Goal: Information Seeking & Learning: Learn about a topic

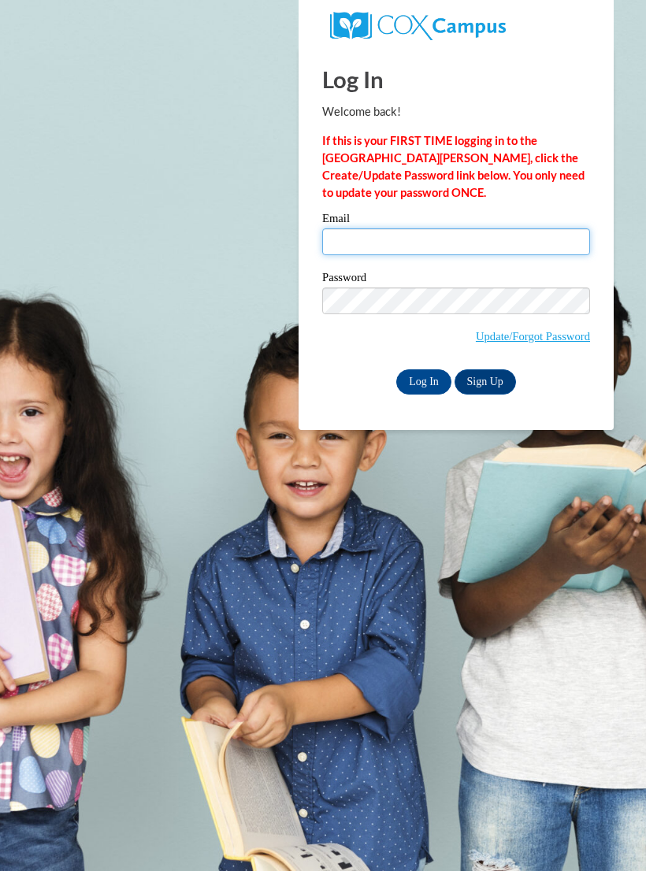
click at [455, 240] on input "Email" at bounding box center [456, 241] width 268 height 27
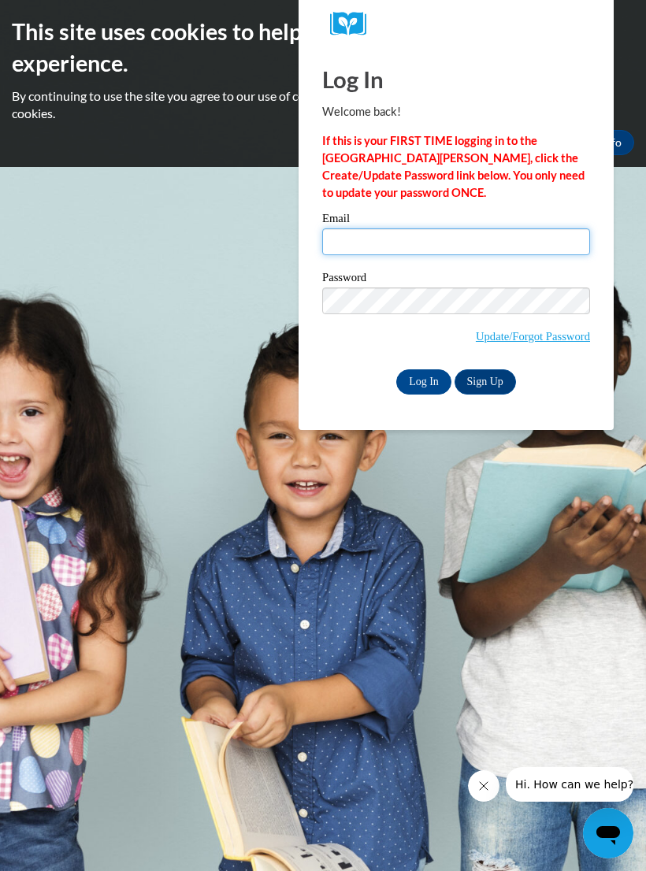
type input "alexusdunbar1995@gmail.com"
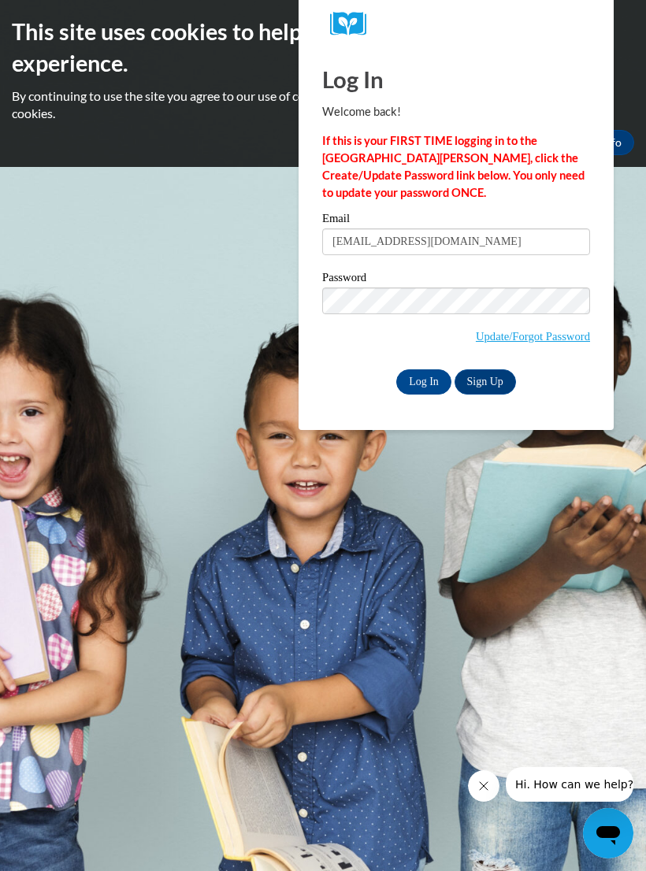
click at [424, 380] on input "Log In" at bounding box center [423, 381] width 55 height 25
click at [425, 380] on input "Log In" at bounding box center [423, 381] width 55 height 25
click at [426, 380] on input "Log In" at bounding box center [423, 381] width 55 height 25
click at [429, 380] on input "Log In" at bounding box center [423, 381] width 55 height 25
click at [424, 380] on input "Log In" at bounding box center [423, 381] width 55 height 25
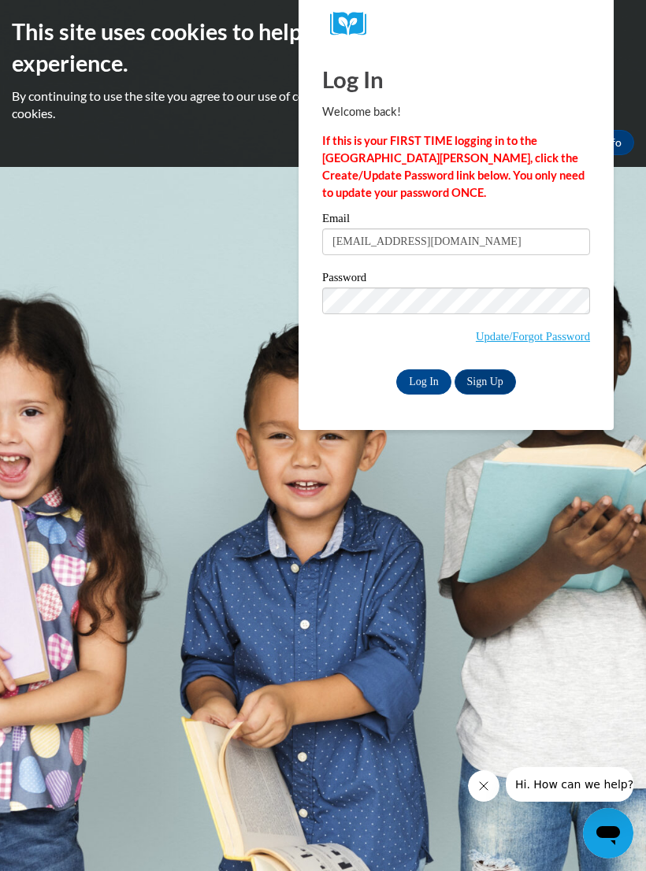
click at [425, 377] on input "Log In" at bounding box center [423, 381] width 55 height 25
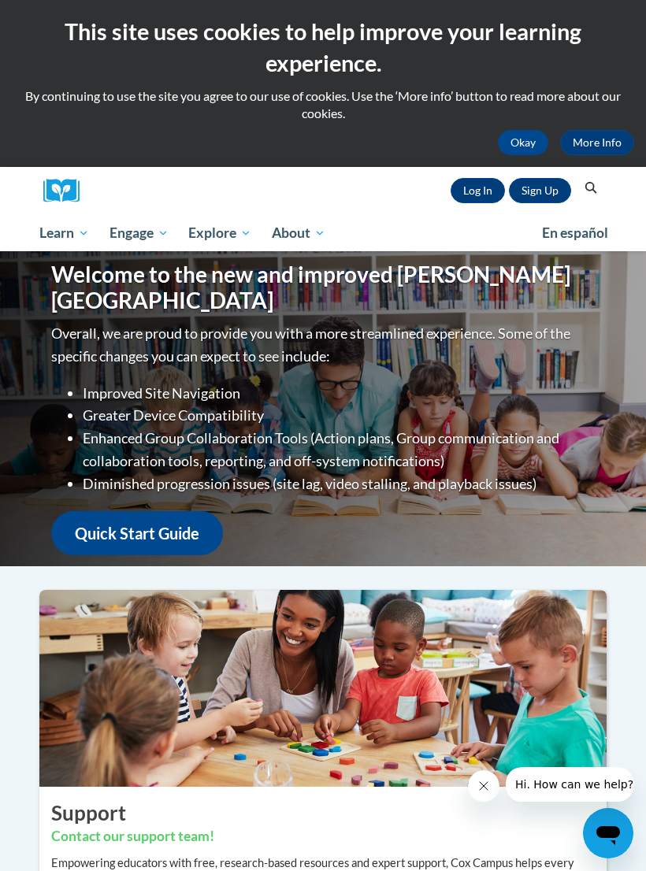
click at [477, 190] on link "Log In" at bounding box center [478, 190] width 54 height 25
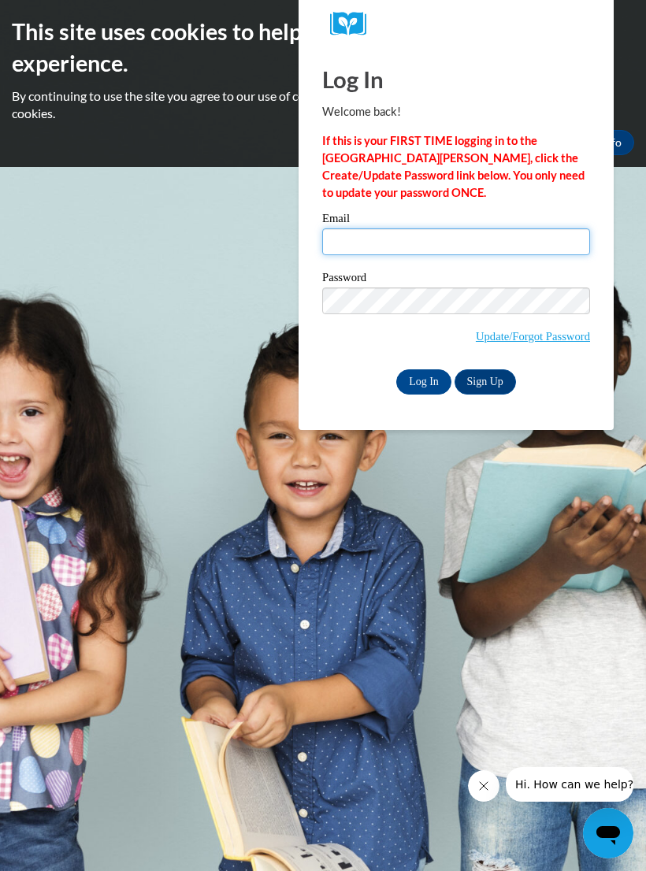
type input "[EMAIL_ADDRESS][DOMAIN_NAME]"
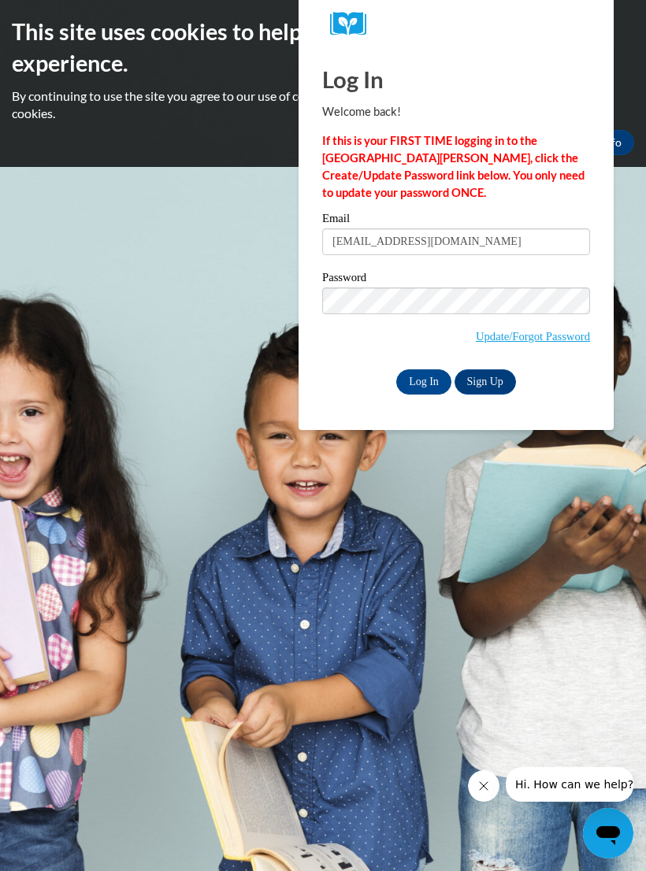
click at [424, 380] on input "Log In" at bounding box center [423, 381] width 55 height 25
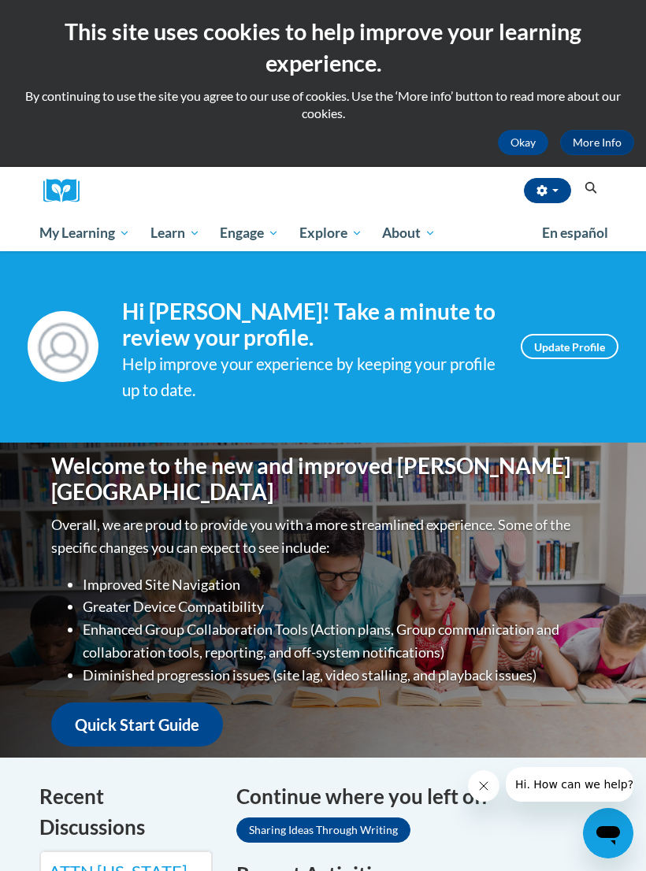
click at [538, 188] on icon "button" at bounding box center [541, 190] width 10 height 11
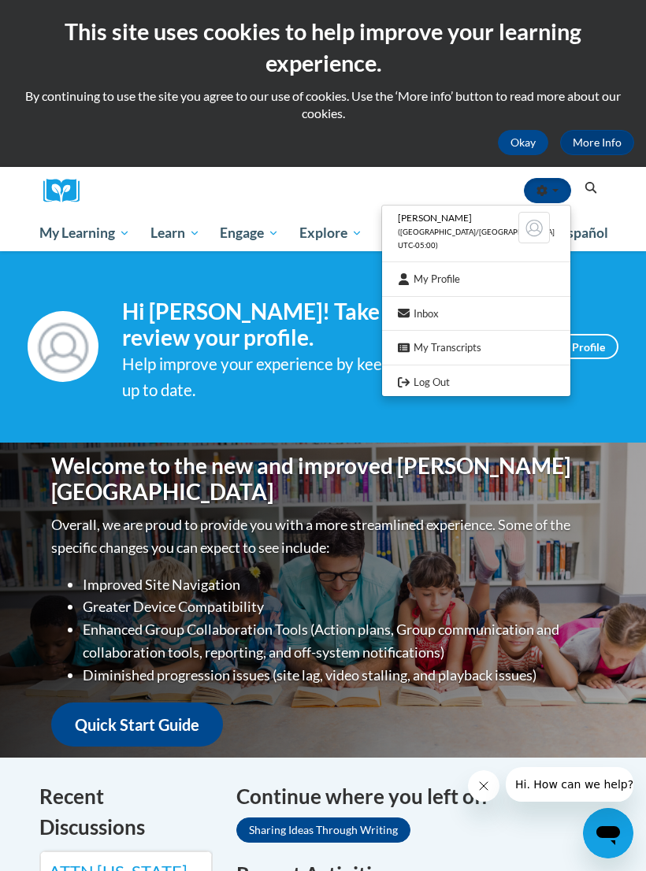
click at [544, 191] on div at bounding box center [323, 435] width 646 height 871
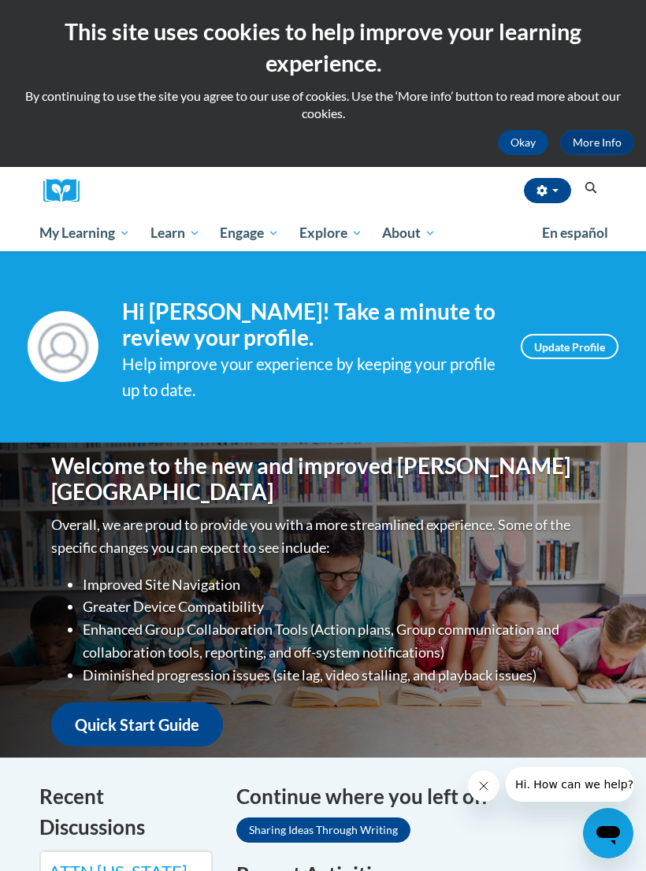
click at [0, 0] on span "My Course Progress" at bounding box center [0, 0] width 0 height 0
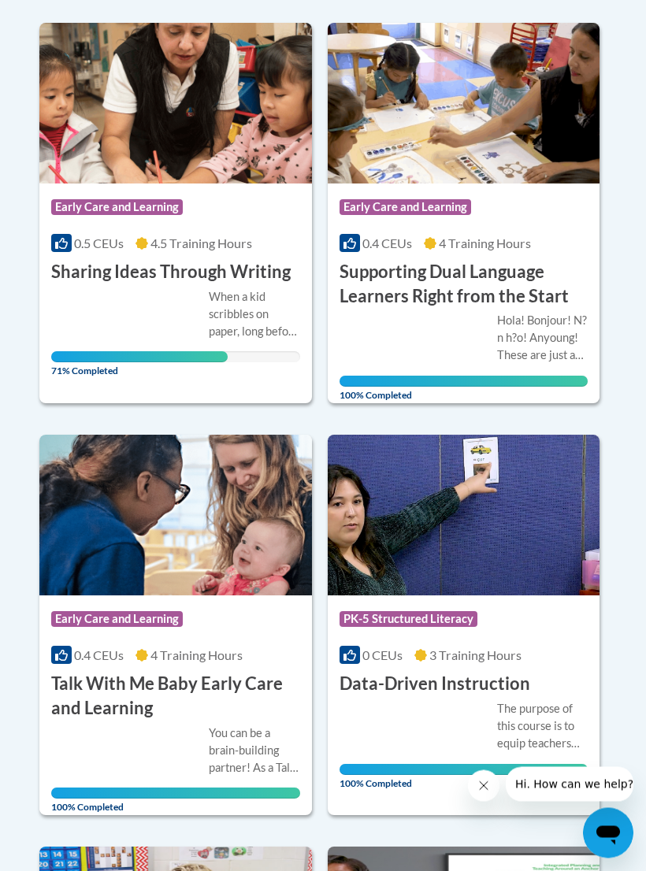
scroll to position [860, 0]
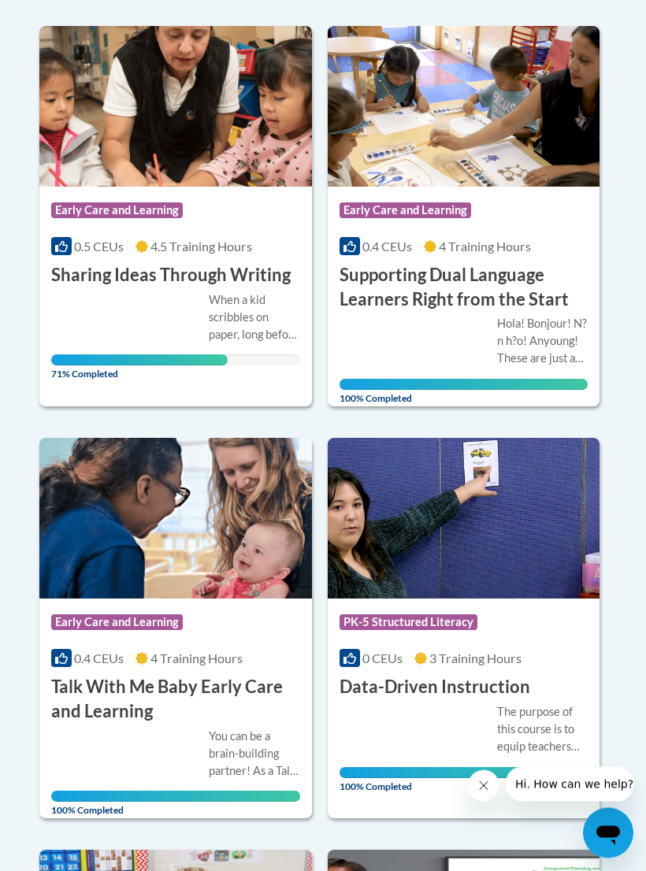
click at [246, 275] on h3 "Sharing Ideas Through Writing" at bounding box center [170, 276] width 239 height 24
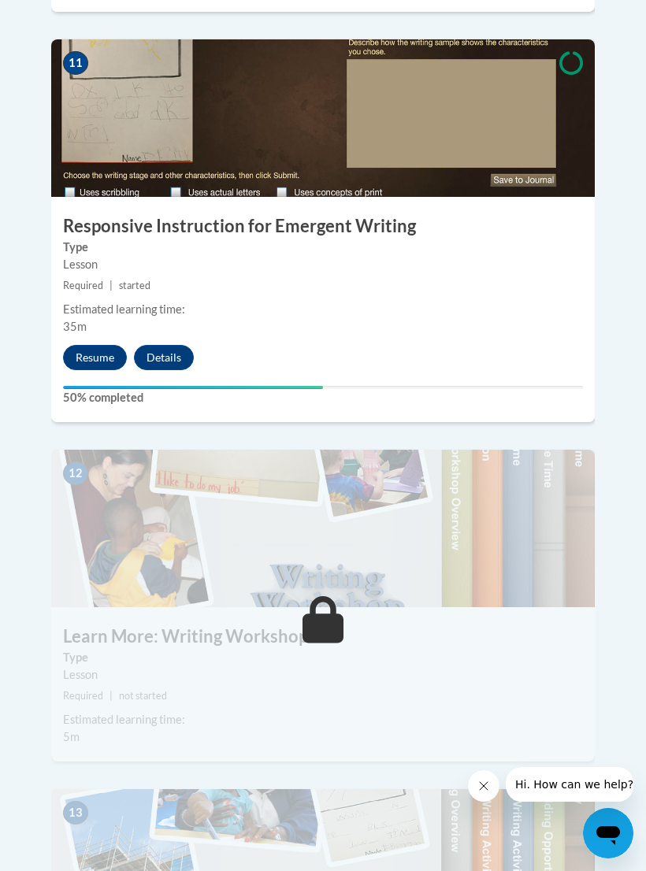
scroll to position [4679, 0]
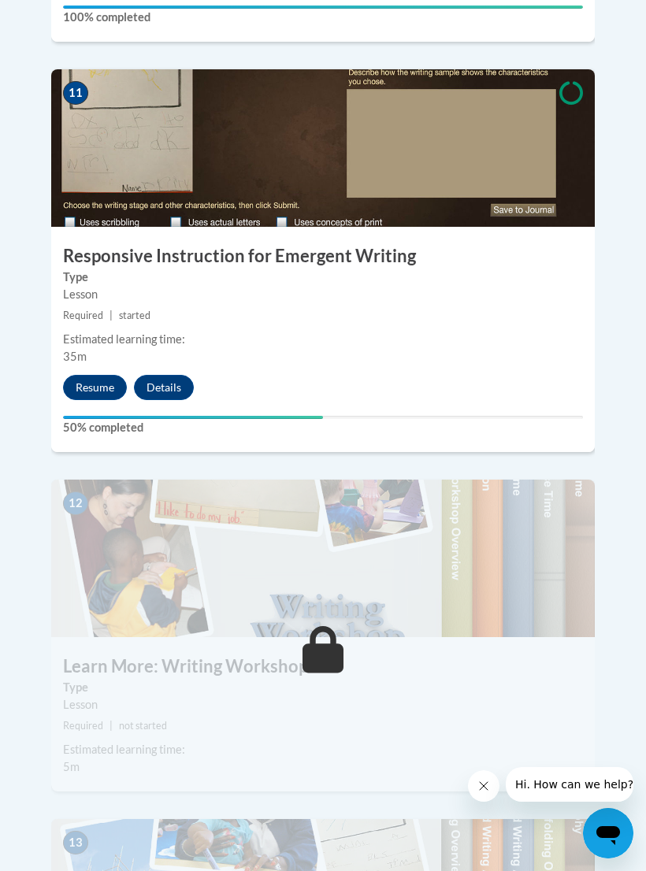
click at [107, 375] on button "Resume" at bounding box center [95, 387] width 64 height 25
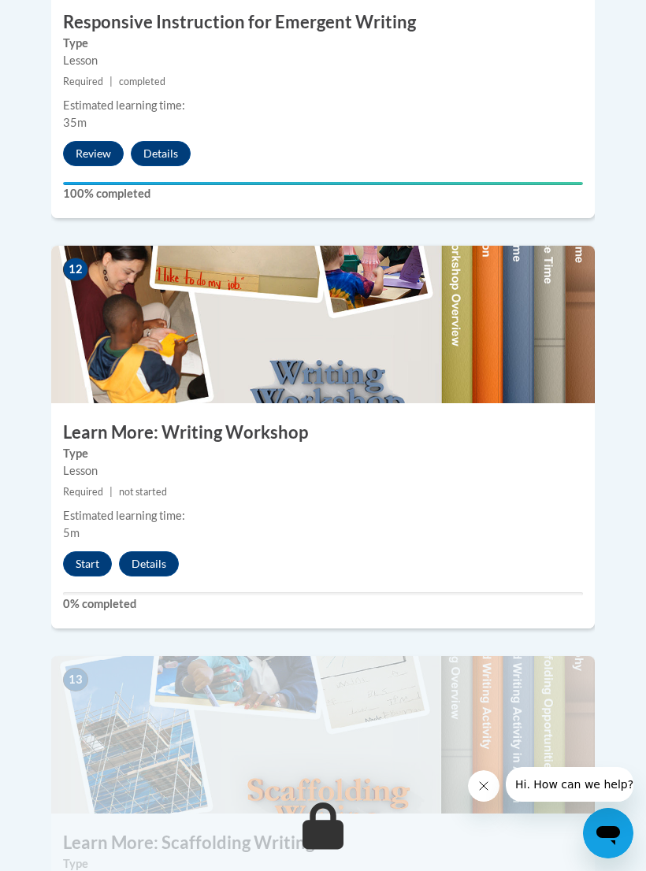
scroll to position [4918, 0]
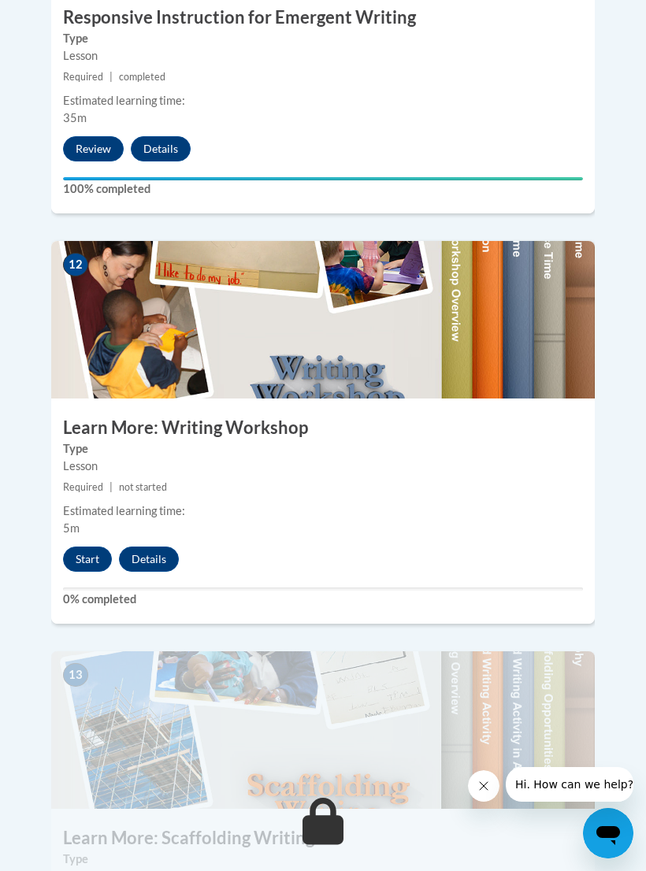
click at [93, 547] on button "Start" at bounding box center [87, 559] width 49 height 25
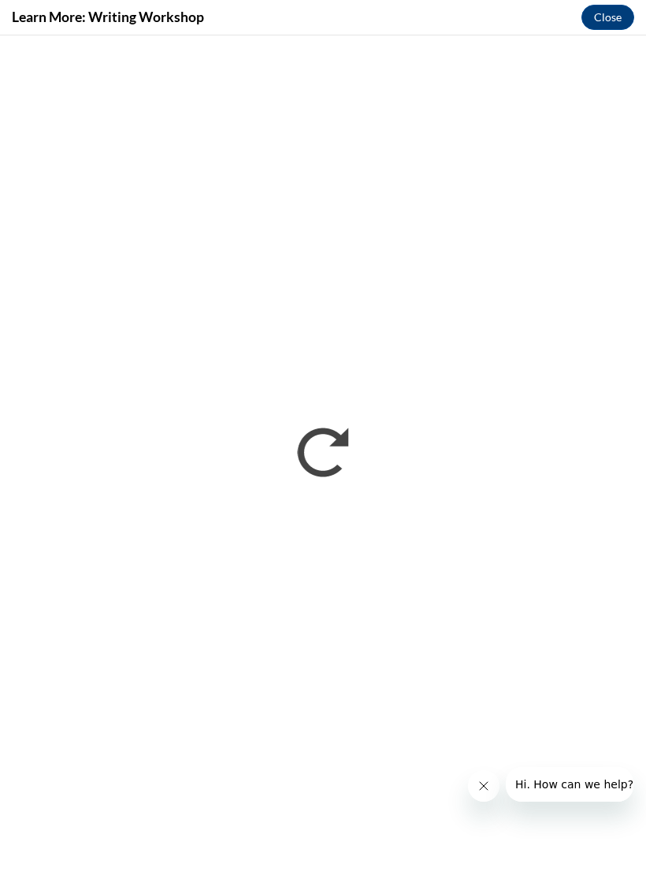
scroll to position [0, 0]
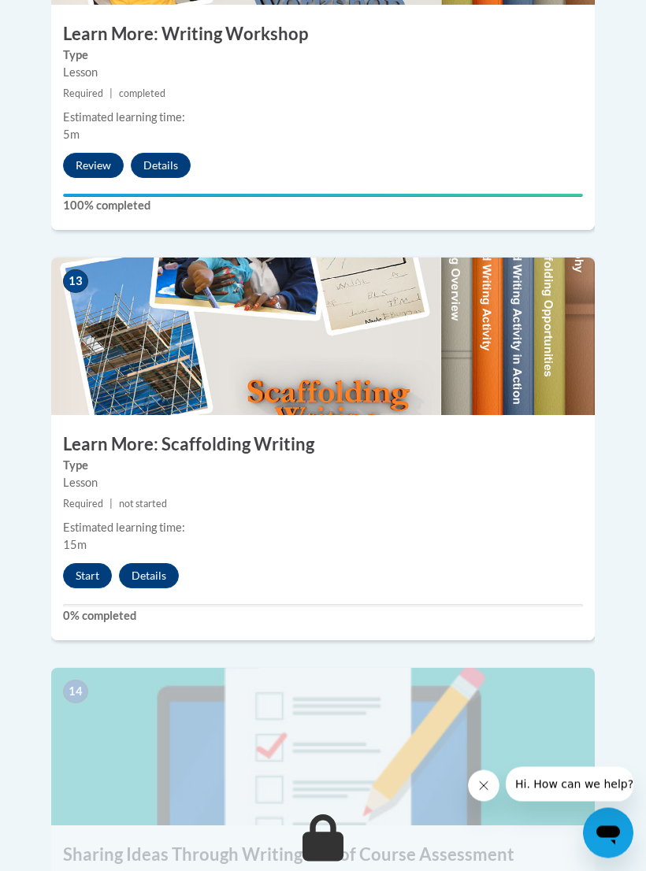
scroll to position [5312, 0]
click at [91, 563] on button "Start" at bounding box center [87, 575] width 49 height 25
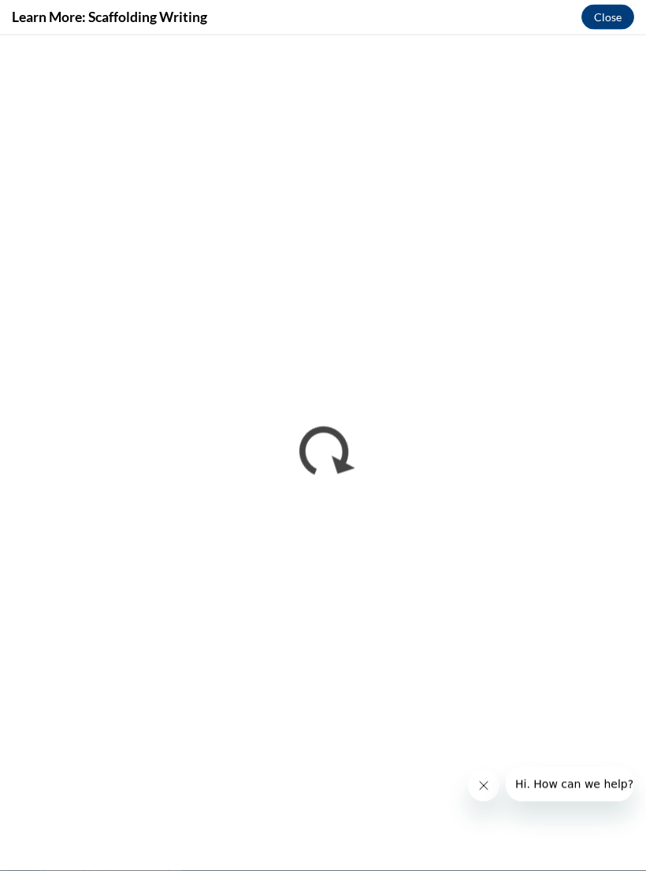
scroll to position [6031, 0]
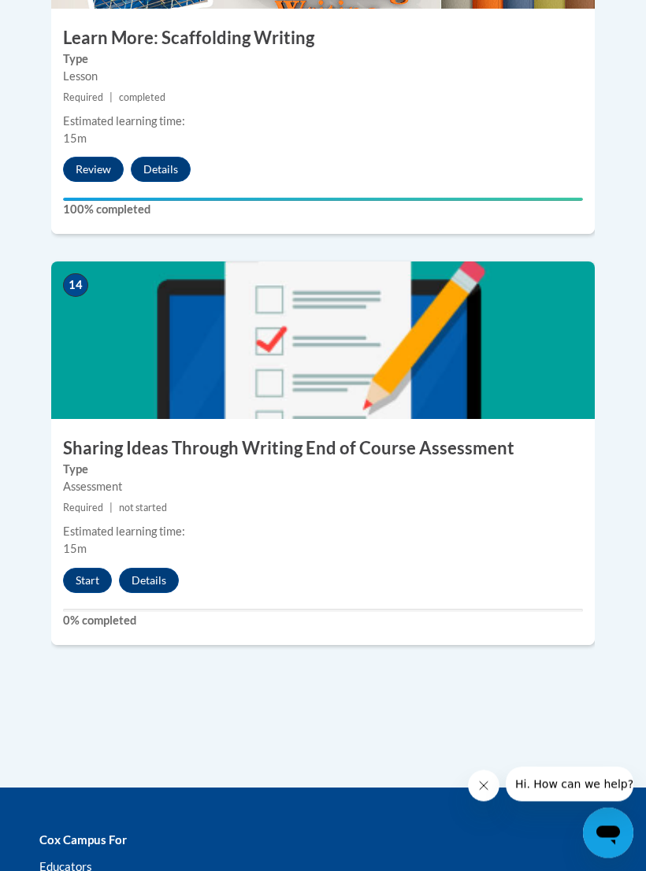
click at [93, 569] on button "Start" at bounding box center [87, 581] width 49 height 25
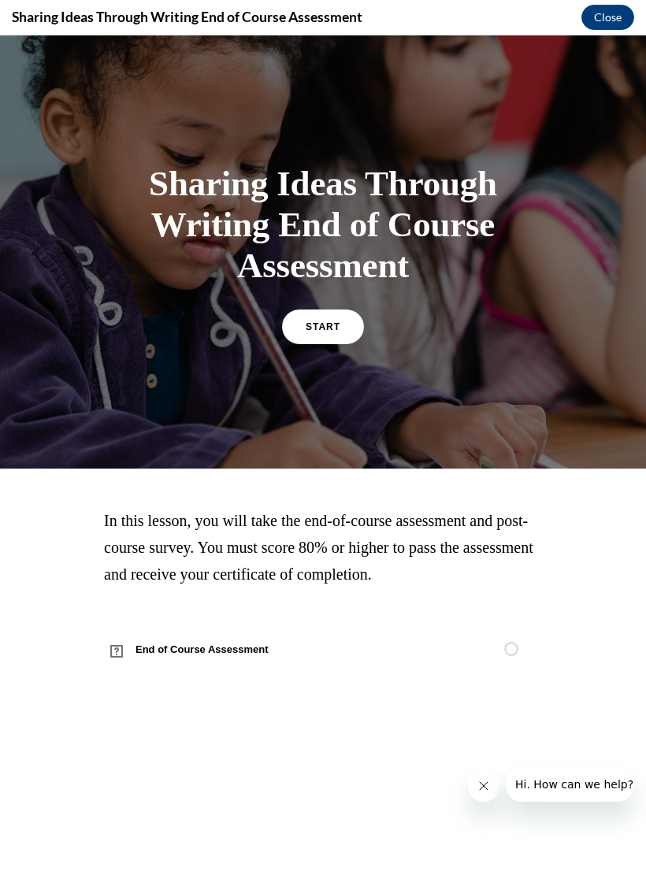
click at [323, 335] on link "START" at bounding box center [323, 327] width 82 height 35
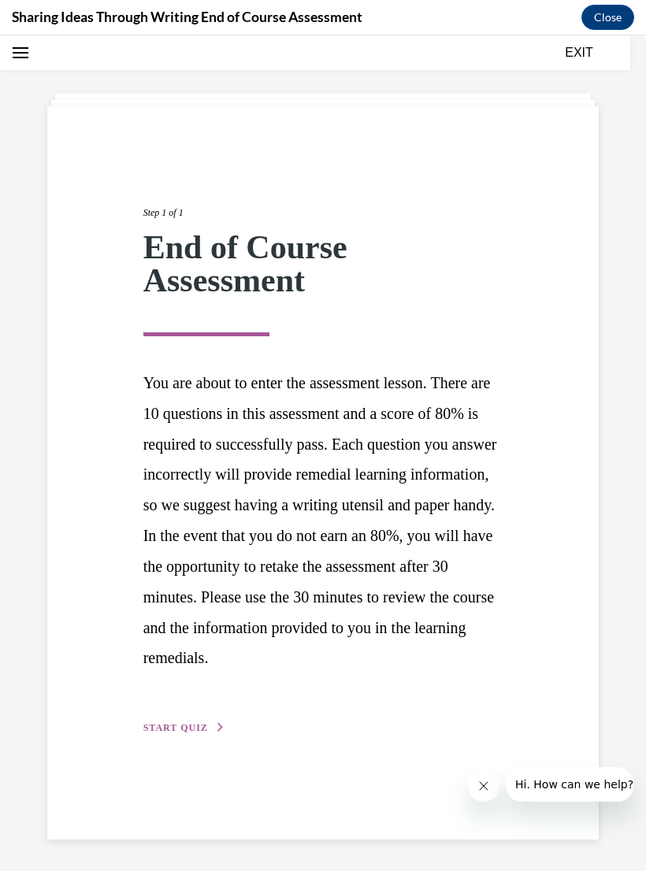
scroll to position [50, 0]
click at [181, 735] on button "START QUIZ" at bounding box center [184, 728] width 82 height 14
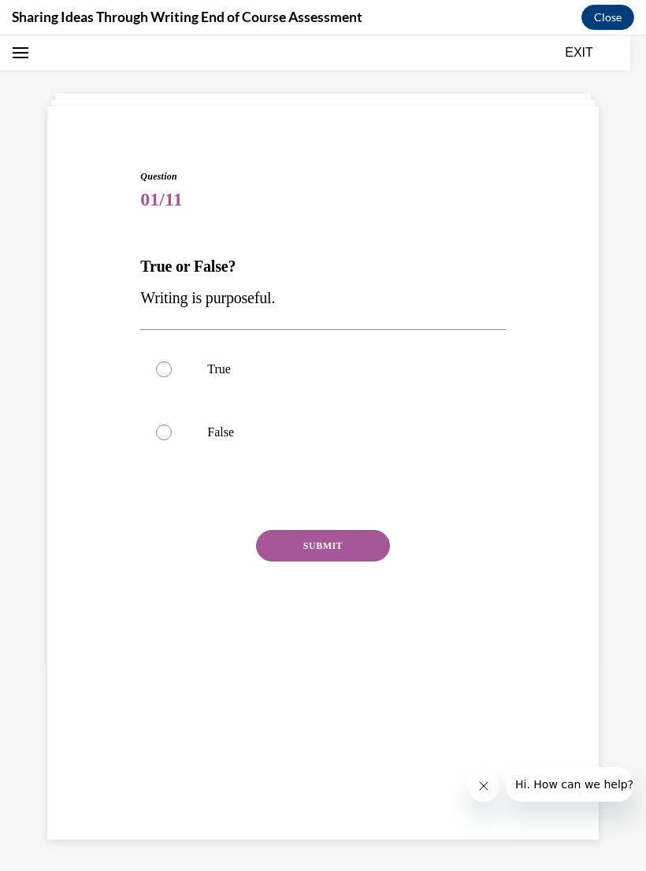
click at [218, 372] on p "True" at bounding box center [336, 370] width 258 height 16
click at [172, 372] on input "True" at bounding box center [164, 370] width 16 height 16
radio input "true"
click at [347, 544] on button "SUBMIT" at bounding box center [323, 546] width 134 height 32
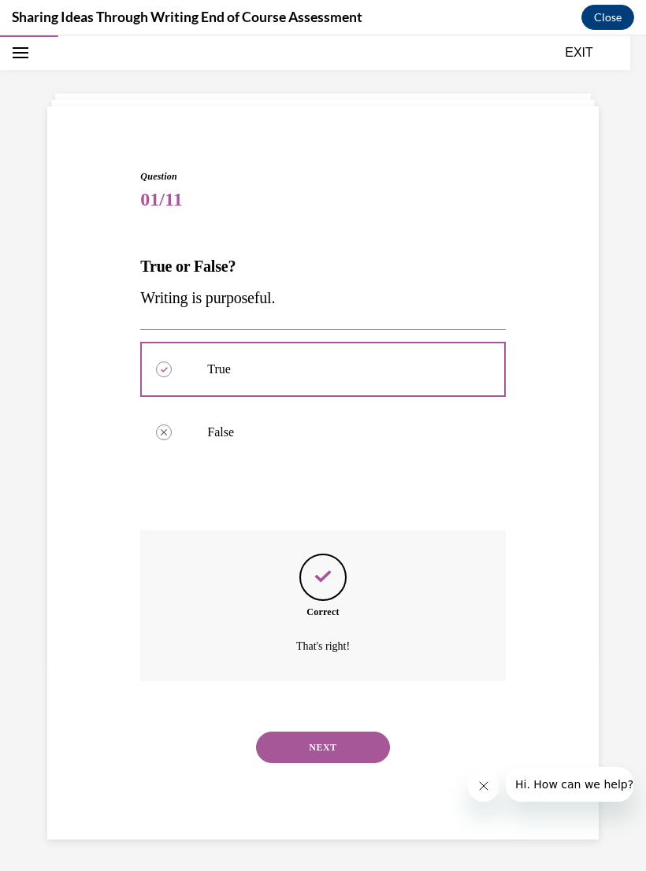
click at [370, 733] on button "NEXT" at bounding box center [323, 748] width 134 height 32
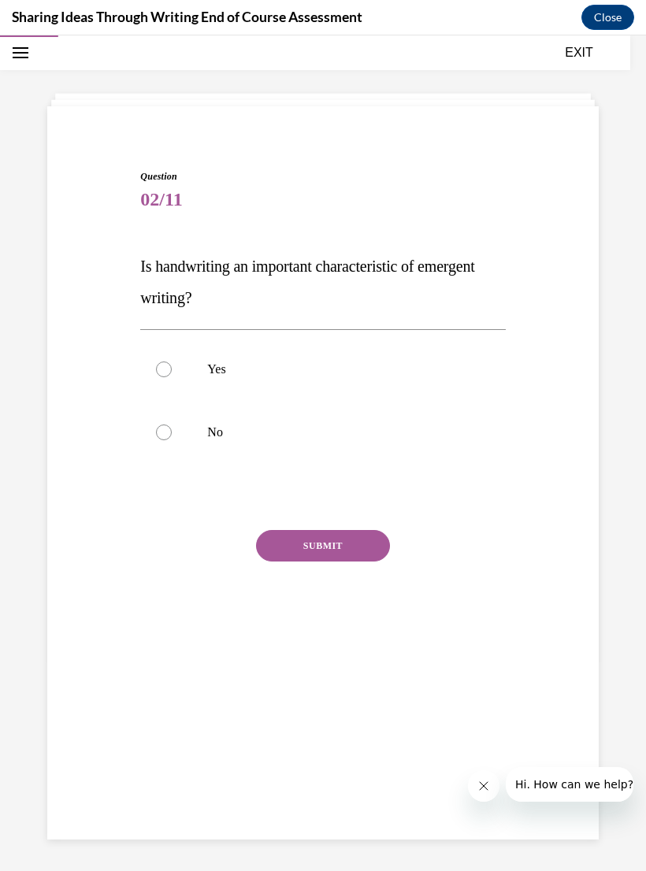
click at [199, 442] on label "No" at bounding box center [322, 432] width 365 height 63
click at [172, 440] on input "No" at bounding box center [164, 433] width 16 height 16
radio input "true"
click at [343, 551] on button "SUBMIT" at bounding box center [323, 546] width 134 height 32
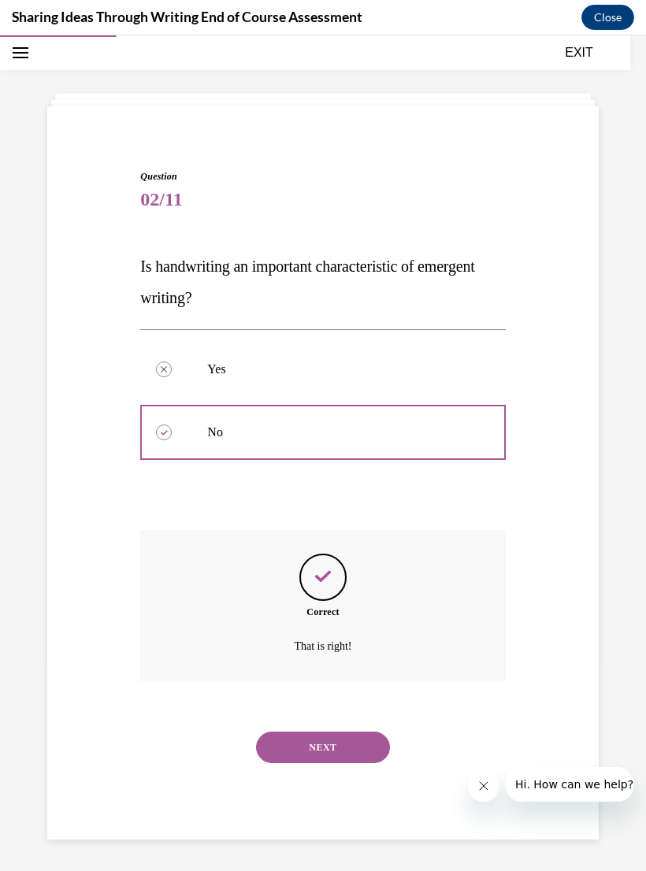
click at [358, 737] on button "NEXT" at bounding box center [323, 748] width 134 height 32
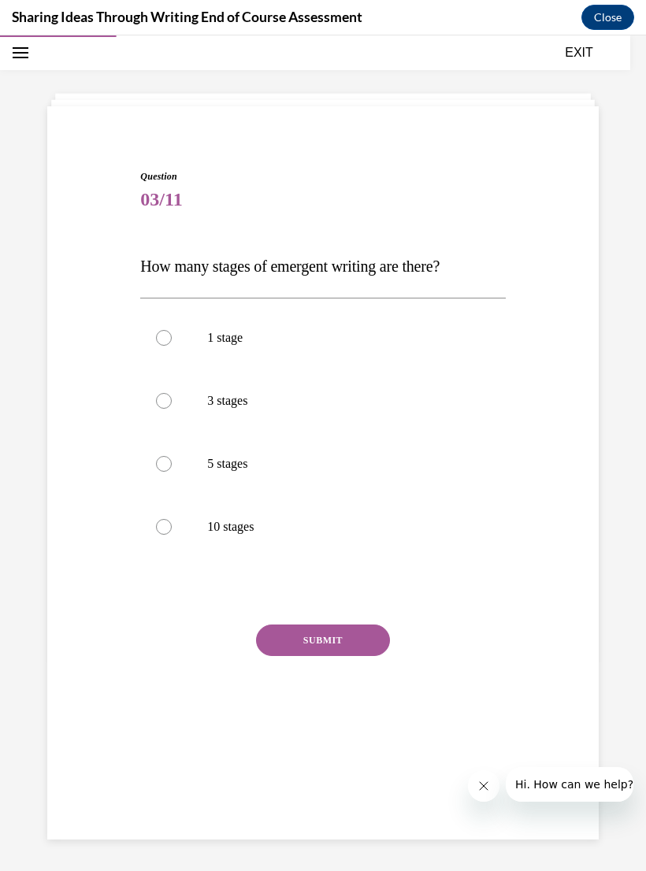
click at [218, 466] on p "5 stages" at bounding box center [336, 464] width 258 height 16
click at [172, 466] on input "5 stages" at bounding box center [164, 464] width 16 height 16
radio input "true"
click at [332, 640] on button "SUBMIT" at bounding box center [323, 641] width 134 height 32
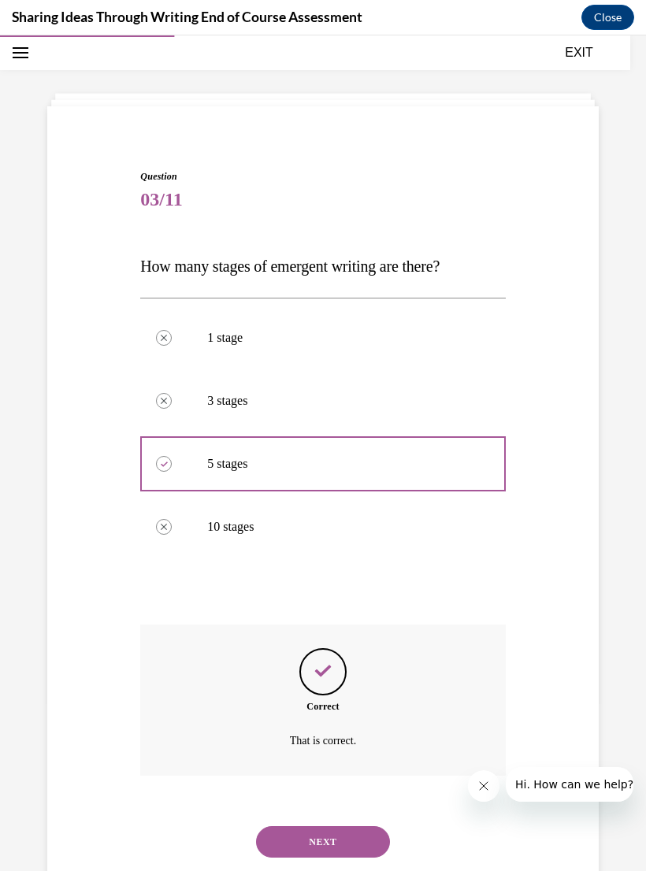
click at [343, 826] on button "NEXT" at bounding box center [323, 842] width 134 height 32
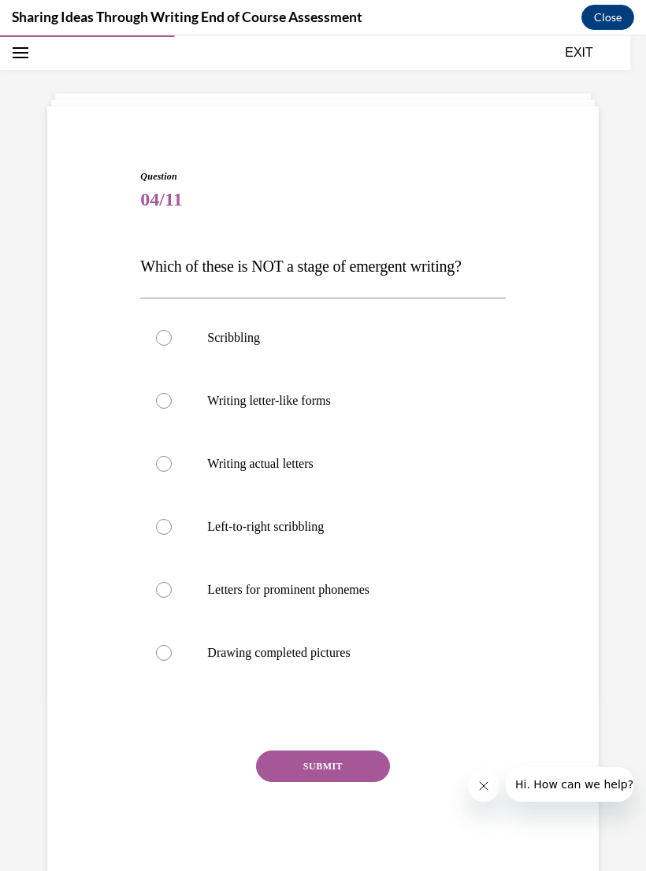
click at [342, 632] on label "Drawing completed pictures" at bounding box center [322, 653] width 365 height 63
click at [172, 645] on input "Drawing completed pictures" at bounding box center [164, 653] width 16 height 16
radio input "true"
click at [321, 765] on button "SUBMIT" at bounding box center [323, 767] width 134 height 32
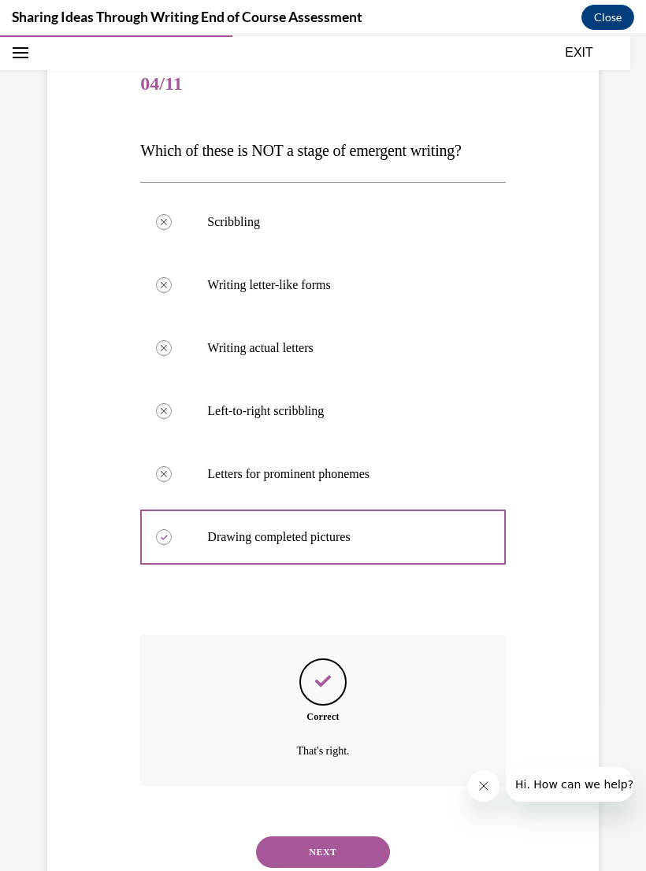
scroll to position [173, 0]
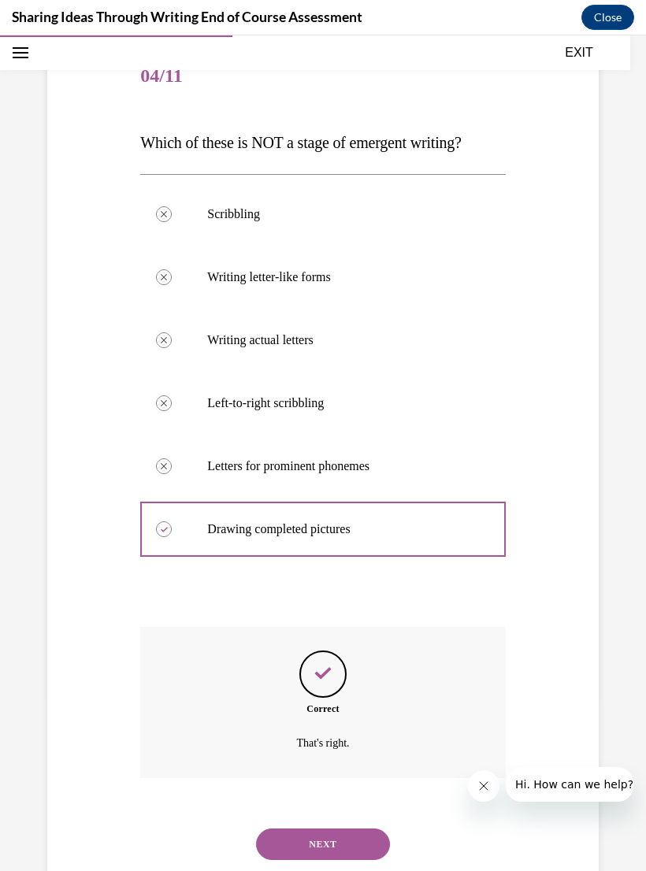
click at [336, 829] on button "NEXT" at bounding box center [323, 845] width 134 height 32
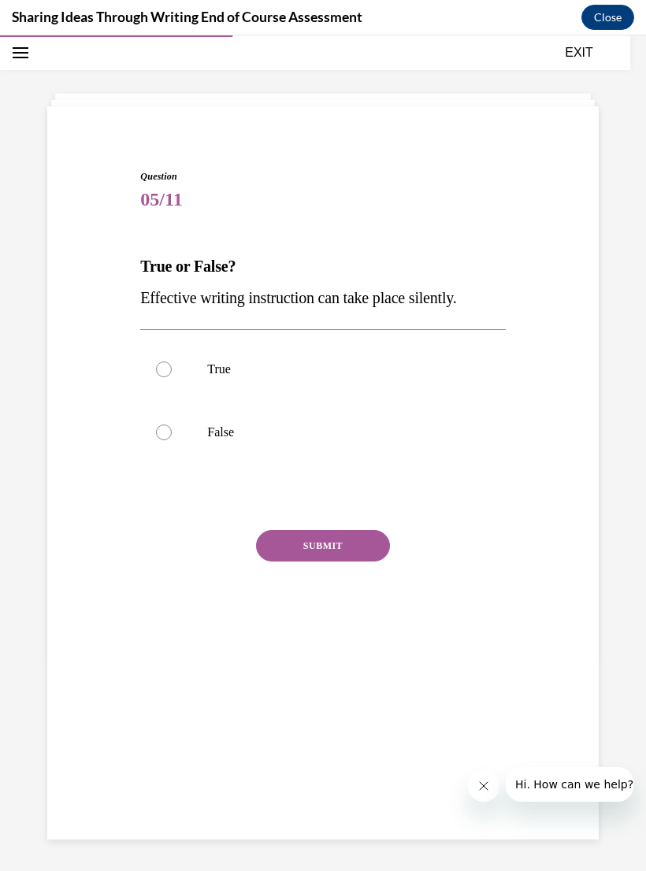
scroll to position [50, 0]
click at [221, 428] on p "False" at bounding box center [336, 433] width 258 height 16
click at [172, 428] on input "False" at bounding box center [164, 433] width 16 height 16
radio input "true"
click at [349, 555] on button "SUBMIT" at bounding box center [323, 546] width 134 height 32
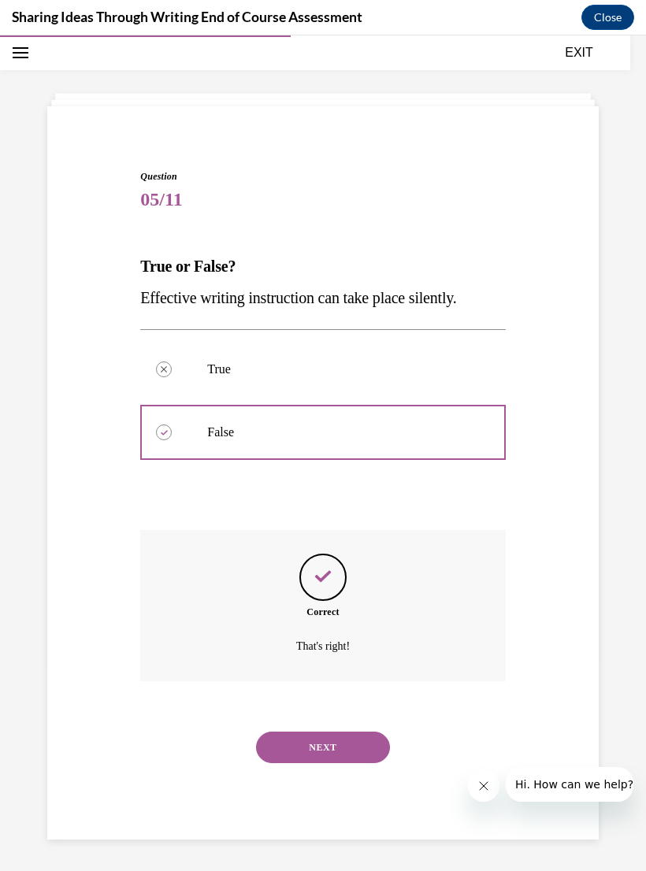
click at [343, 732] on button "NEXT" at bounding box center [323, 748] width 134 height 32
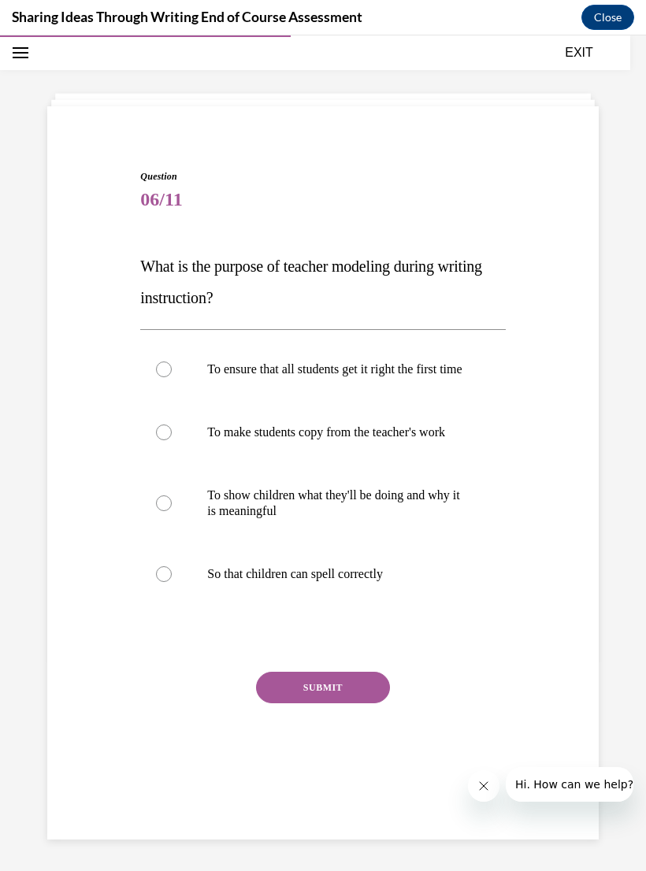
click at [418, 519] on p "To show children what they'll be doing and why it is meaningful" at bounding box center [336, 504] width 258 height 32
click at [172, 511] on input "To show children what they'll be doing and why it is meaningful" at bounding box center [164, 503] width 16 height 16
radio input "true"
click at [339, 703] on button "SUBMIT" at bounding box center [323, 688] width 134 height 32
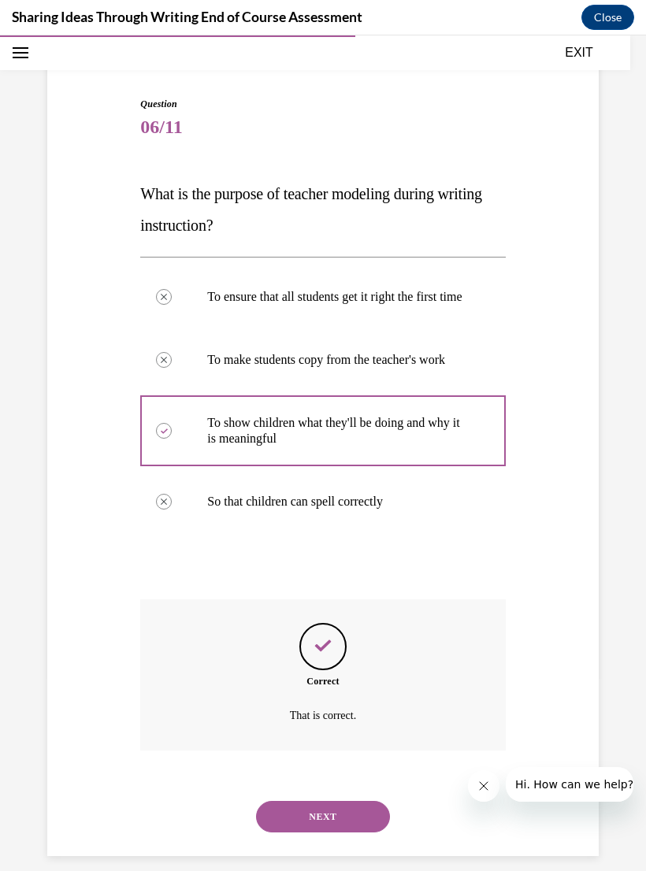
scroll to position [126, 0]
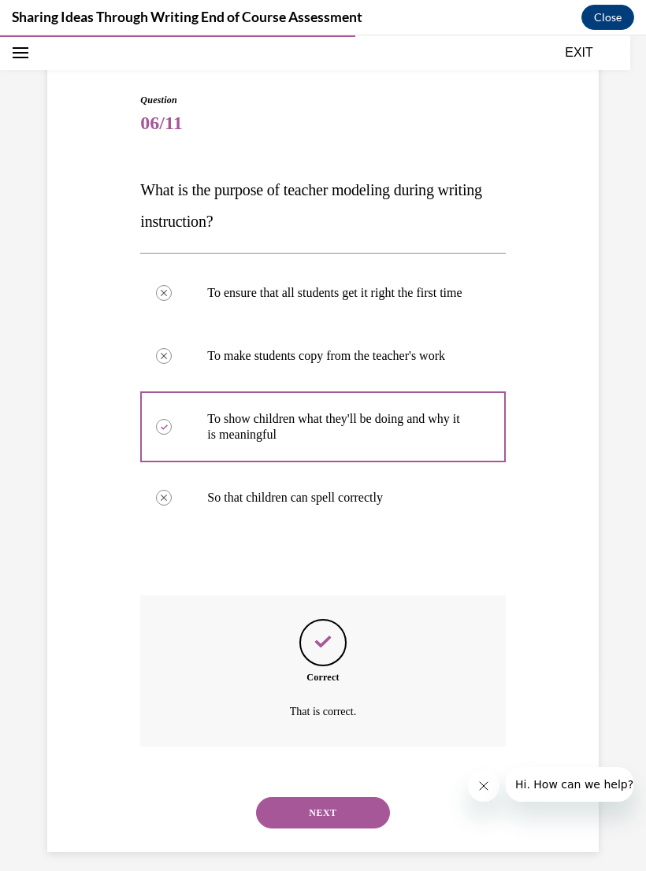
click at [342, 818] on button "NEXT" at bounding box center [323, 813] width 134 height 32
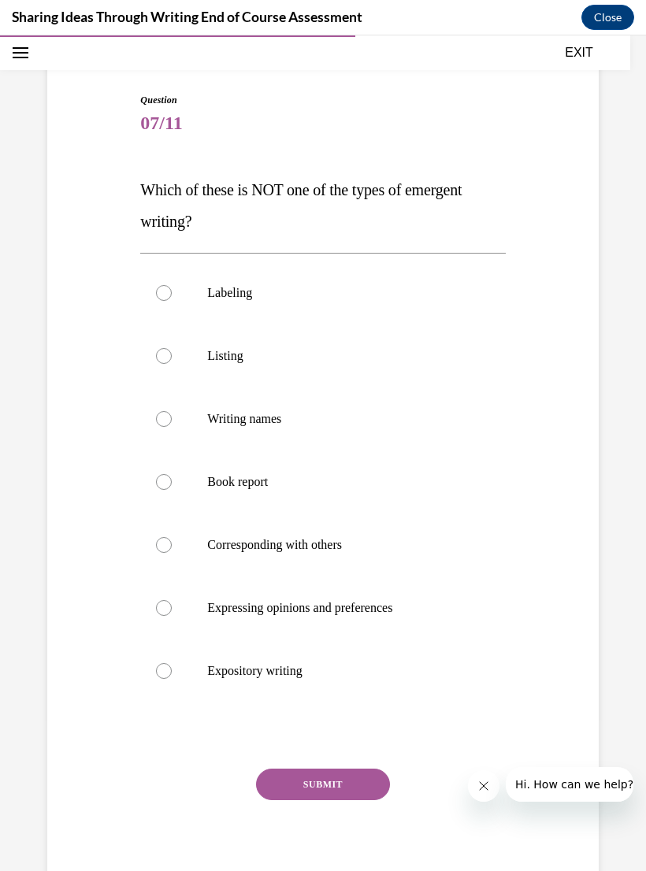
click at [283, 488] on p "Book report" at bounding box center [336, 482] width 258 height 16
click at [172, 488] on input "Book report" at bounding box center [164, 482] width 16 height 16
radio input "true"
click at [319, 781] on button "SUBMIT" at bounding box center [323, 785] width 134 height 32
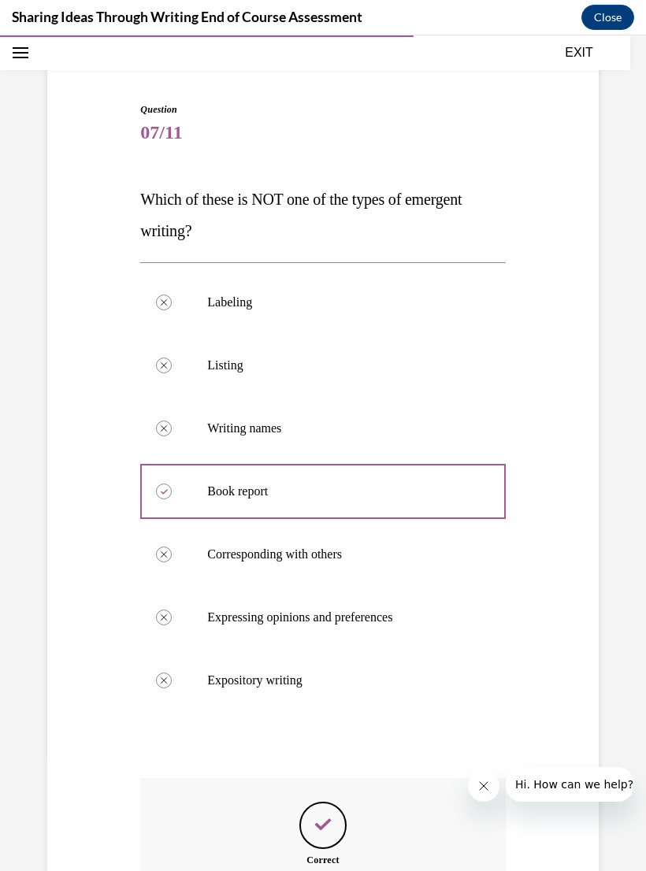
scroll to position [117, 0]
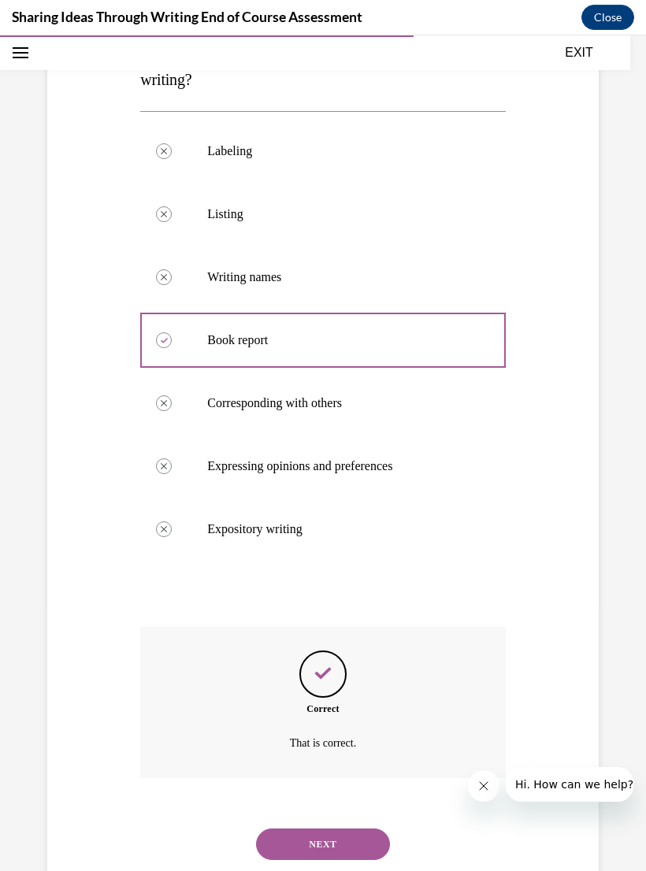
click at [354, 829] on button "NEXT" at bounding box center [323, 845] width 134 height 32
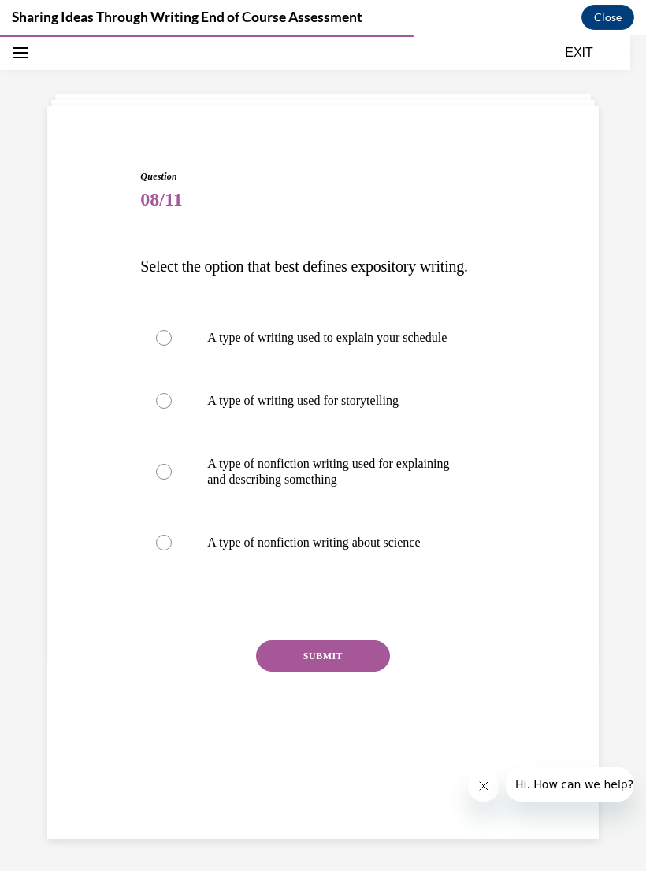
scroll to position [50, 0]
click at [390, 488] on p "A type of nonfiction writing used for explaining and describing something" at bounding box center [336, 472] width 258 height 32
click at [172, 480] on input "A type of nonfiction writing used for explaining and describing something" at bounding box center [164, 472] width 16 height 16
radio input "true"
click at [343, 672] on button "SUBMIT" at bounding box center [323, 656] width 134 height 32
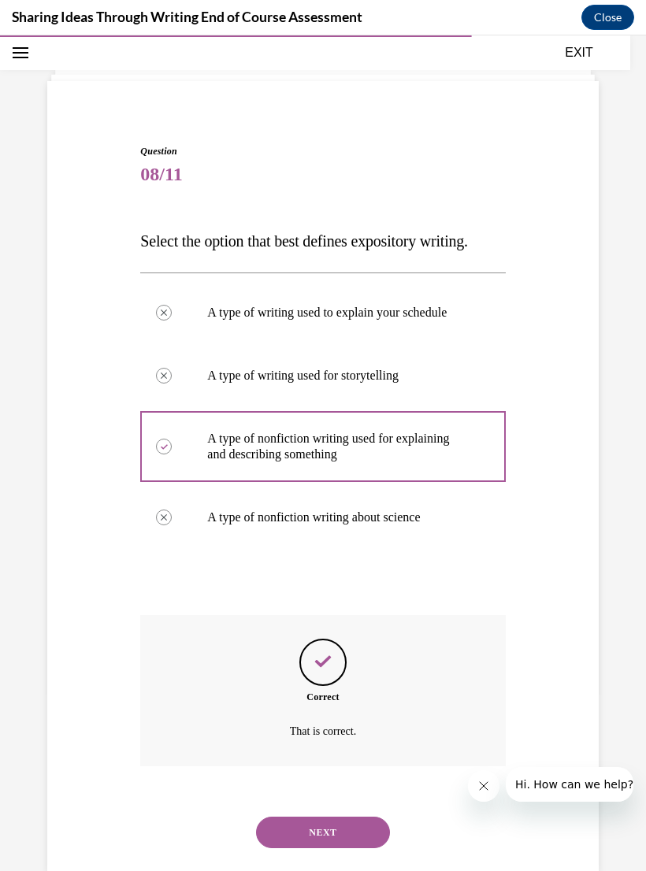
scroll to position [79, 0]
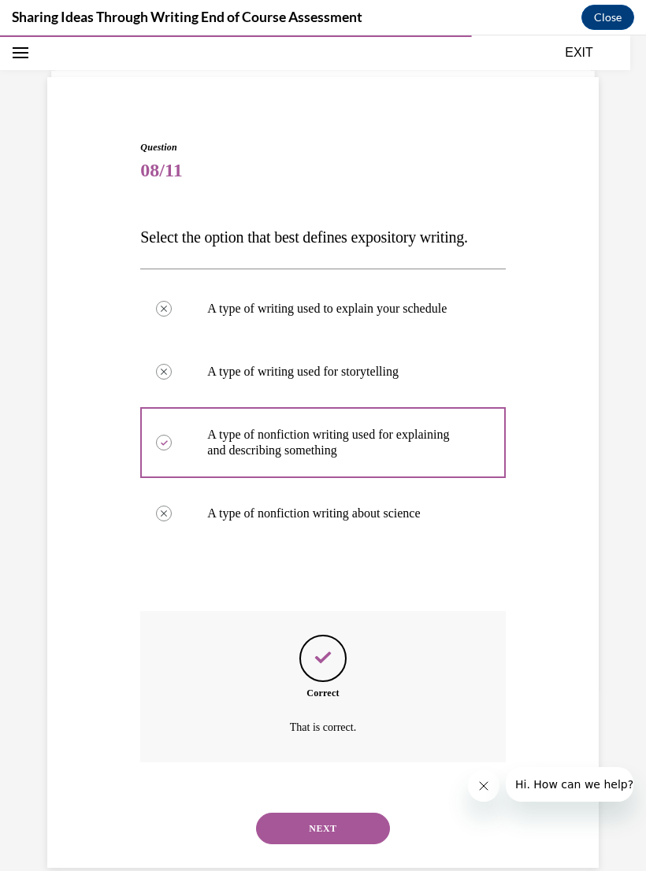
click at [338, 823] on button "NEXT" at bounding box center [323, 829] width 134 height 32
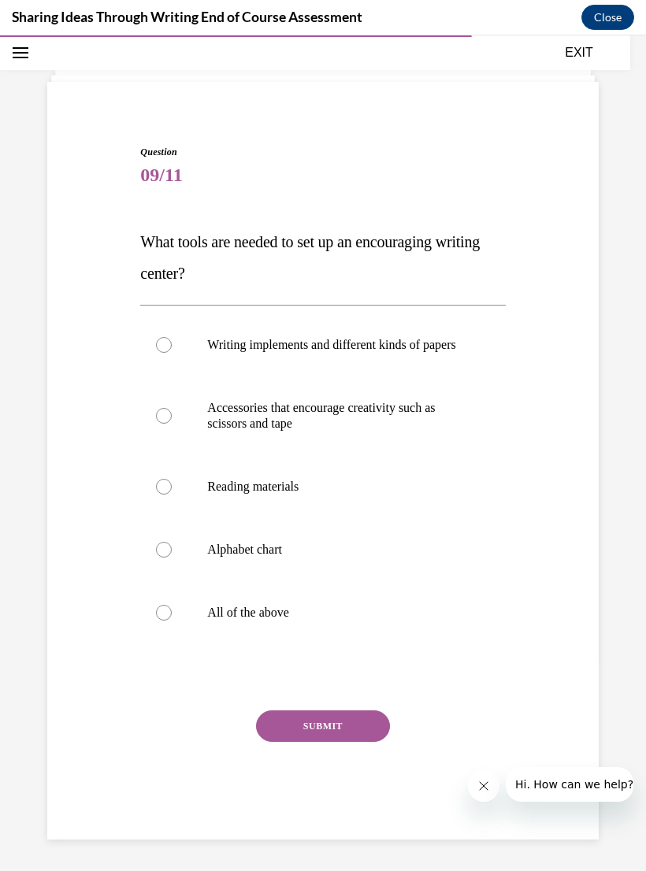
scroll to position [50, 0]
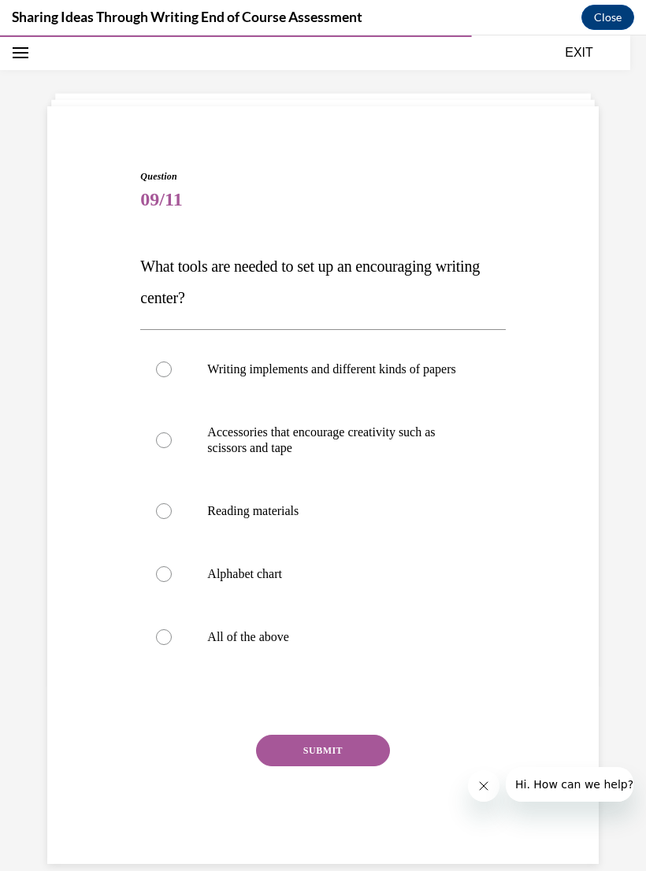
click at [284, 643] on label "All of the above" at bounding box center [322, 637] width 365 height 63
click at [172, 643] on input "All of the above" at bounding box center [164, 637] width 16 height 16
radio input "true"
click at [328, 764] on button "SUBMIT" at bounding box center [323, 751] width 134 height 32
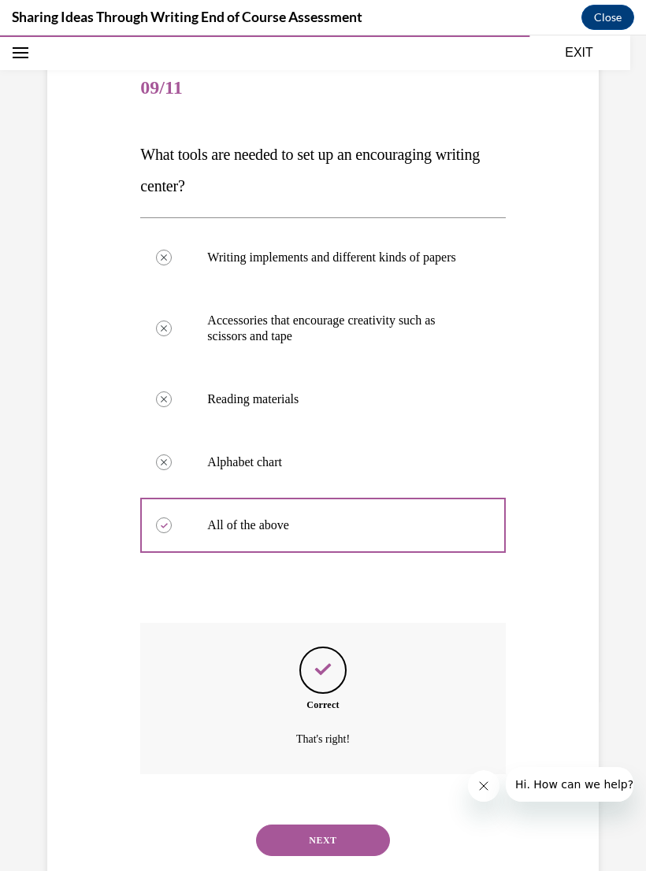
scroll to position [173, 0]
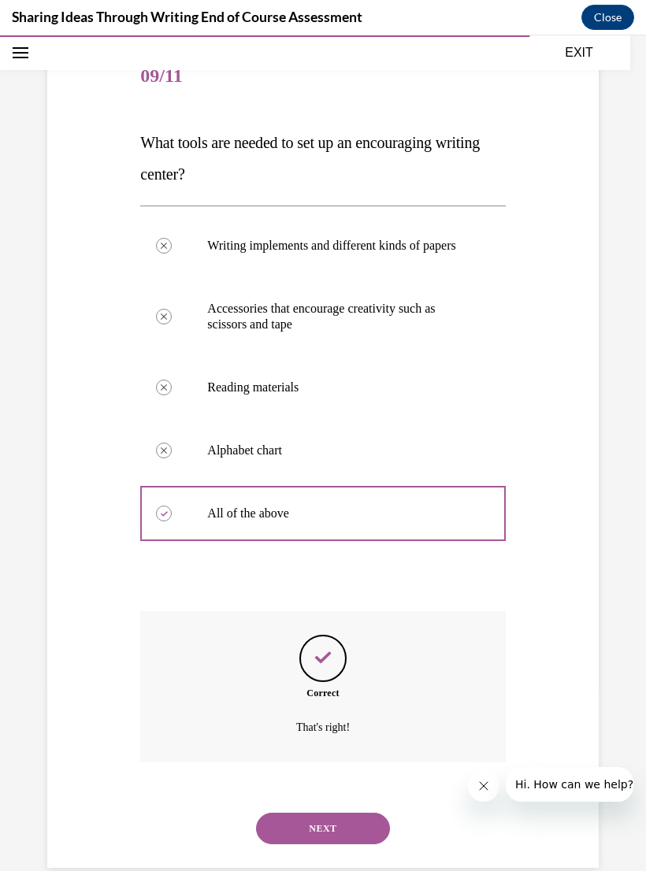
click at [345, 818] on button "NEXT" at bounding box center [323, 829] width 134 height 32
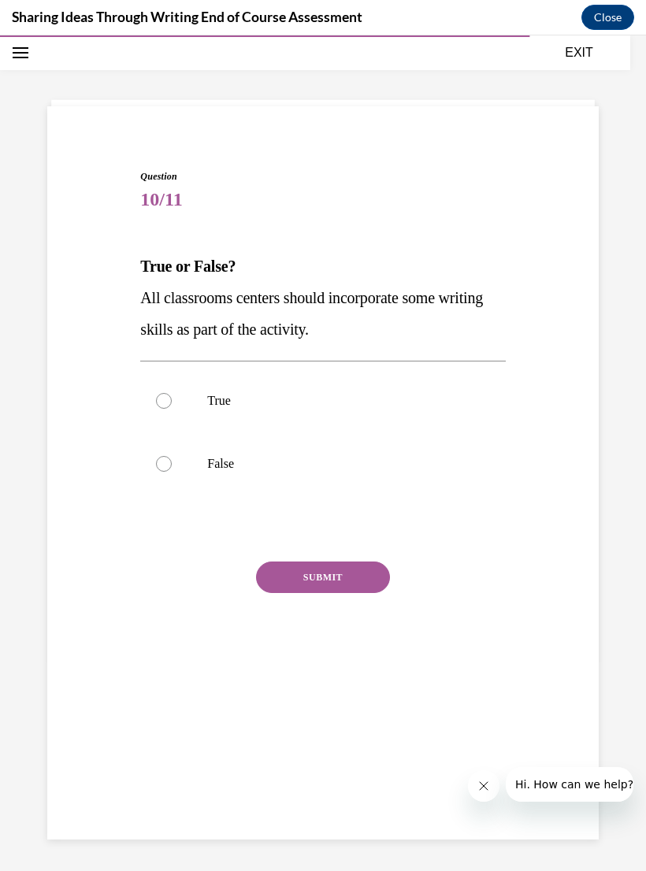
scroll to position [50, 0]
click at [225, 393] on p "True" at bounding box center [336, 401] width 258 height 16
click at [172, 393] on input "True" at bounding box center [164, 401] width 16 height 16
radio input "true"
click at [357, 572] on button "SUBMIT" at bounding box center [323, 578] width 134 height 32
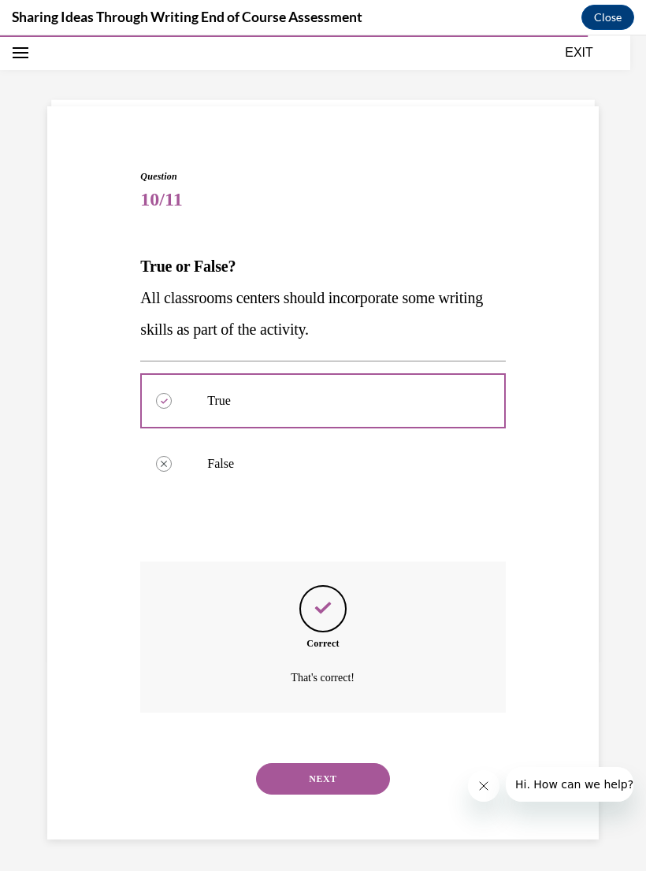
click at [357, 763] on button "NEXT" at bounding box center [323, 779] width 134 height 32
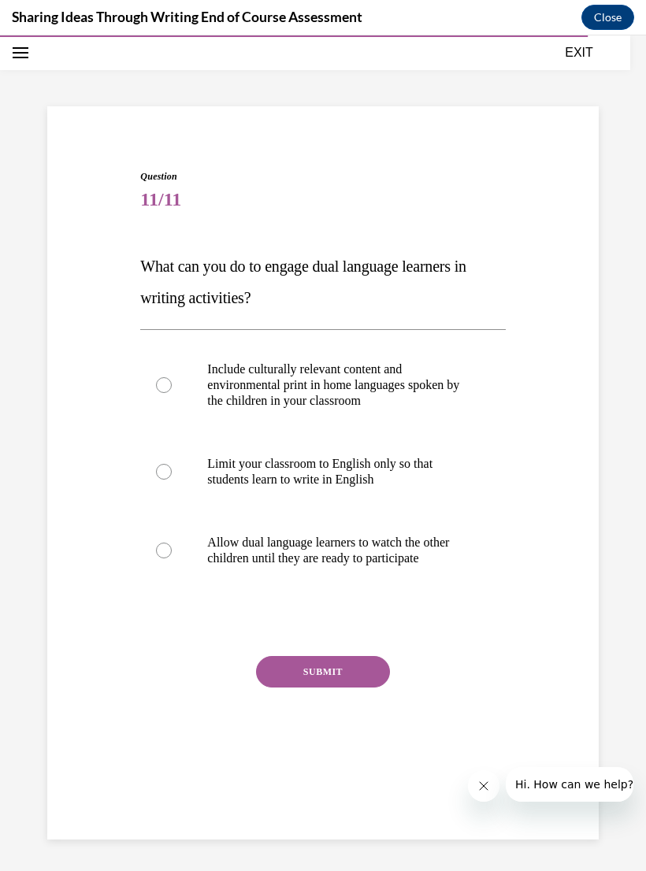
click at [414, 380] on p "Include culturally relevant content and environmental print in home languages s…" at bounding box center [336, 385] width 258 height 47
click at [172, 380] on input "Include culturally relevant content and environmental print in home languages s…" at bounding box center [164, 385] width 16 height 16
radio input "true"
click at [351, 688] on button "SUBMIT" at bounding box center [323, 672] width 134 height 32
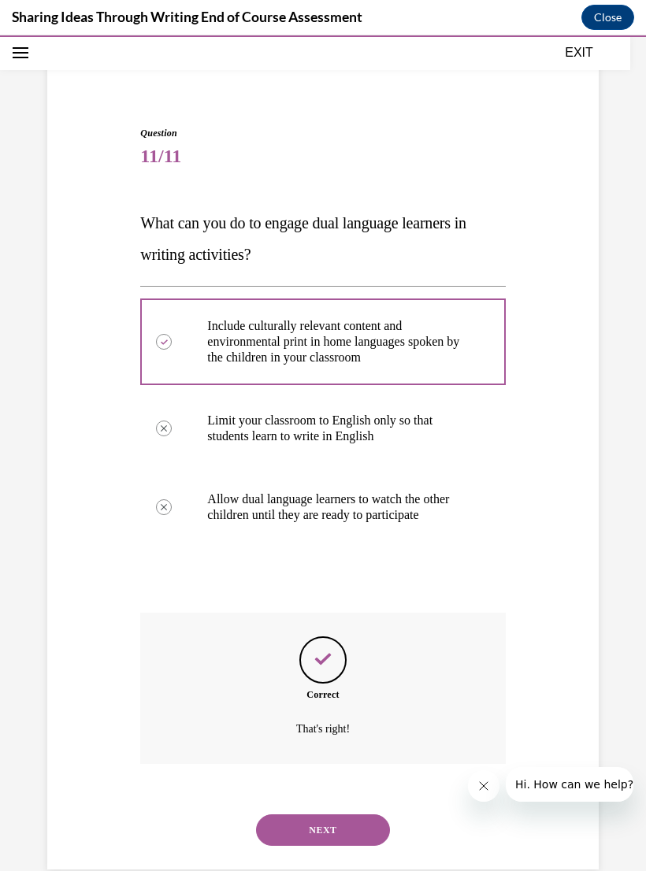
scroll to position [95, 0]
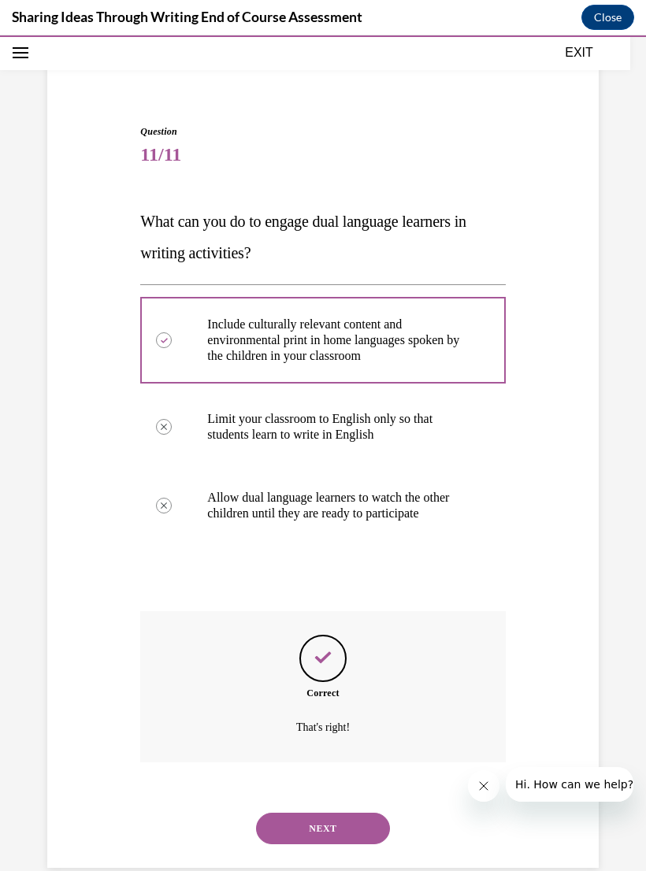
click at [340, 823] on button "NEXT" at bounding box center [323, 829] width 134 height 32
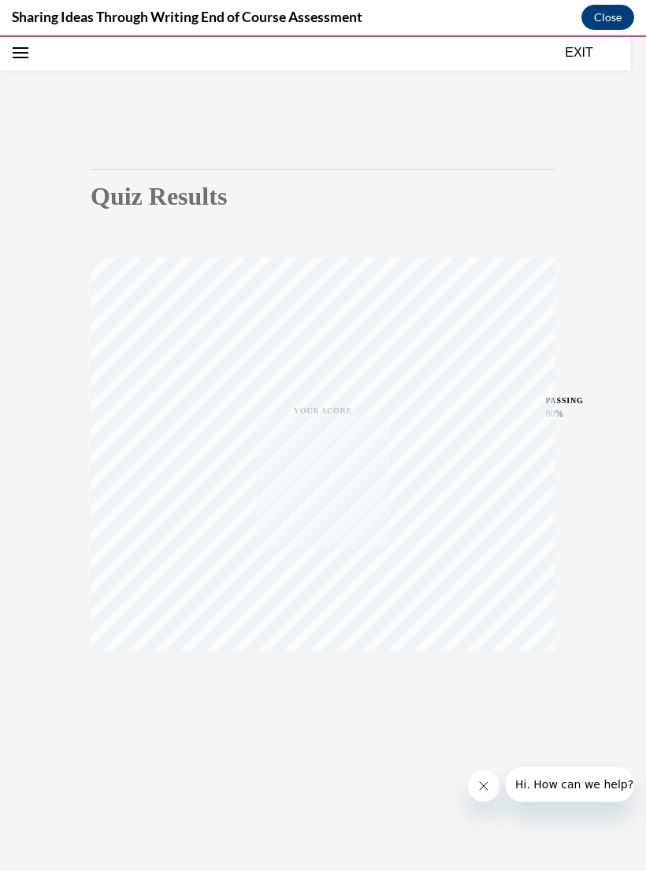
scroll to position [50, 0]
click at [564, 53] on button "EXIT" at bounding box center [579, 52] width 95 height 19
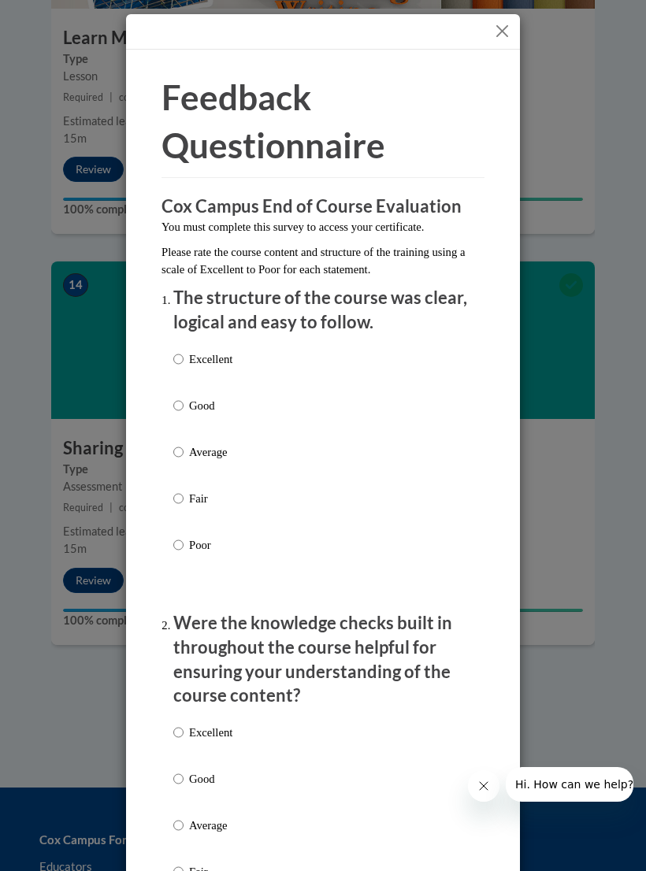
click at [217, 408] on p "Good" at bounding box center [210, 405] width 43 height 17
click at [184, 408] on input "Good" at bounding box center [178, 405] width 10 height 17
radio input "true"
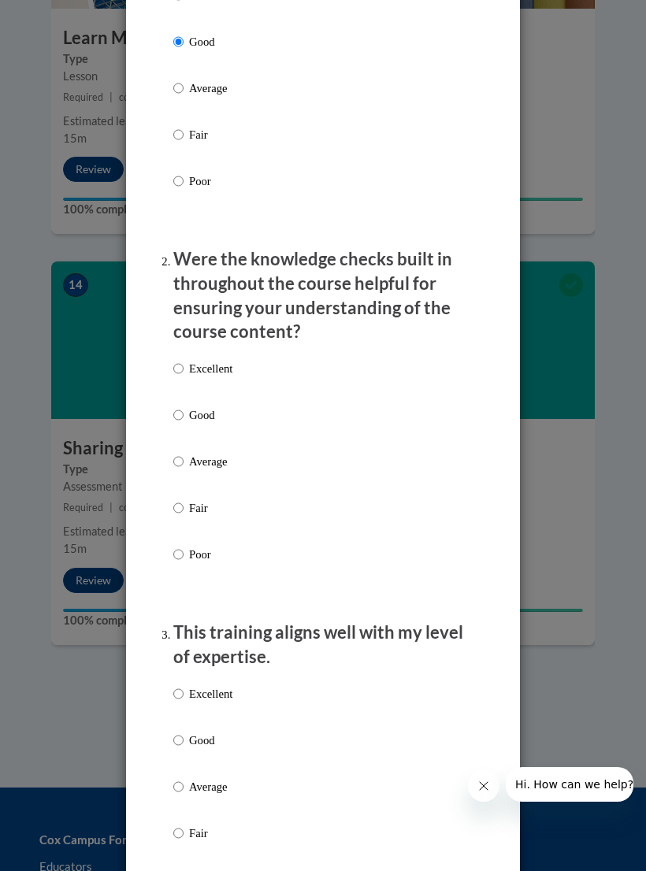
scroll to position [373, 0]
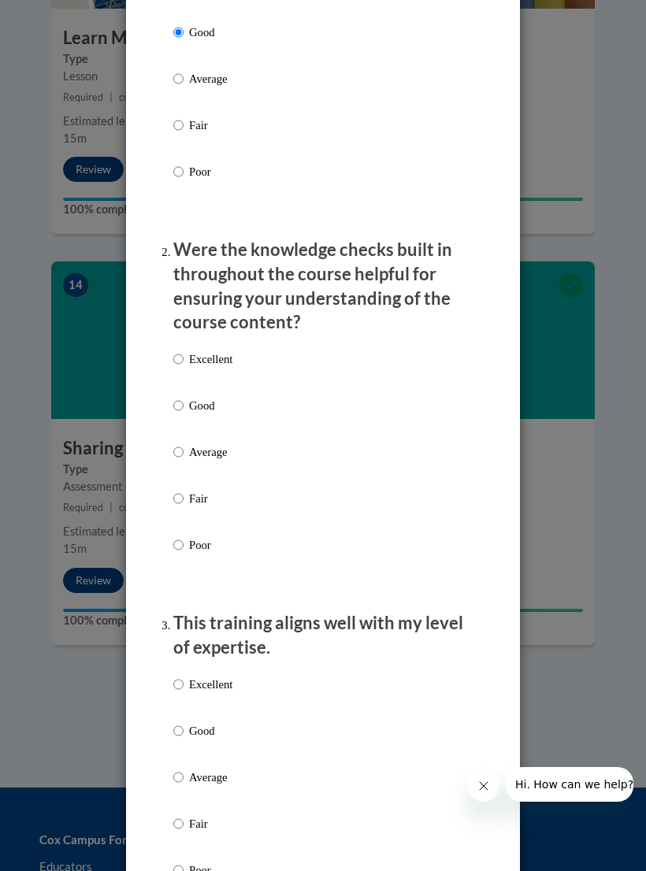
click at [197, 403] on p "Good" at bounding box center [210, 405] width 43 height 17
click at [184, 403] on input "Good" at bounding box center [178, 405] width 10 height 17
radio input "true"
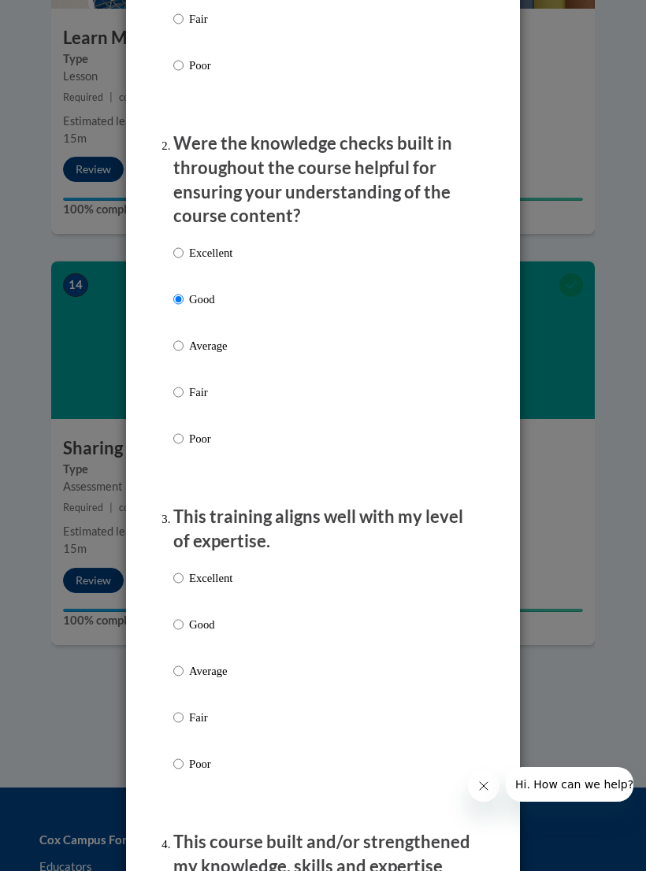
scroll to position [689, 0]
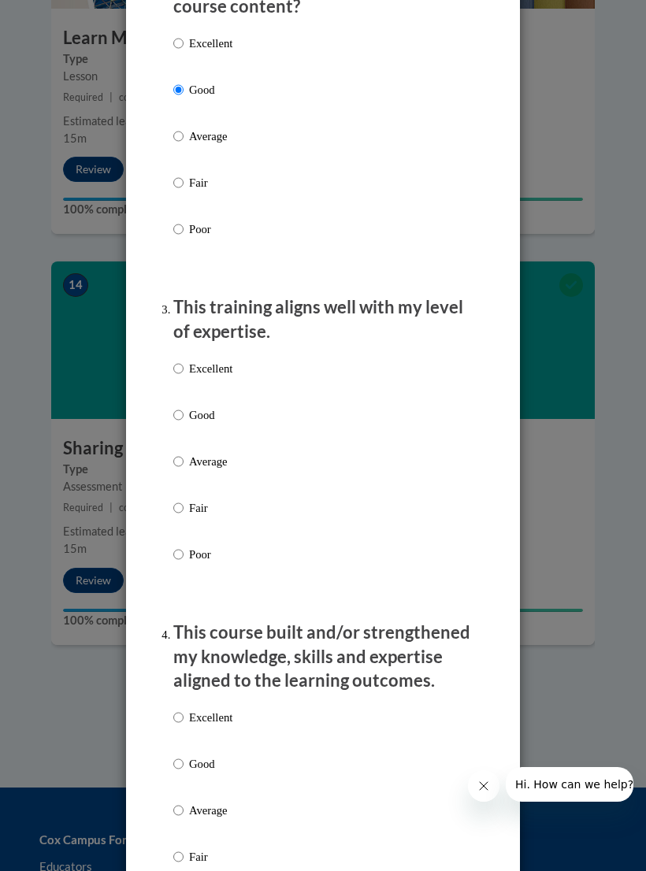
click at [200, 406] on p "Good" at bounding box center [210, 414] width 43 height 17
click at [184, 406] on input "Good" at bounding box center [178, 414] width 10 height 17
radio input "true"
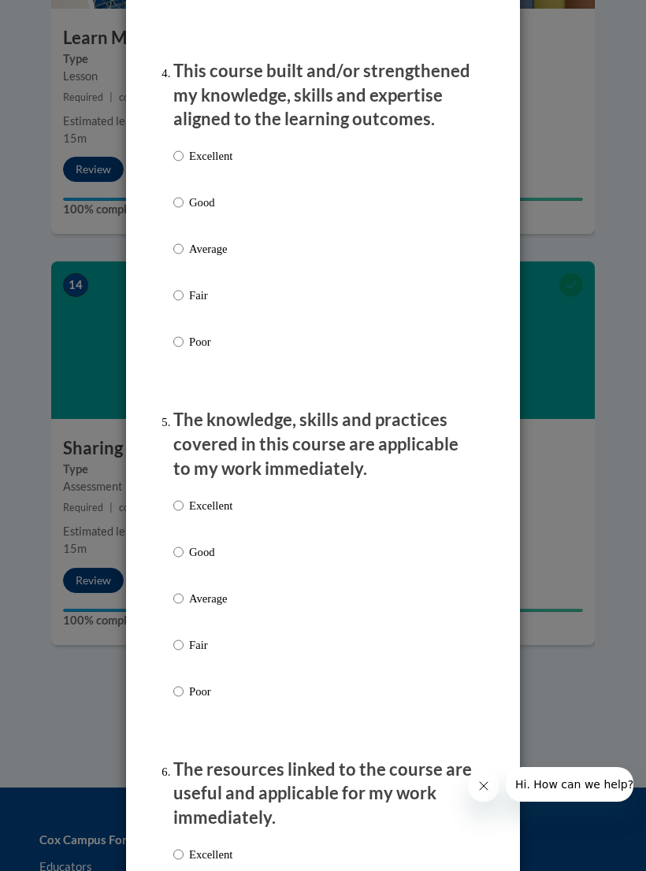
scroll to position [1252, 0]
click at [181, 199] on input "Good" at bounding box center [178, 201] width 10 height 17
radio input "true"
click at [192, 543] on p "Good" at bounding box center [210, 551] width 43 height 17
click at [184, 543] on input "Good" at bounding box center [178, 551] width 10 height 17
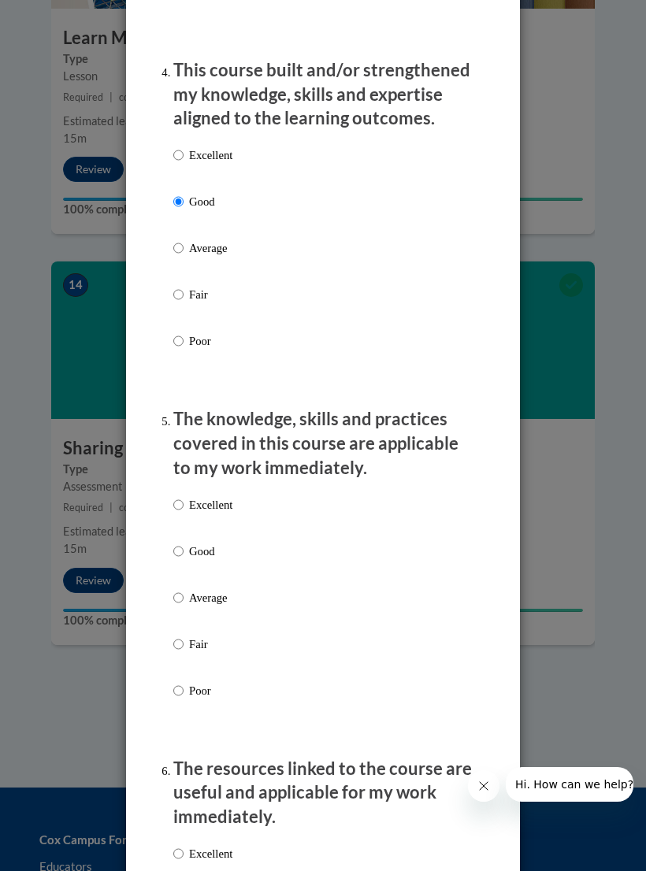
radio input "true"
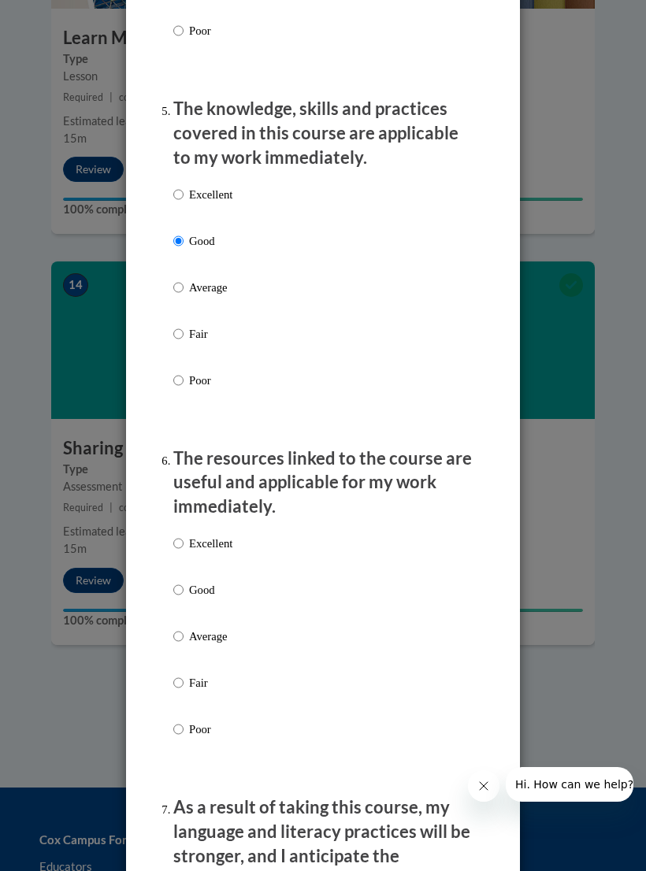
scroll to position [1601, 0]
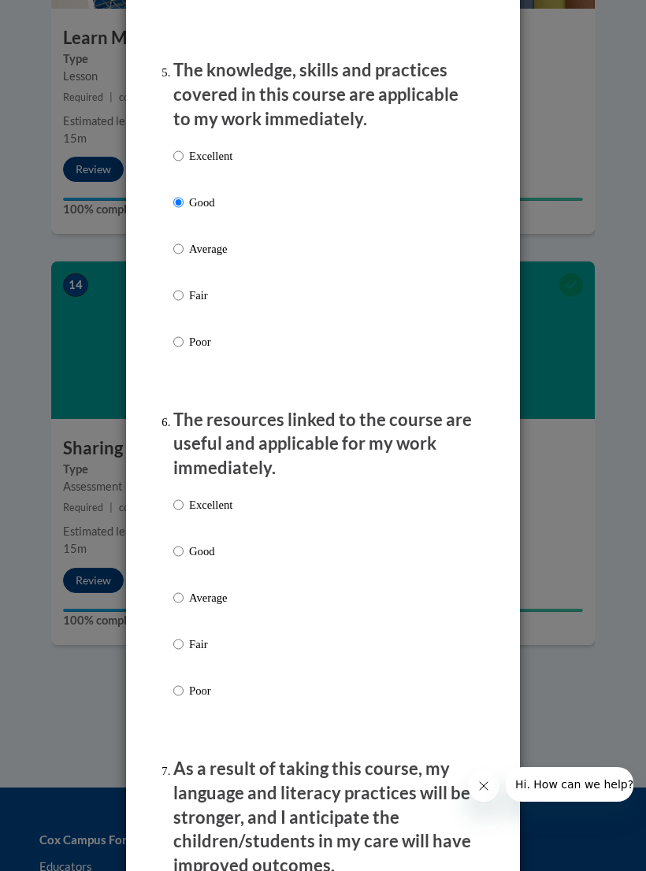
click at [195, 550] on label "Good" at bounding box center [202, 564] width 59 height 43
click at [184, 550] on input "Good" at bounding box center [178, 551] width 10 height 17
radio input "true"
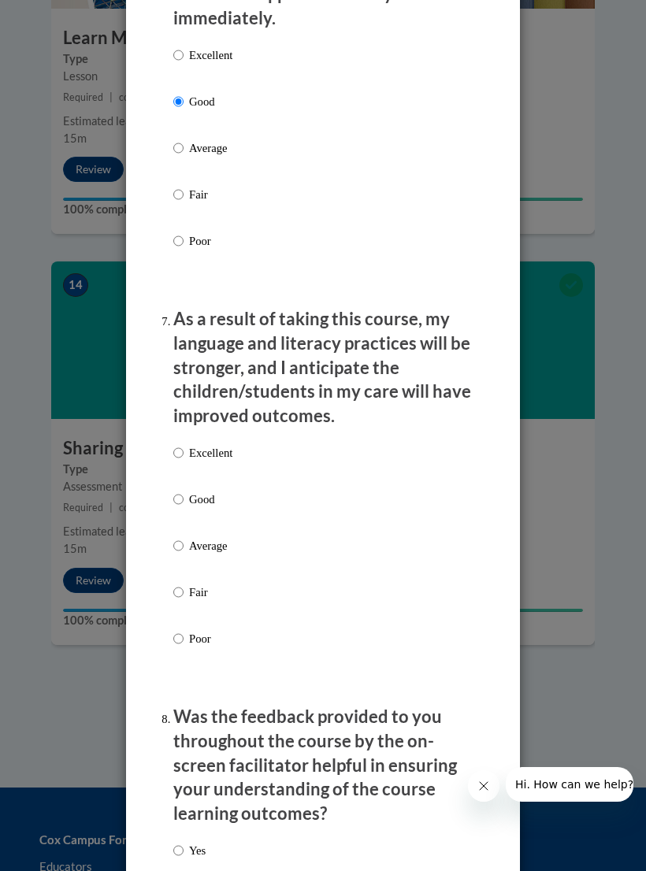
scroll to position [2078, 0]
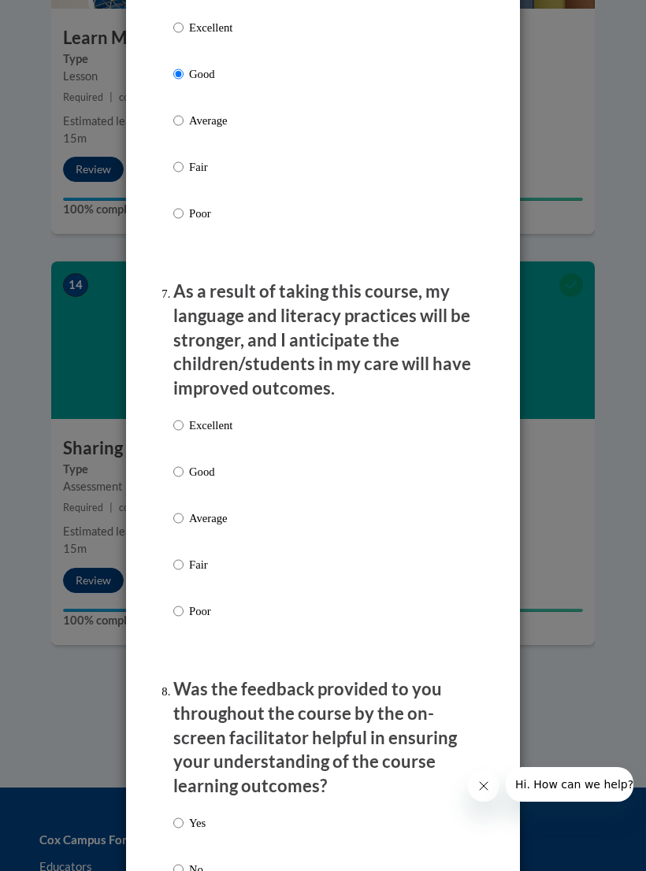
click at [203, 463] on p "Good" at bounding box center [210, 471] width 43 height 17
click at [184, 463] on input "Good" at bounding box center [178, 471] width 10 height 17
radio input "true"
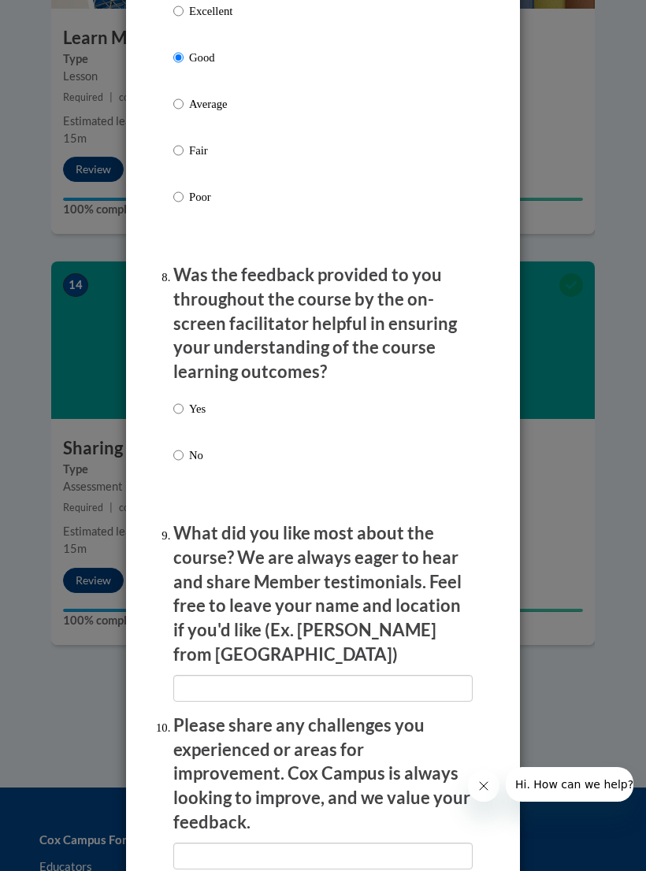
scroll to position [2500, 0]
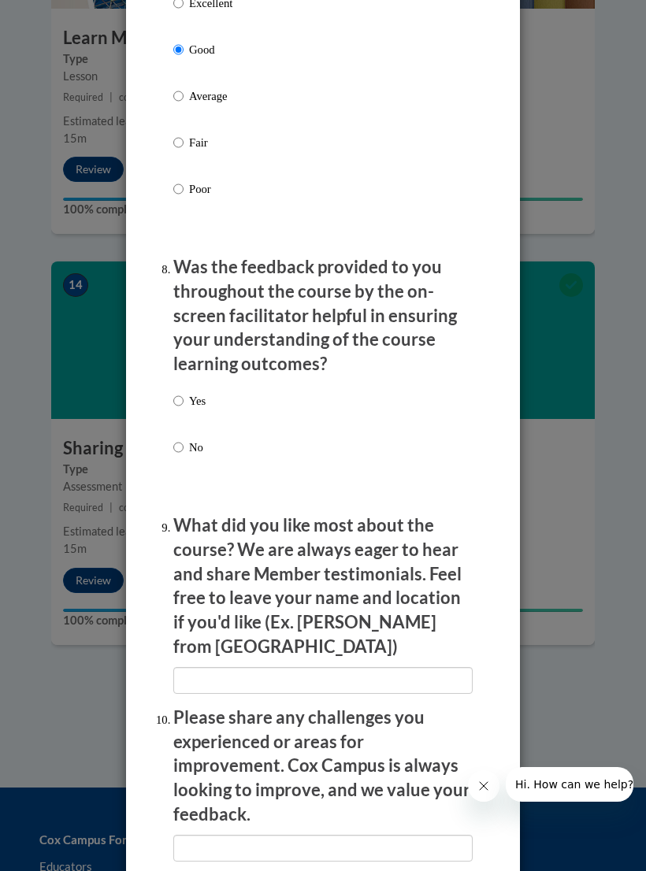
click at [202, 392] on p "Yes" at bounding box center [197, 400] width 17 height 17
click at [184, 392] on input "Yes" at bounding box center [178, 400] width 10 height 17
radio input "true"
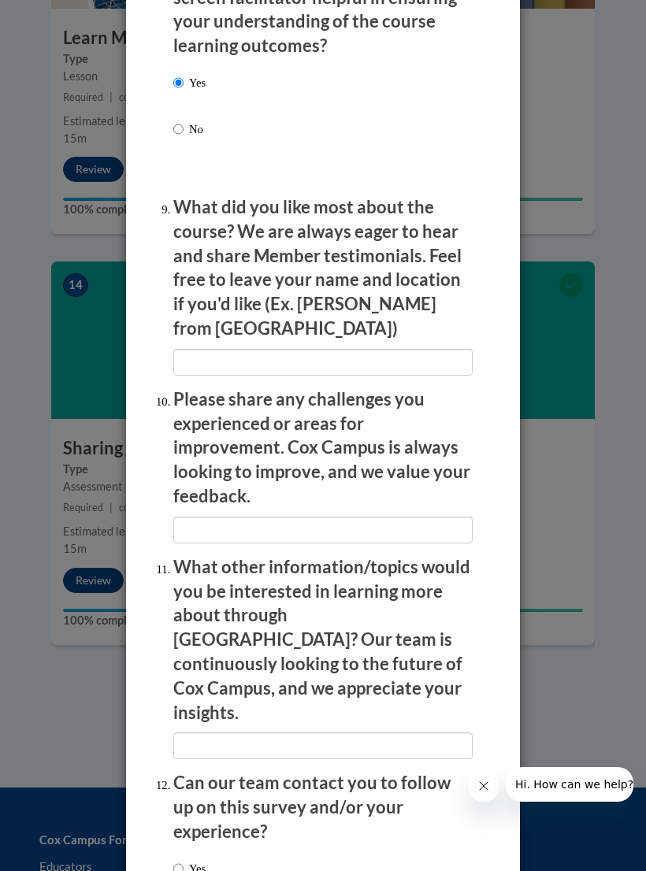
scroll to position [2818, 0]
click at [200, 861] on label "Yes" at bounding box center [189, 869] width 32 height 17
click at [184, 861] on input "Yes" at bounding box center [178, 869] width 10 height 17
radio input "true"
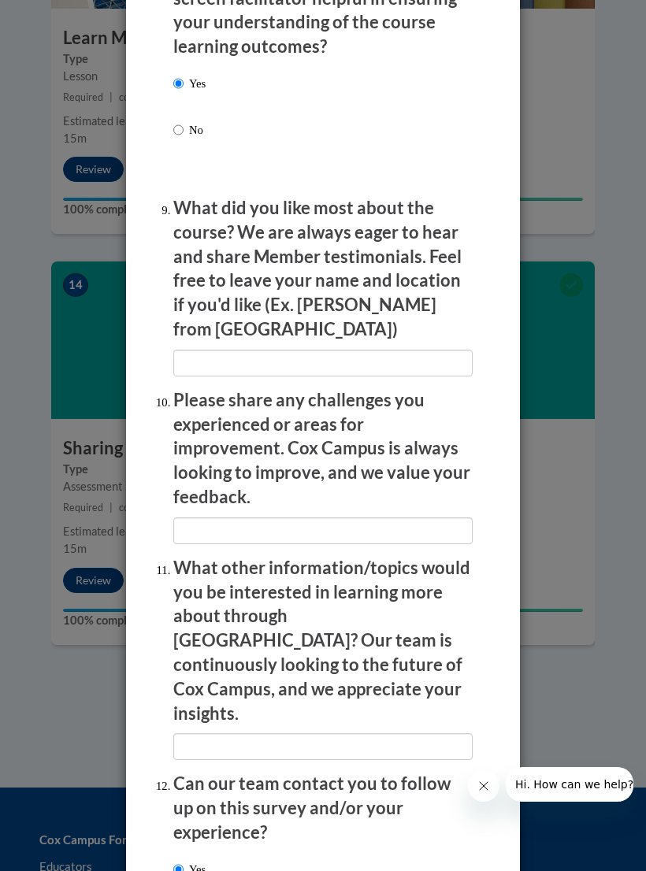
radio input "true"
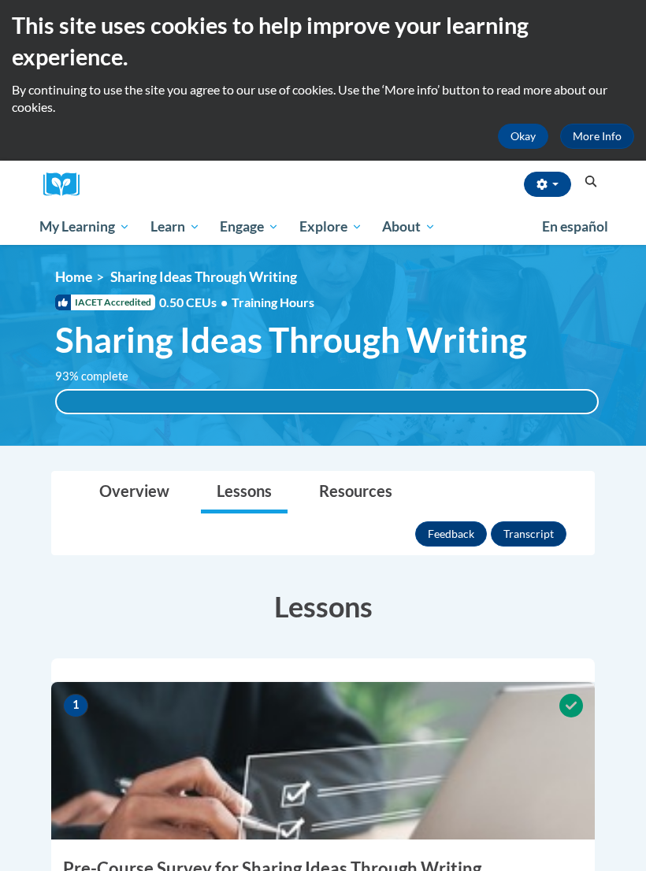
scroll to position [0, 0]
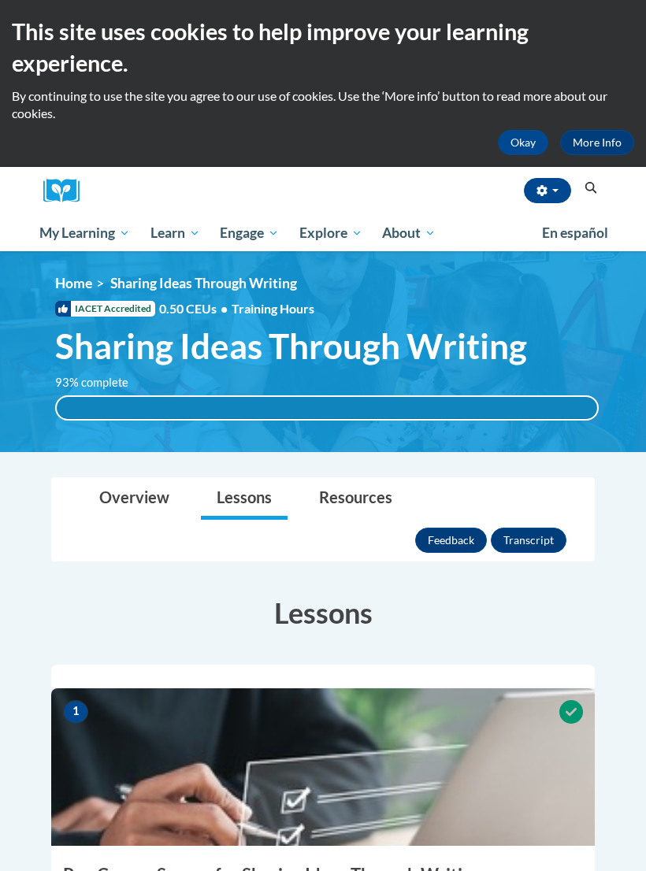
click at [0, 0] on span "Certificates" at bounding box center [0, 0] width 0 height 0
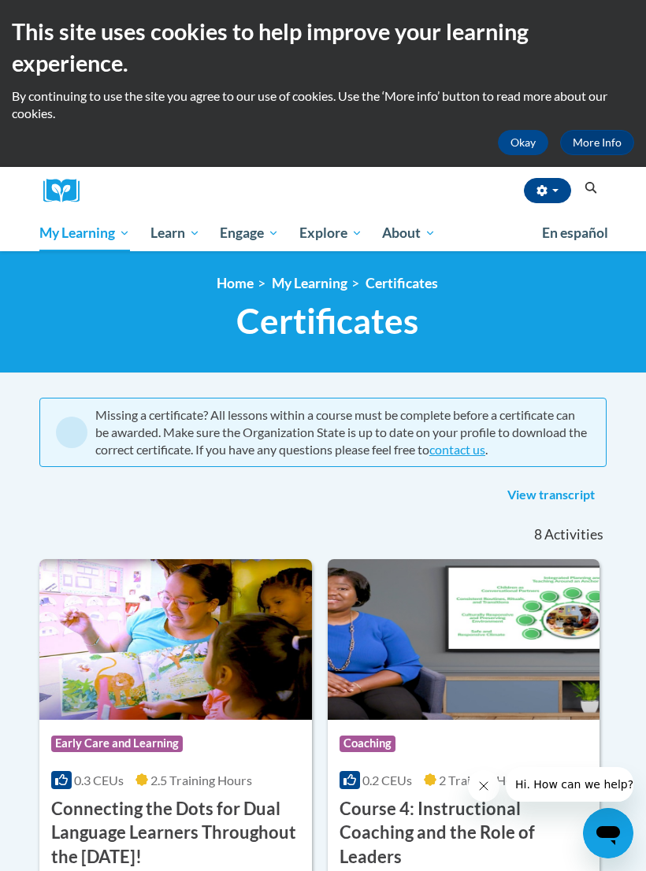
click at [0, 0] on span "Early Care and Learning" at bounding box center [0, 0] width 0 height 0
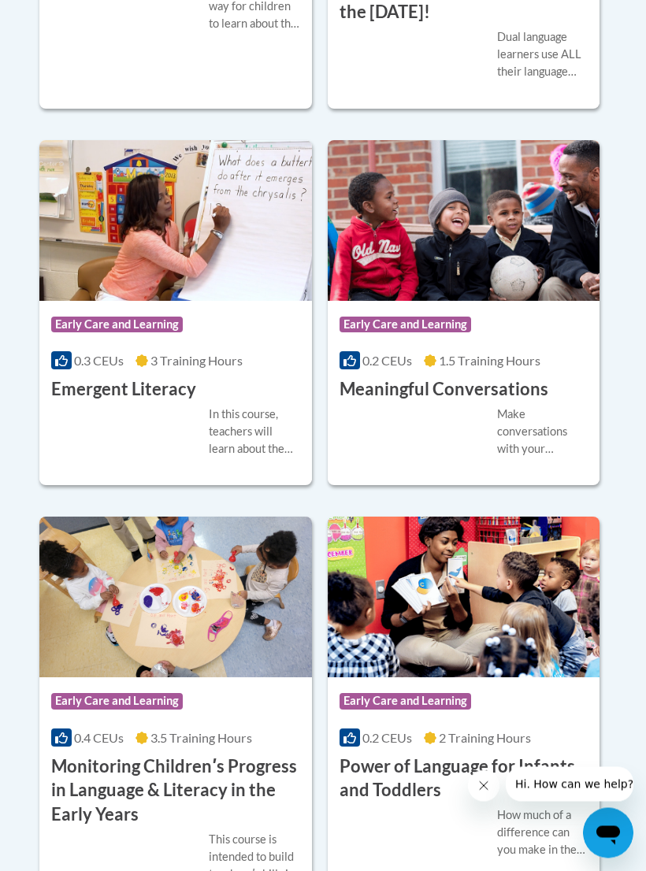
scroll to position [1850, 0]
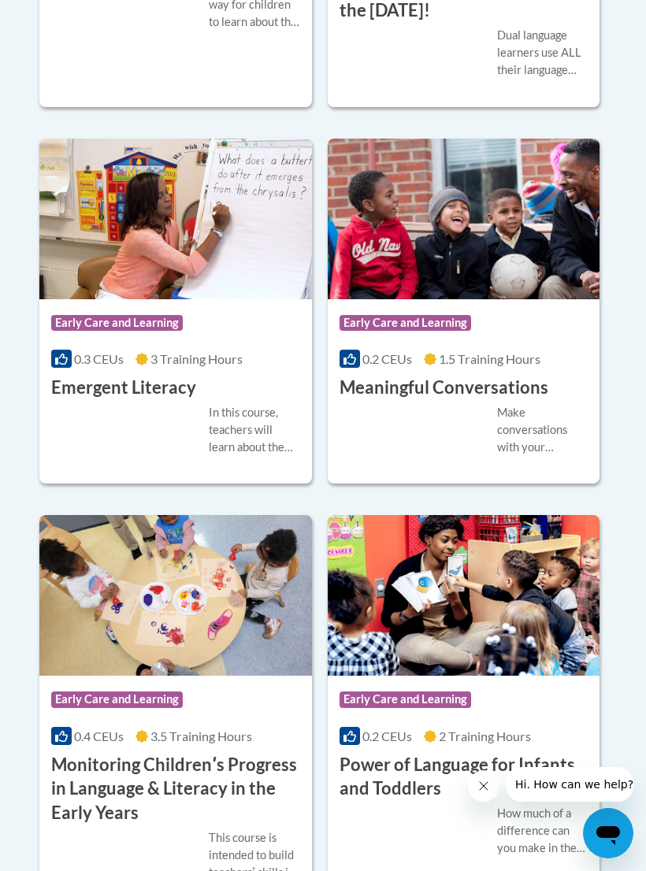
click at [519, 400] on h3 "Meaningful Conversations" at bounding box center [444, 388] width 209 height 24
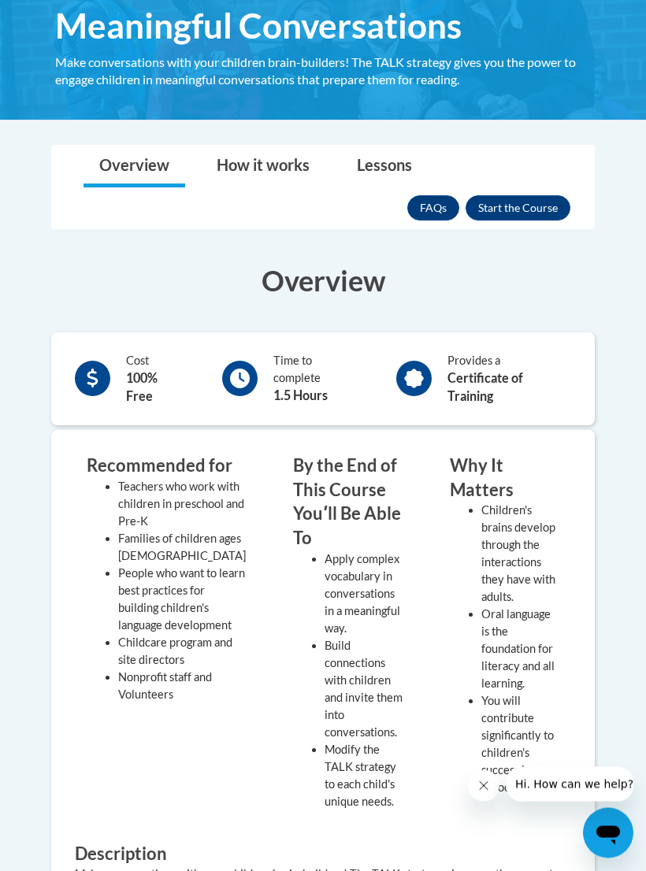
scroll to position [249, 0]
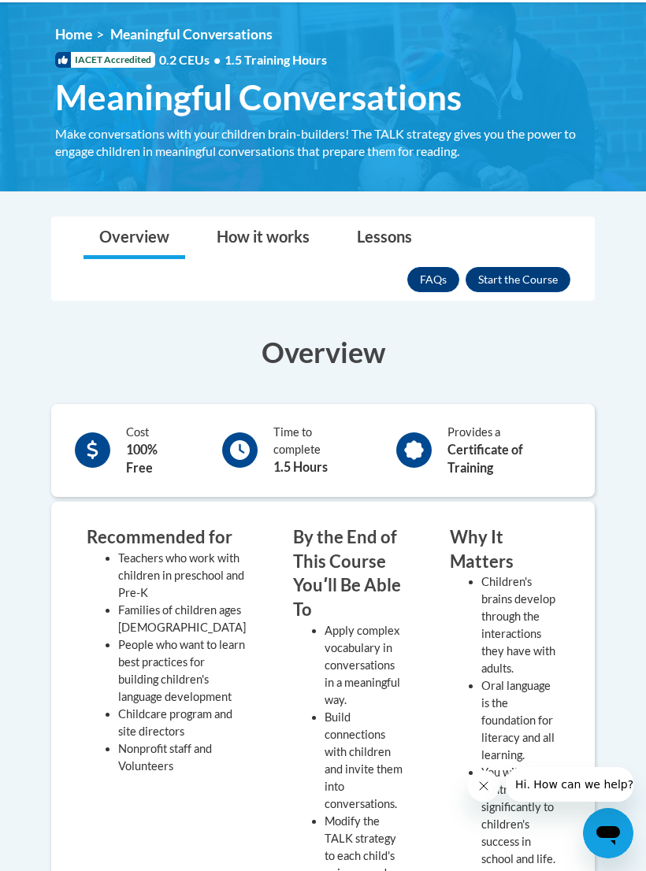
click at [534, 279] on button "Enroll" at bounding box center [518, 279] width 105 height 25
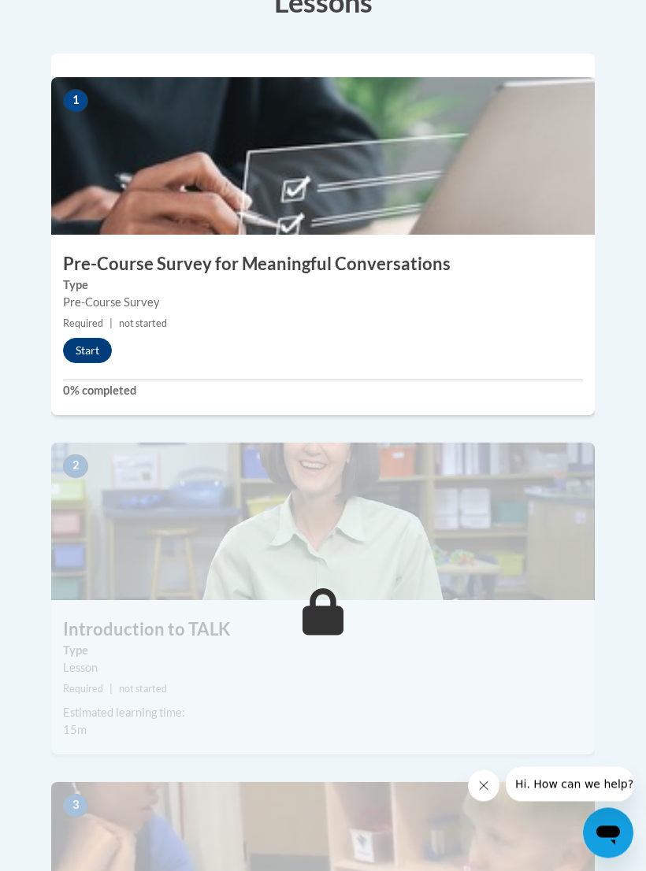
scroll to position [588, 0]
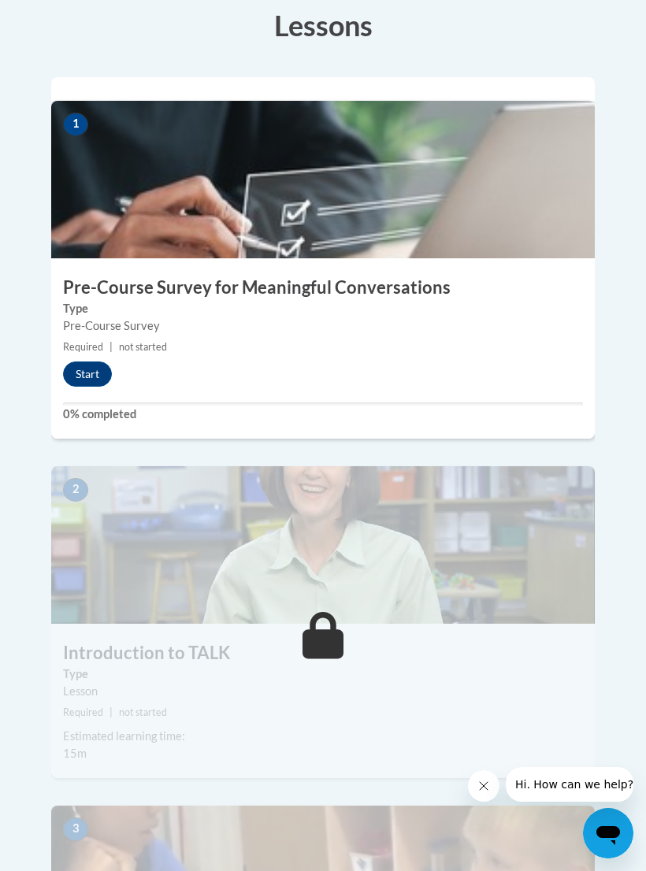
click at [97, 362] on button "Start" at bounding box center [87, 374] width 49 height 25
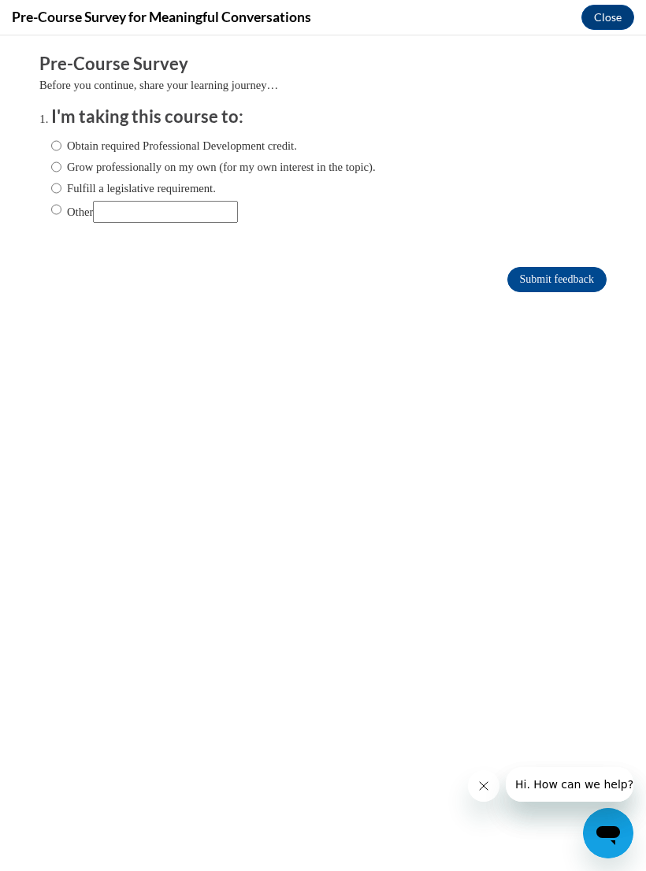
scroll to position [0, 0]
click at [305, 172] on label "Grow professionally on my own (for my own interest in the topic)." at bounding box center [213, 166] width 325 height 17
click at [61, 172] on input "Grow professionally on my own (for my own interest in the topic)." at bounding box center [56, 166] width 10 height 17
radio input "true"
click at [562, 281] on input "Submit feedback" at bounding box center [556, 279] width 99 height 25
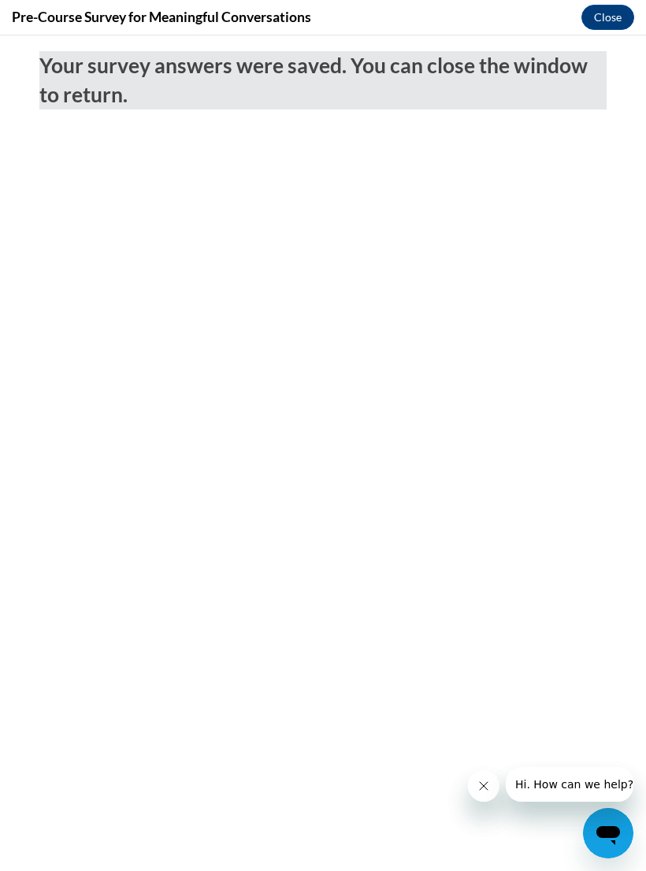
click at [611, 20] on button "Close" at bounding box center [607, 17] width 53 height 25
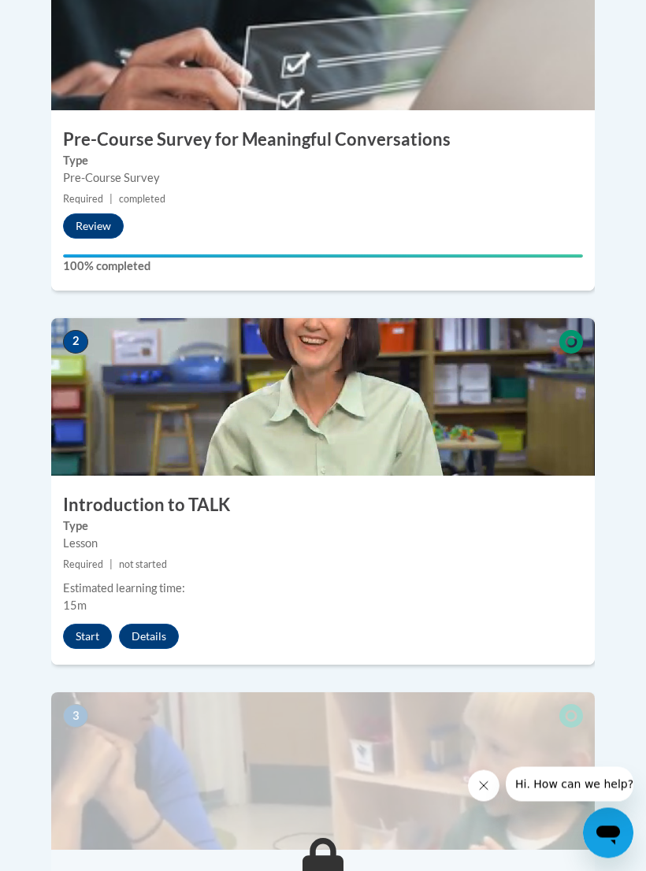
click at [99, 625] on button "Start" at bounding box center [87, 637] width 49 height 25
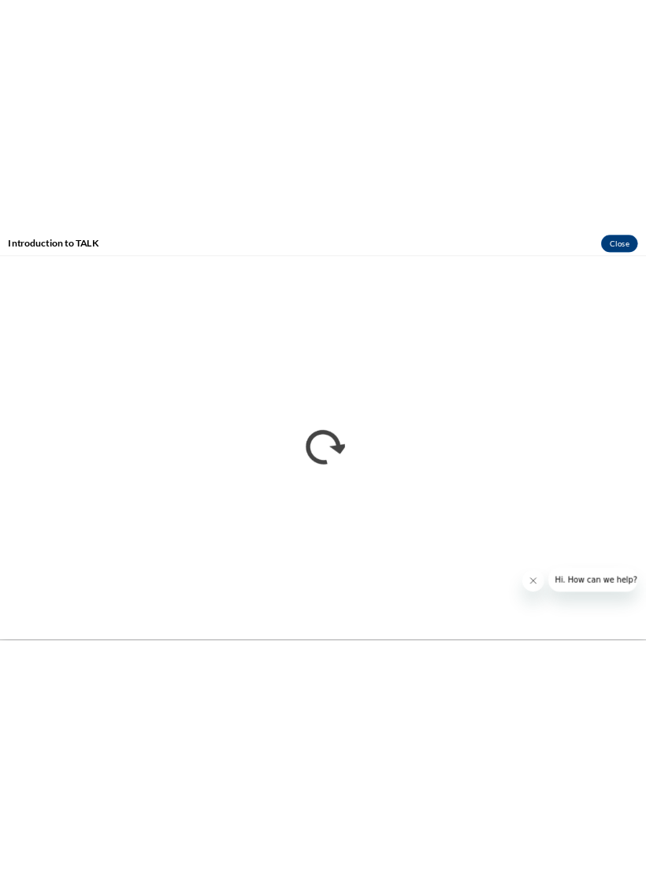
scroll to position [736, 0]
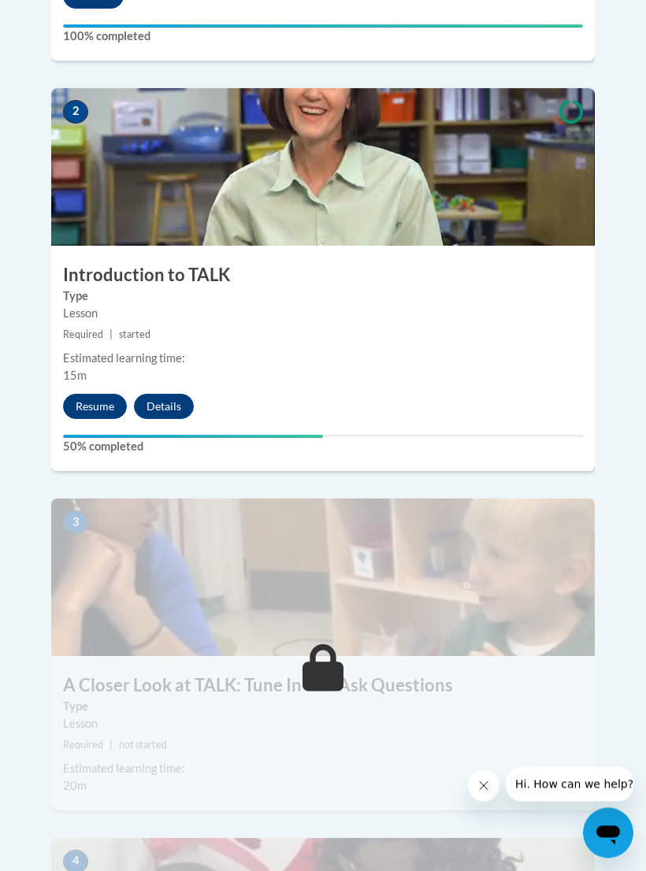
scroll to position [966, 0]
click at [91, 394] on button "Resume" at bounding box center [95, 406] width 64 height 25
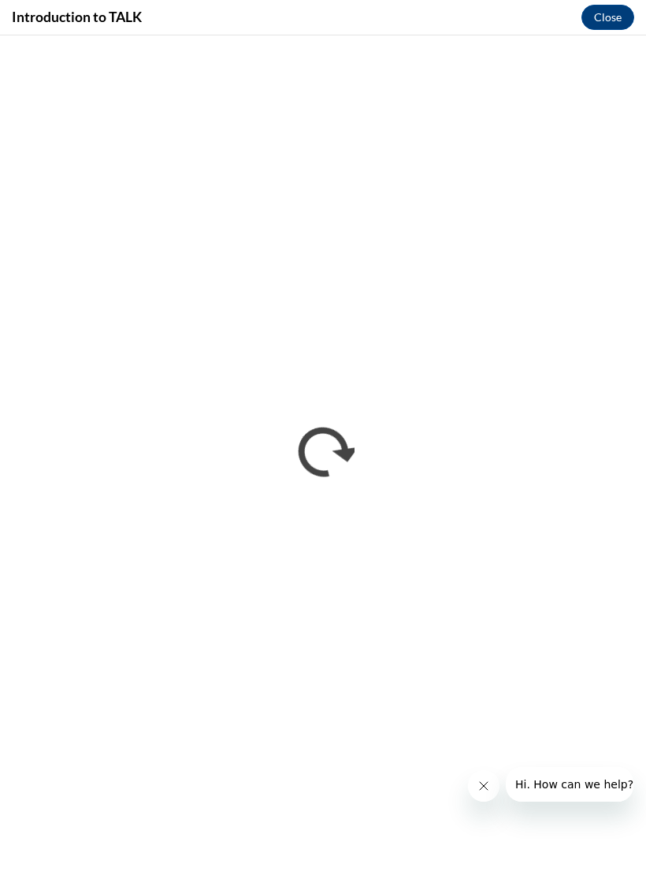
scroll to position [0, 0]
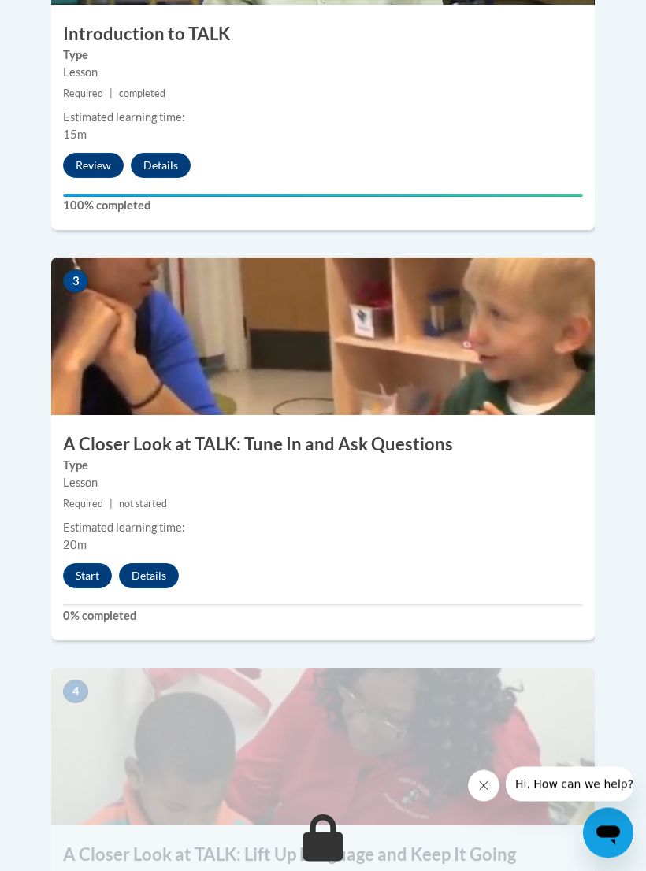
click at [87, 564] on button "Start" at bounding box center [87, 576] width 49 height 25
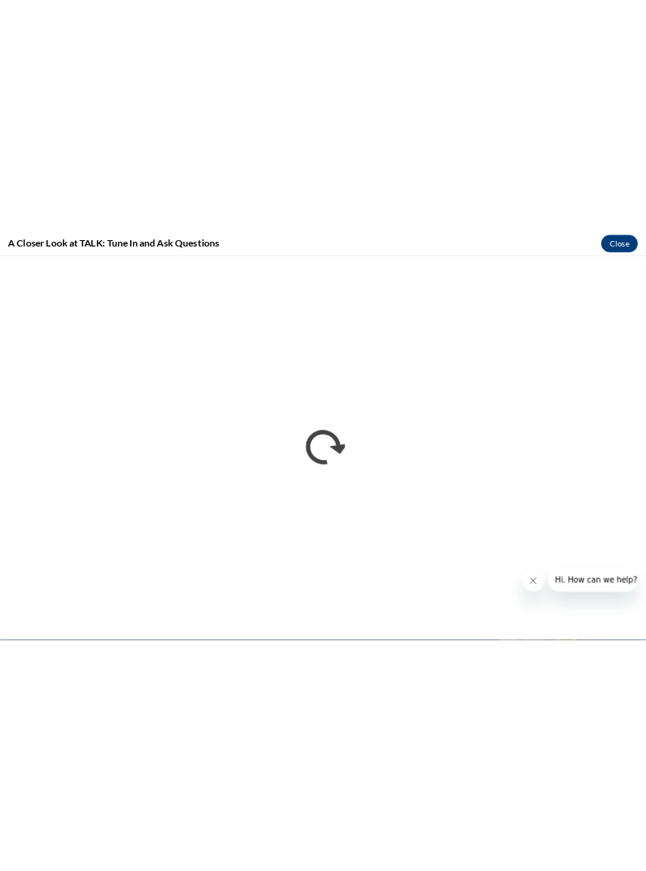
scroll to position [1207, 0]
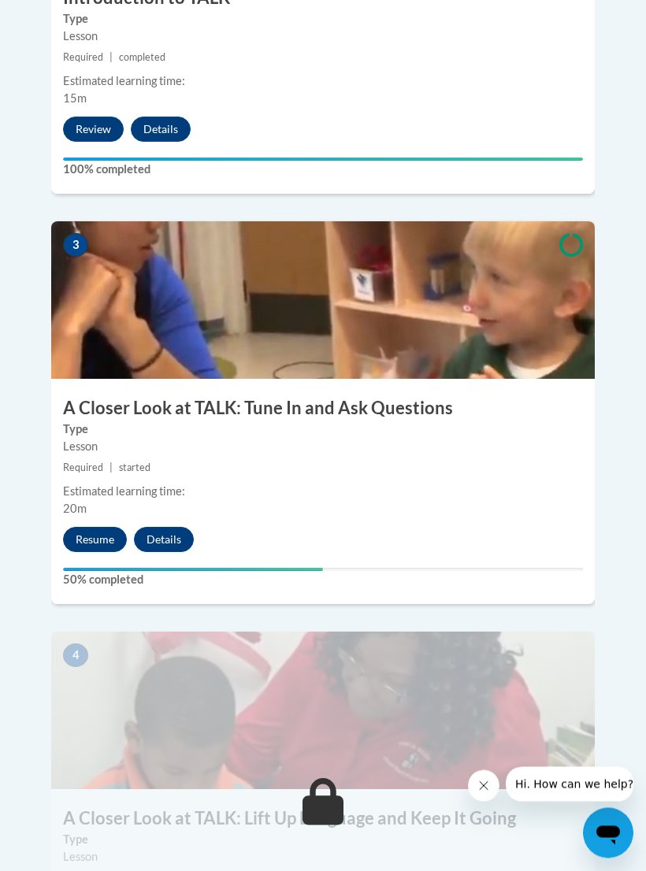
click at [108, 528] on button "Resume" at bounding box center [95, 540] width 64 height 25
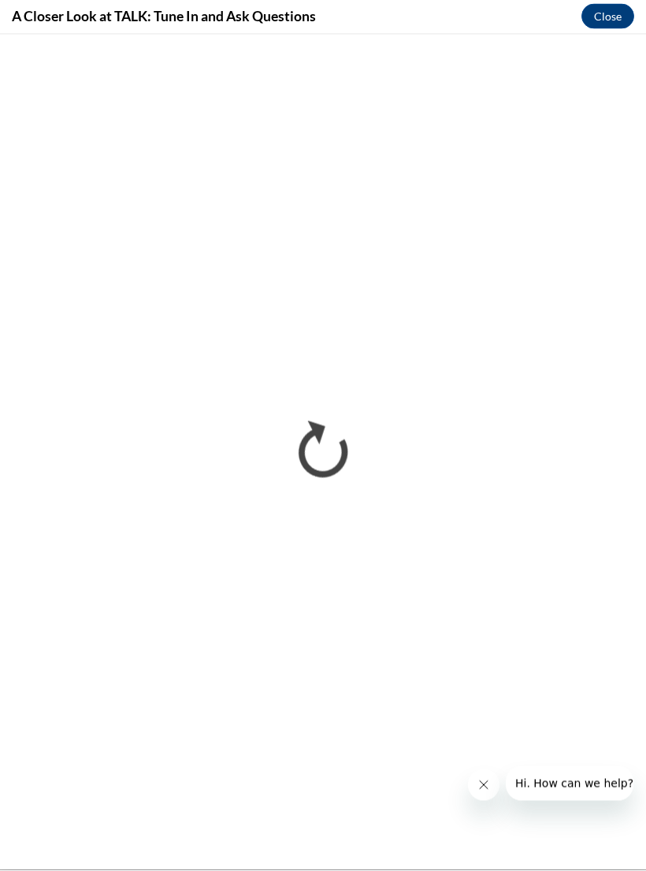
scroll to position [1244, 0]
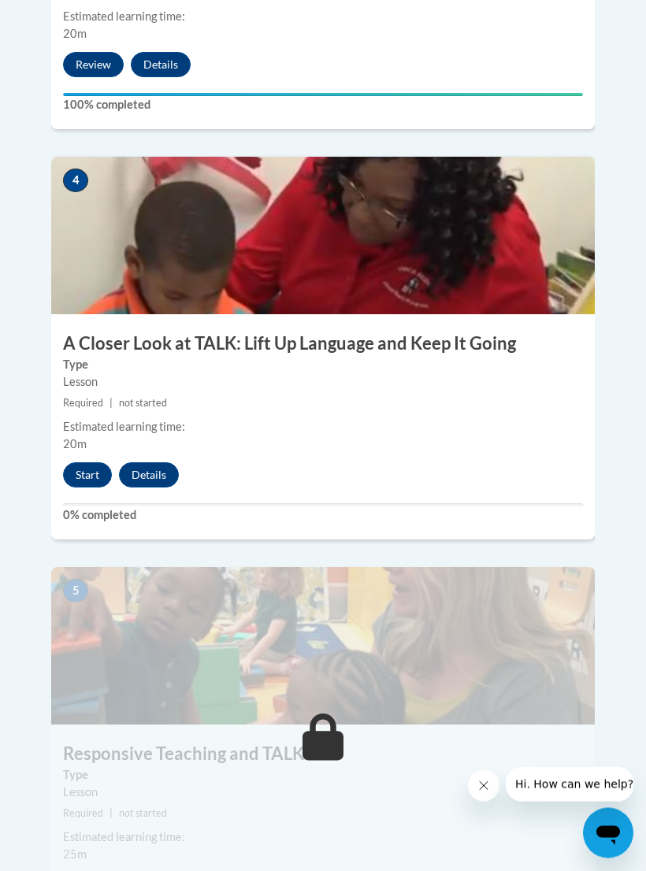
click at [102, 463] on button "Start" at bounding box center [87, 475] width 49 height 25
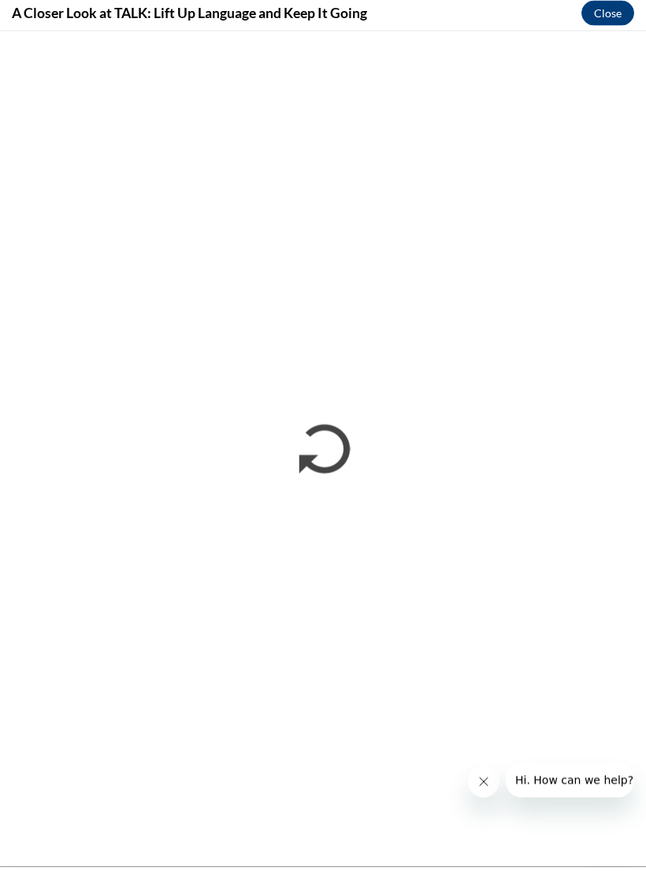
scroll to position [1722, 0]
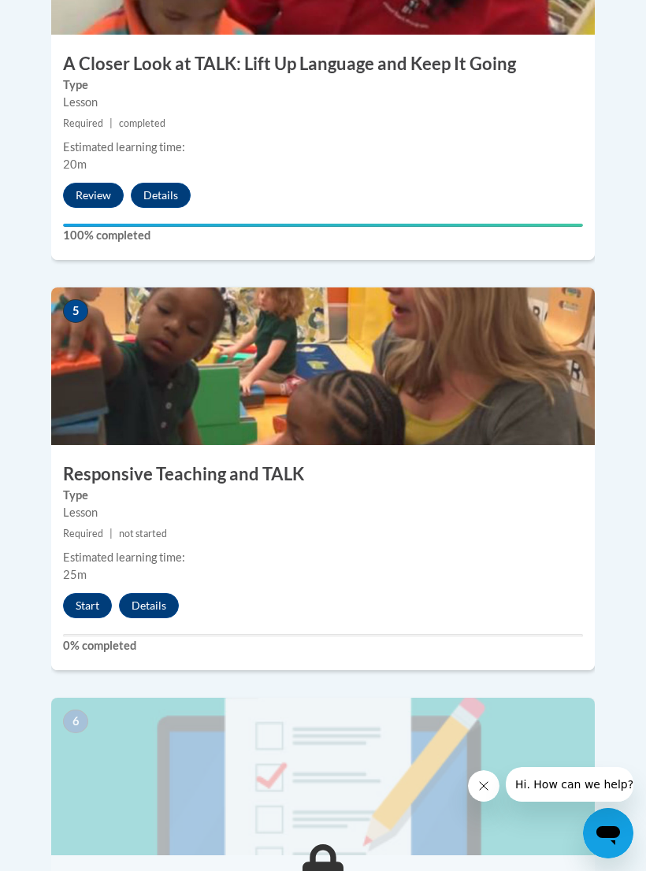
scroll to position [2003, 0]
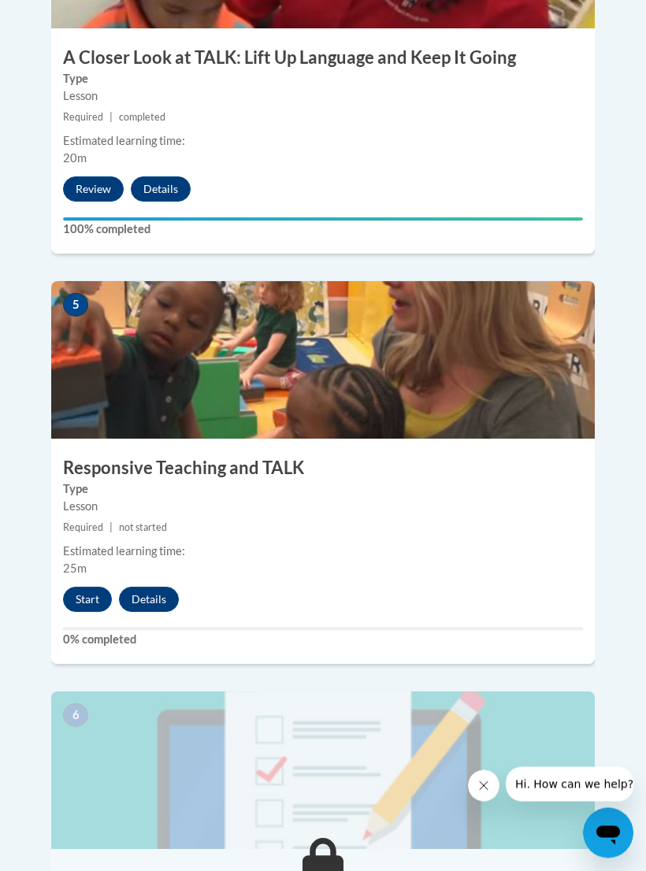
click at [86, 588] on button "Start" at bounding box center [87, 600] width 49 height 25
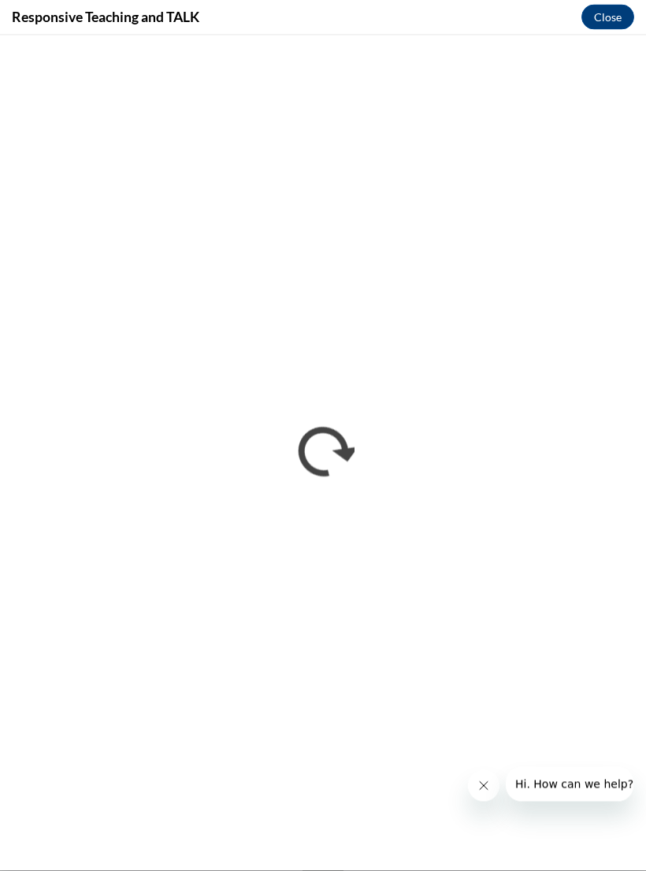
scroll to position [2004, 0]
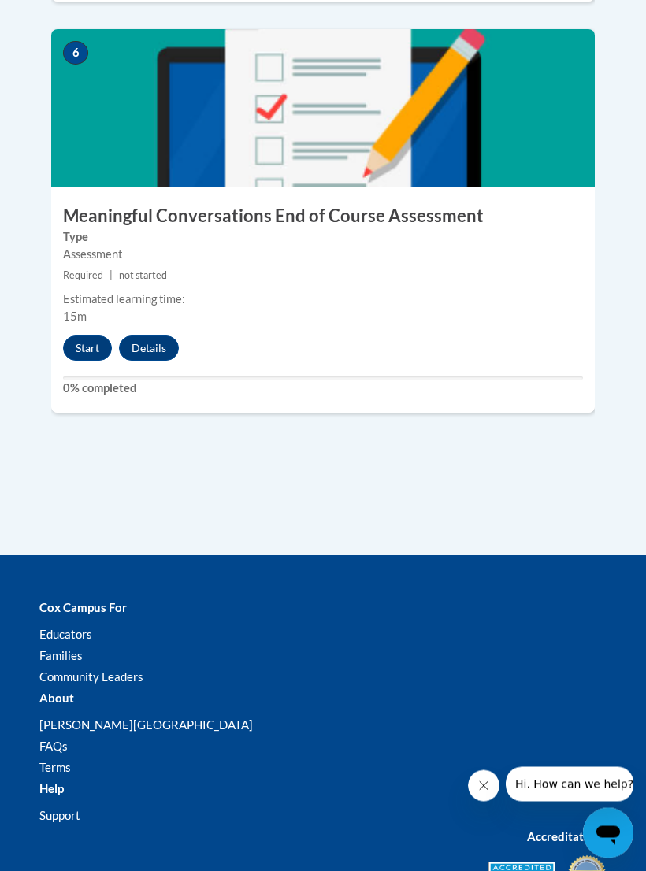
click at [68, 336] on button "Start" at bounding box center [87, 348] width 49 height 25
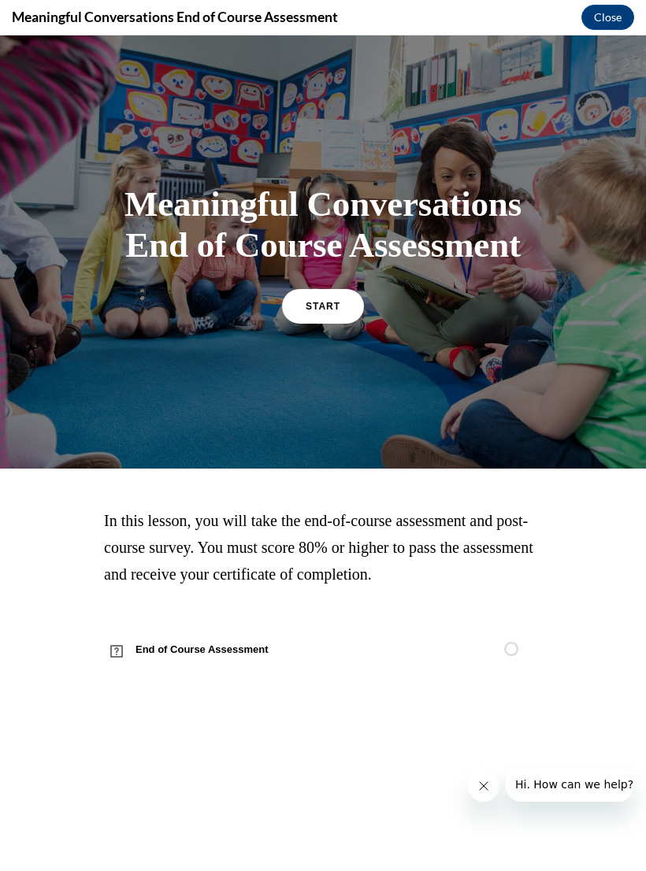
click at [348, 324] on link "START" at bounding box center [323, 306] width 82 height 35
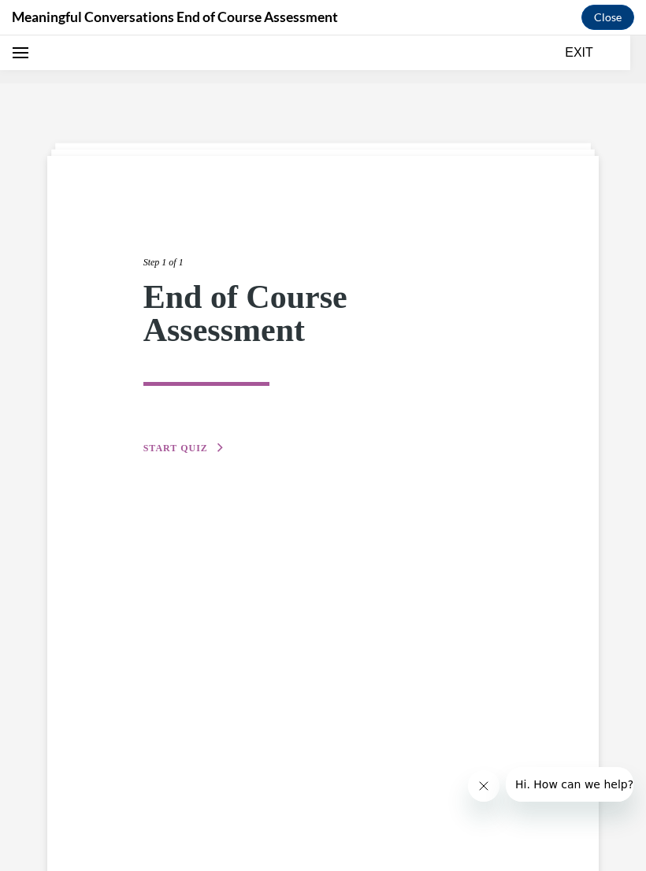
scroll to position [49, 0]
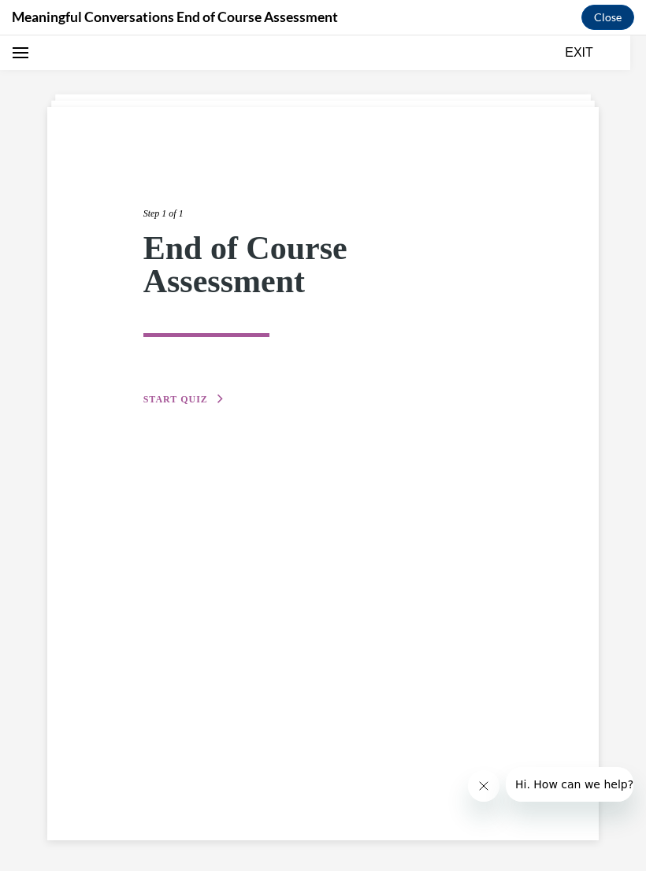
click at [208, 392] on button "START QUIZ" at bounding box center [184, 399] width 82 height 14
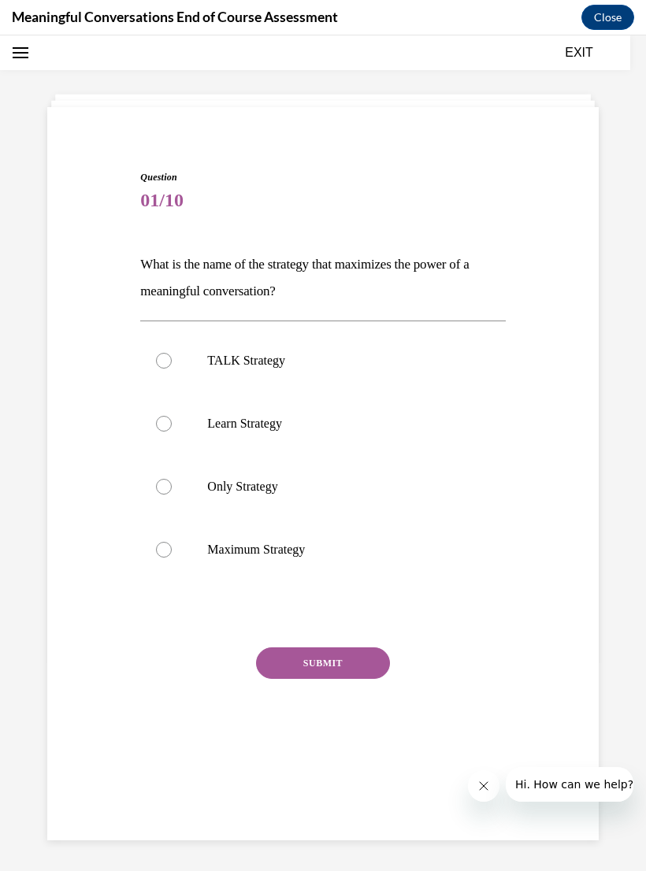
click at [267, 362] on p "TALK Strategy" at bounding box center [336, 361] width 258 height 16
click at [172, 362] on input "TALK Strategy" at bounding box center [164, 361] width 16 height 16
radio input "true"
click at [361, 657] on button "SUBMIT" at bounding box center [323, 664] width 134 height 32
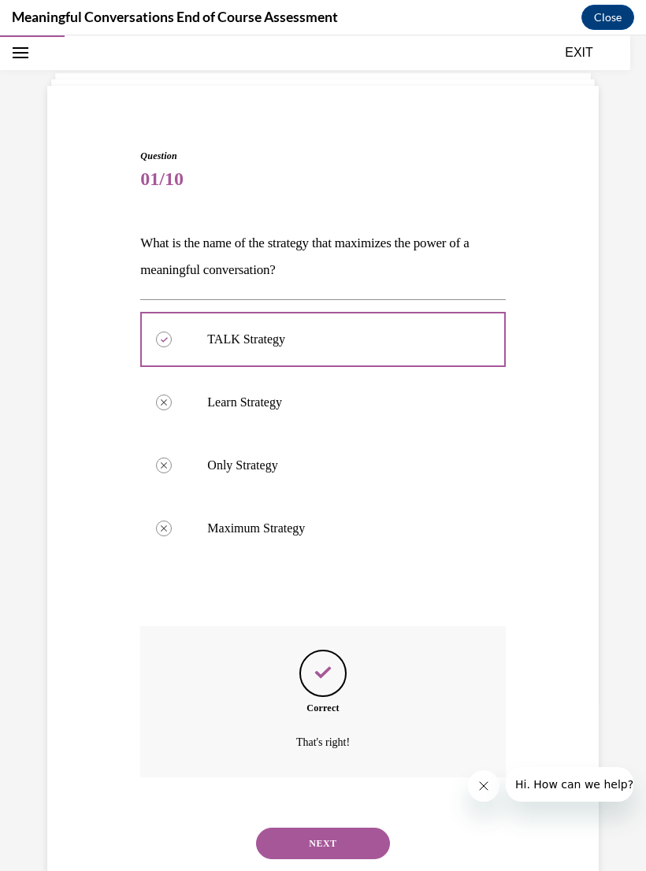
scroll to position [69, 0]
click at [271, 813] on div "NEXT" at bounding box center [322, 844] width 365 height 63
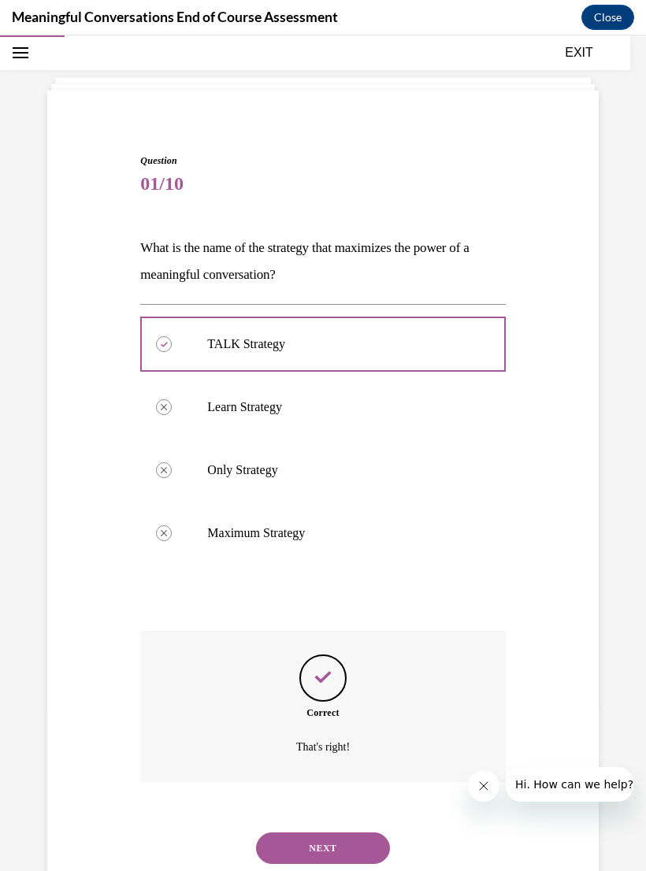
click at [282, 833] on button "NEXT" at bounding box center [323, 849] width 134 height 32
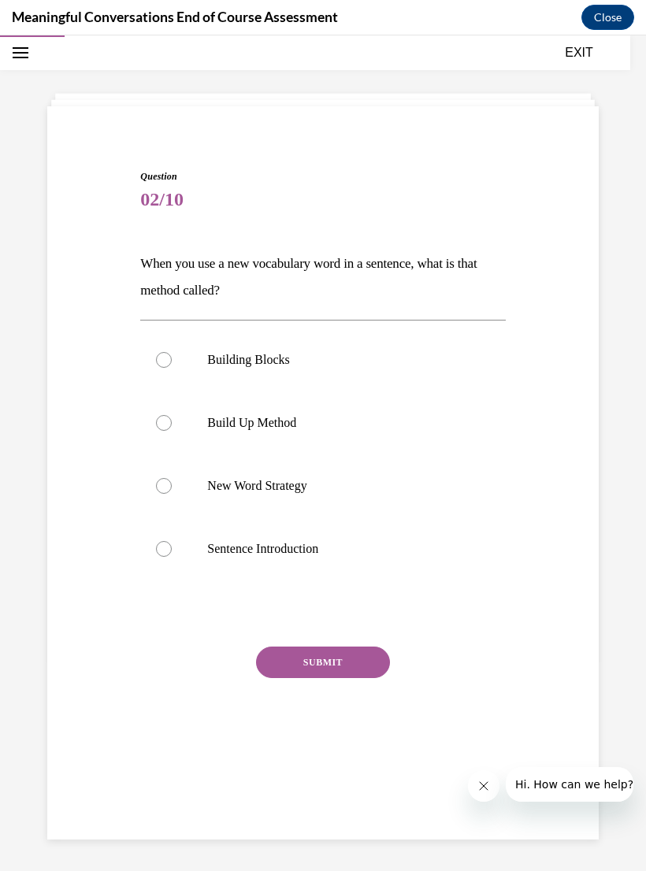
scroll to position [50, 0]
click at [278, 431] on label "Build Up Method" at bounding box center [322, 423] width 365 height 63
click at [172, 431] on input "Build Up Method" at bounding box center [164, 423] width 16 height 16
radio input "true"
click at [321, 668] on button "SUBMIT" at bounding box center [323, 663] width 134 height 32
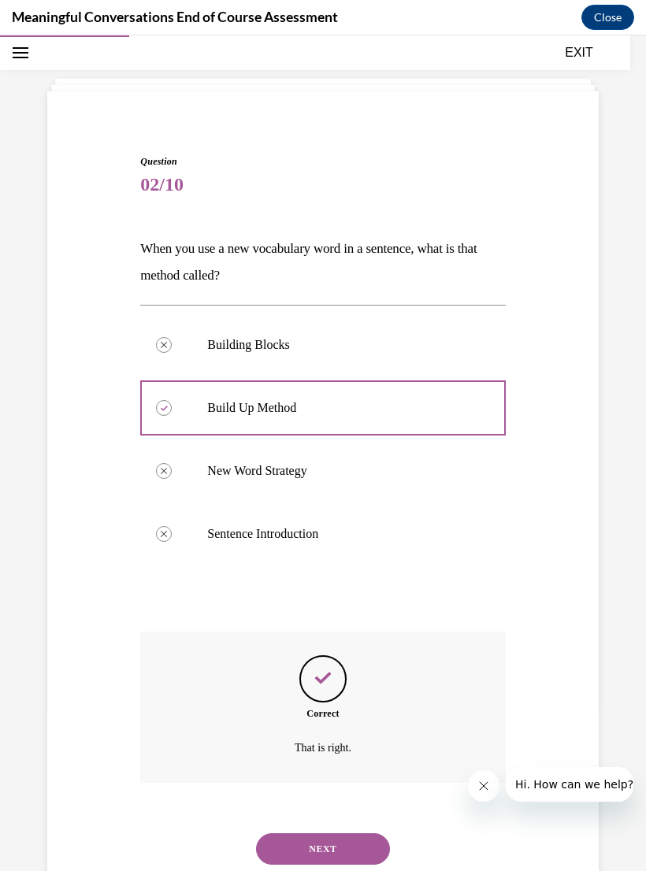
scroll to position [69, 0]
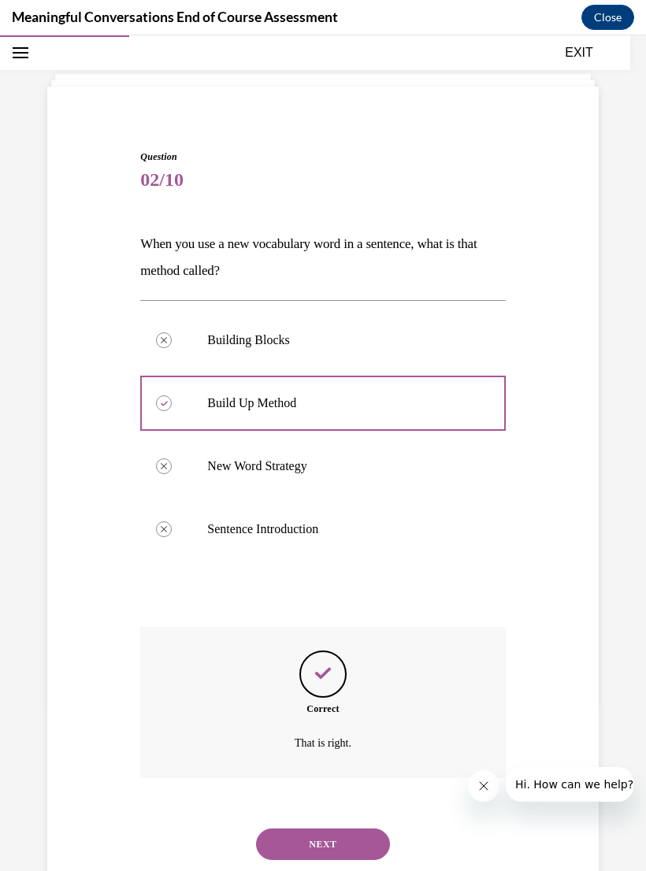
click at [348, 829] on button "NEXT" at bounding box center [323, 845] width 134 height 32
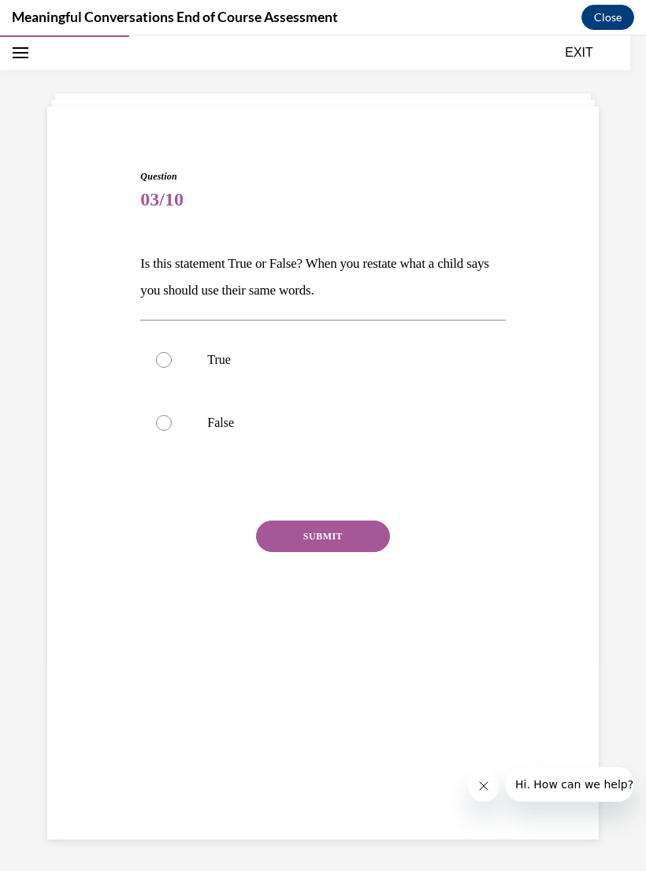
scroll to position [50, 0]
click at [229, 364] on p "True" at bounding box center [336, 360] width 258 height 16
click at [172, 364] on input "True" at bounding box center [164, 360] width 16 height 16
radio input "true"
click at [313, 534] on button "SUBMIT" at bounding box center [323, 537] width 134 height 32
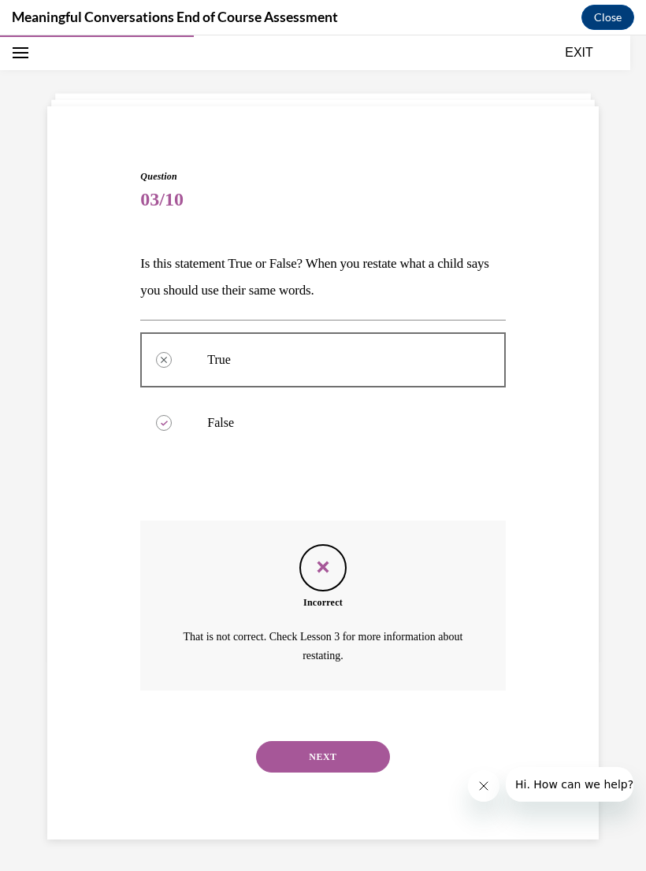
click at [368, 741] on button "NEXT" at bounding box center [323, 757] width 134 height 32
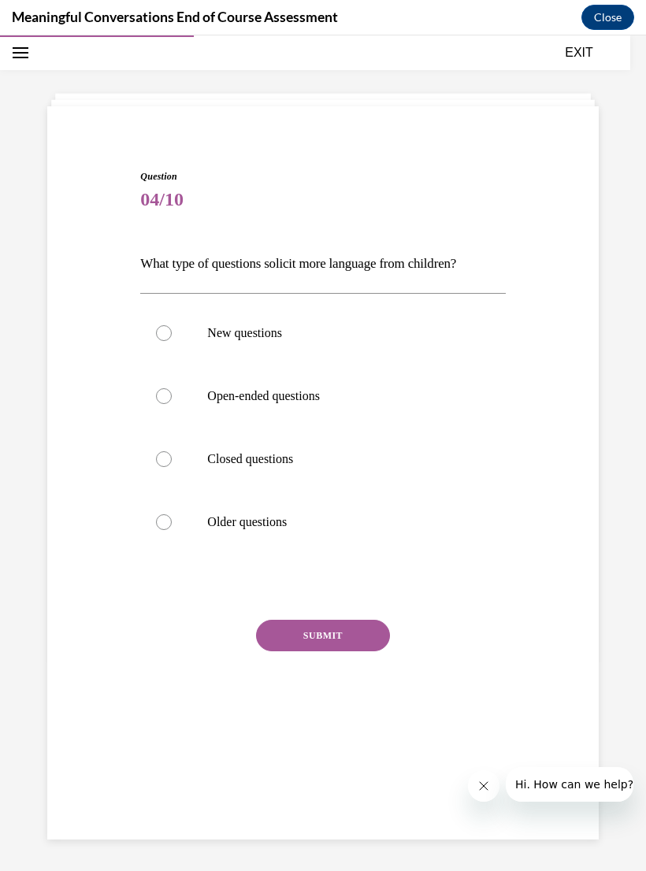
click at [254, 474] on label "Closed questions" at bounding box center [322, 459] width 365 height 63
click at [172, 467] on input "Closed questions" at bounding box center [164, 459] width 16 height 16
radio input "true"
click at [317, 648] on button "SUBMIT" at bounding box center [323, 636] width 134 height 32
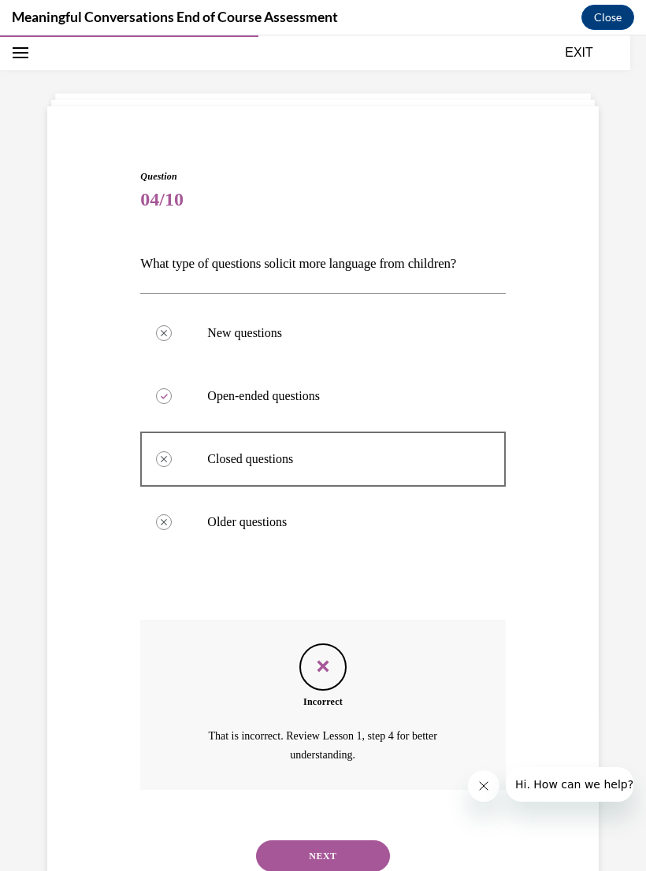
scroll to position [61, 0]
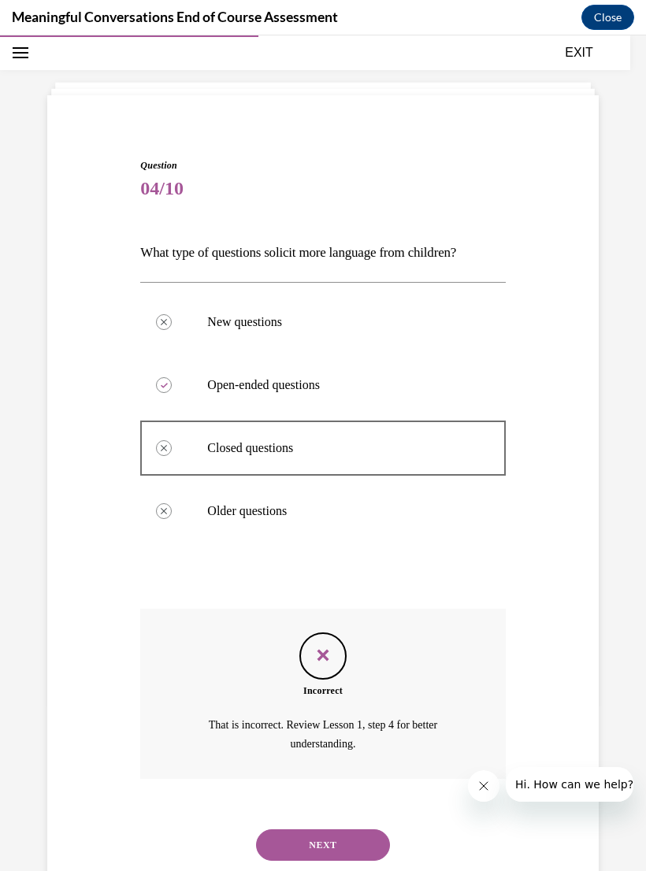
click at [351, 830] on button "NEXT" at bounding box center [323, 846] width 134 height 32
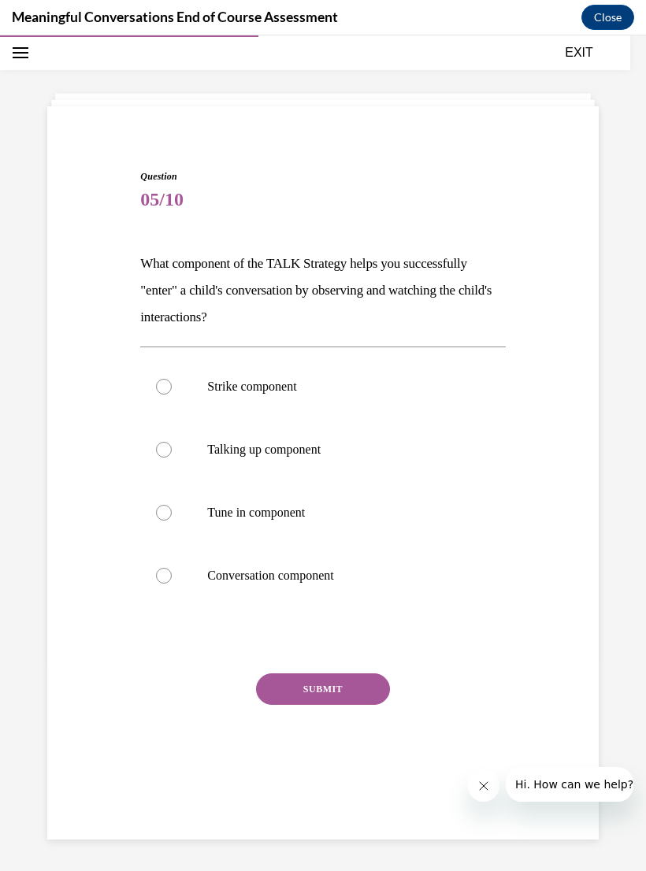
scroll to position [50, 0]
click at [255, 451] on p "Talking up component" at bounding box center [336, 450] width 258 height 16
click at [172, 451] on input "Talking up component" at bounding box center [164, 450] width 16 height 16
radio input "true"
click at [352, 674] on button "SUBMIT" at bounding box center [323, 690] width 134 height 32
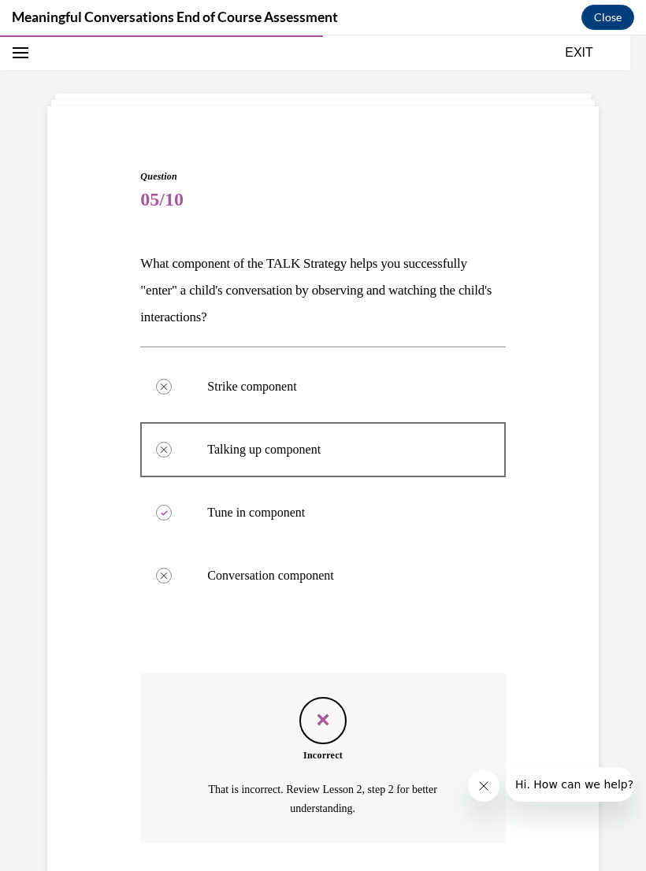
scroll to position [114, 0]
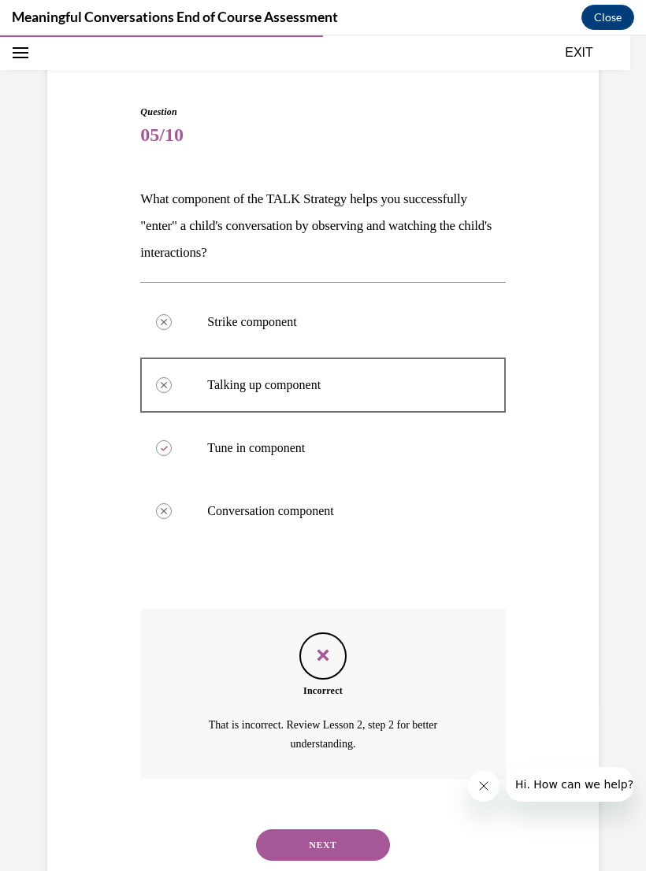
click at [340, 830] on button "NEXT" at bounding box center [323, 846] width 134 height 32
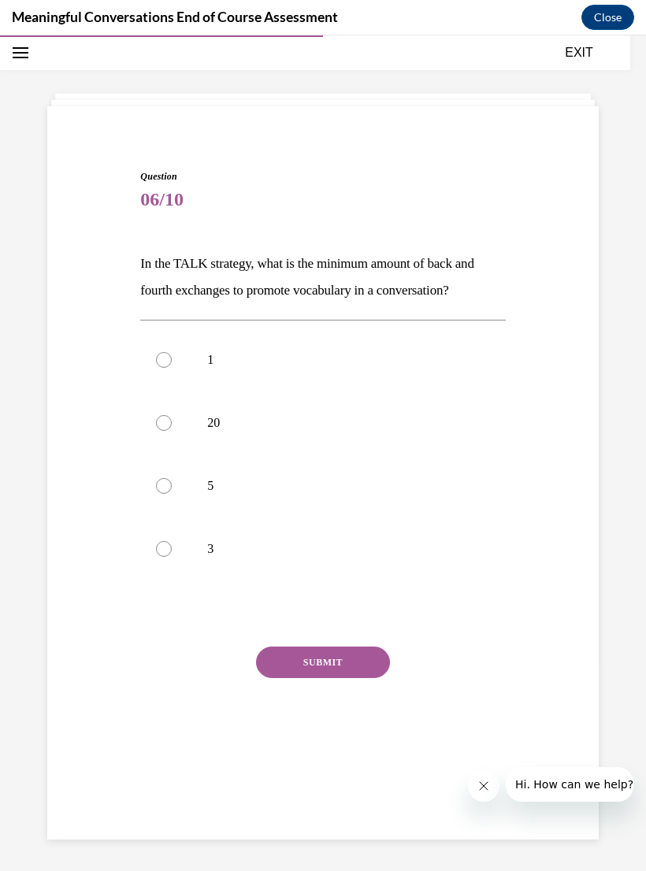
scroll to position [50, 0]
click at [193, 486] on label "5" at bounding box center [322, 486] width 365 height 63
click at [172, 486] on input "5" at bounding box center [164, 486] width 16 height 16
radio input "true"
click at [369, 663] on button "SUBMIT" at bounding box center [323, 663] width 134 height 32
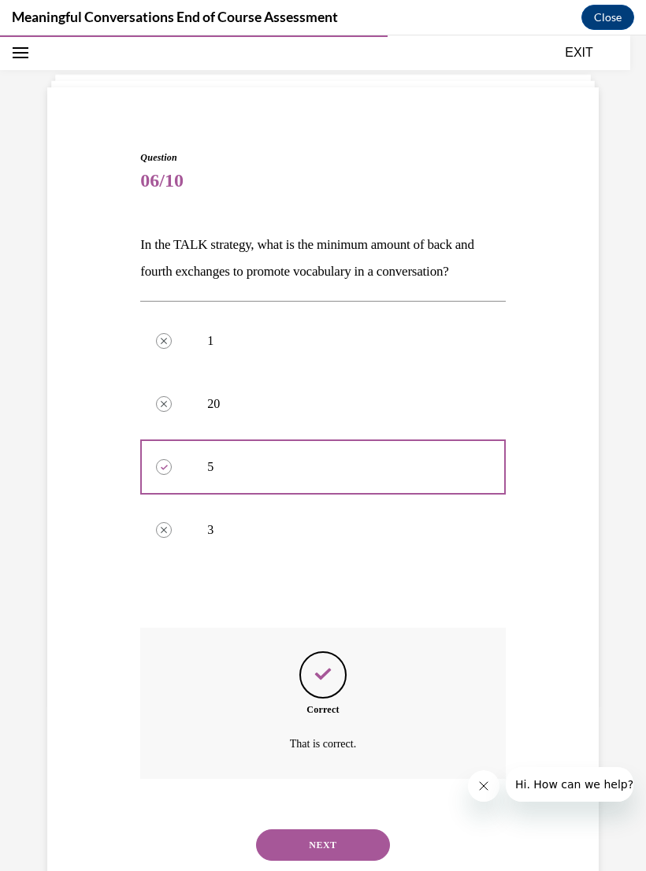
scroll to position [69, 0]
click at [349, 829] on button "NEXT" at bounding box center [323, 845] width 134 height 32
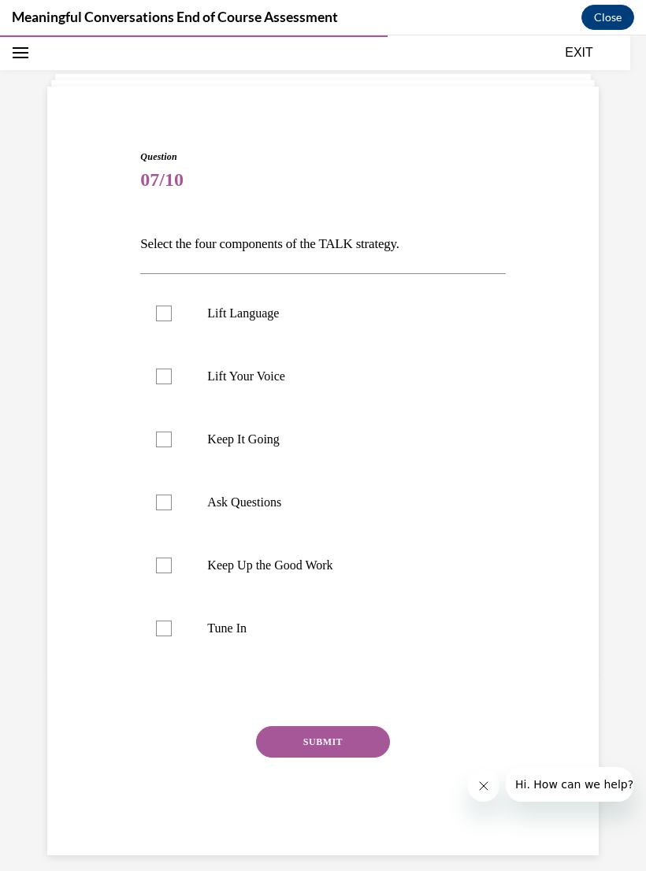
scroll to position [50, 0]
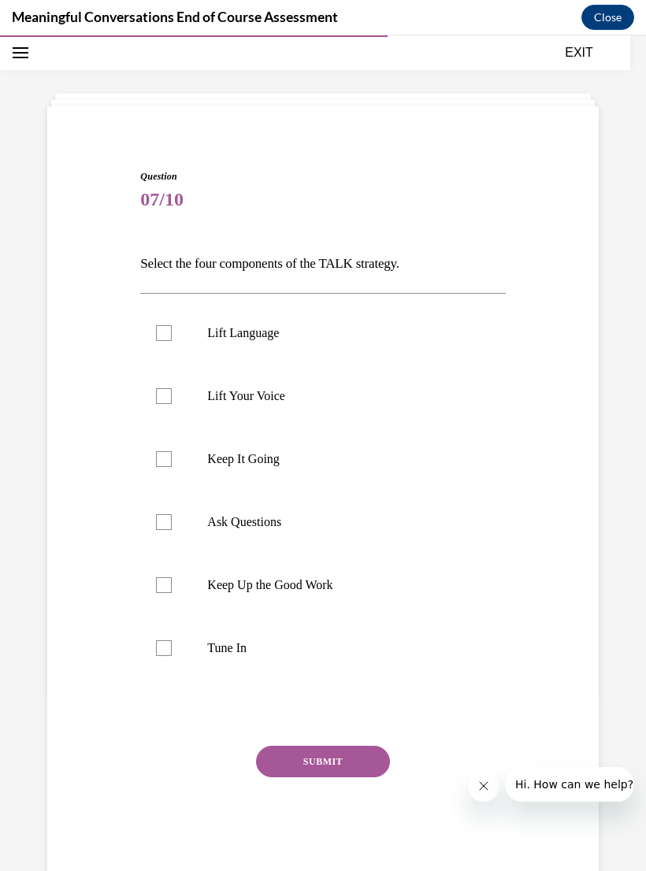
click at [291, 340] on p "Lift Language" at bounding box center [336, 333] width 258 height 16
click at [172, 340] on input "Lift Language" at bounding box center [164, 333] width 16 height 16
checkbox input "true"
click at [221, 525] on p "Ask Questions" at bounding box center [336, 522] width 258 height 16
click at [172, 525] on input "Ask Questions" at bounding box center [164, 522] width 16 height 16
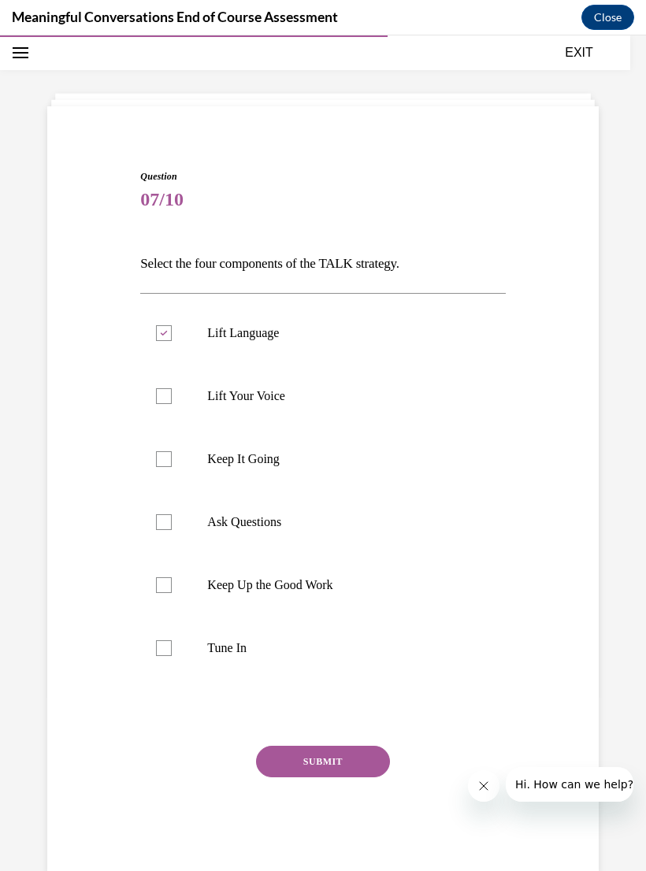
checkbox input "true"
click at [195, 653] on label "Tune In" at bounding box center [322, 648] width 365 height 63
click at [172, 653] on input "Tune In" at bounding box center [164, 648] width 16 height 16
checkbox input "true"
click at [221, 587] on p "Keep Up the Good Work" at bounding box center [336, 585] width 258 height 16
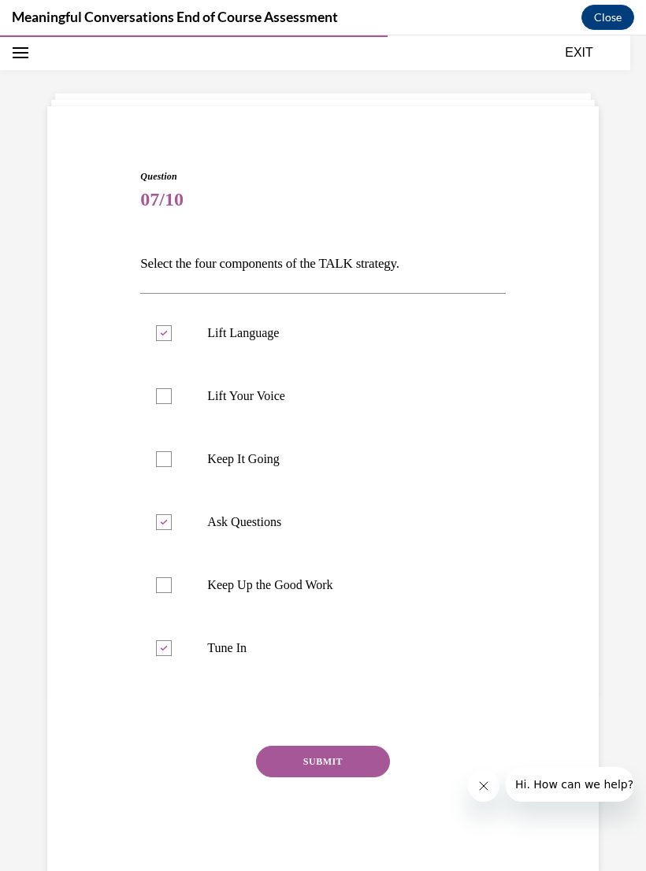
click at [172, 587] on input "Keep Up the Good Work" at bounding box center [164, 585] width 16 height 16
checkbox input "true"
click at [358, 764] on button "SUBMIT" at bounding box center [323, 762] width 134 height 32
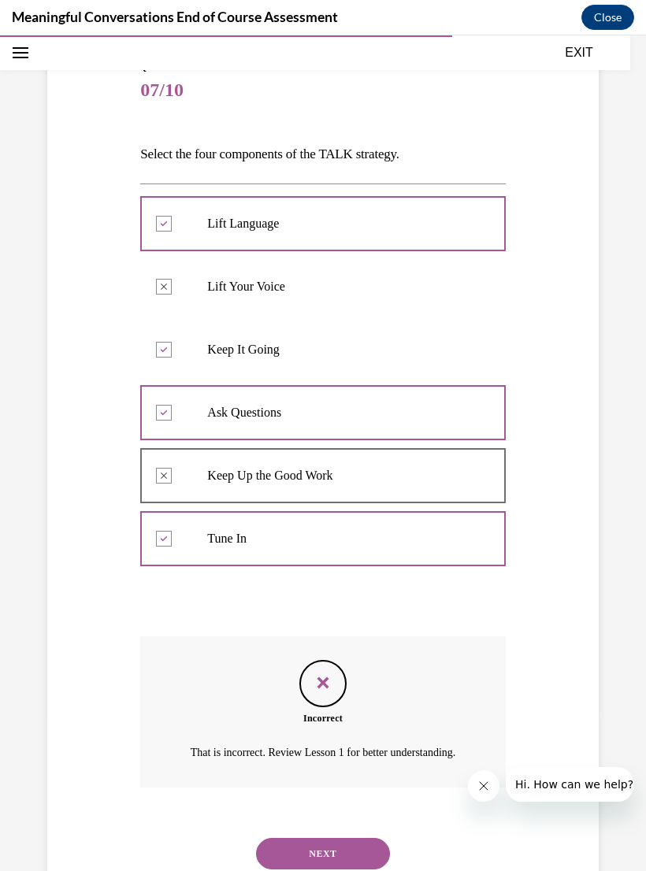
scroll to position [169, 0]
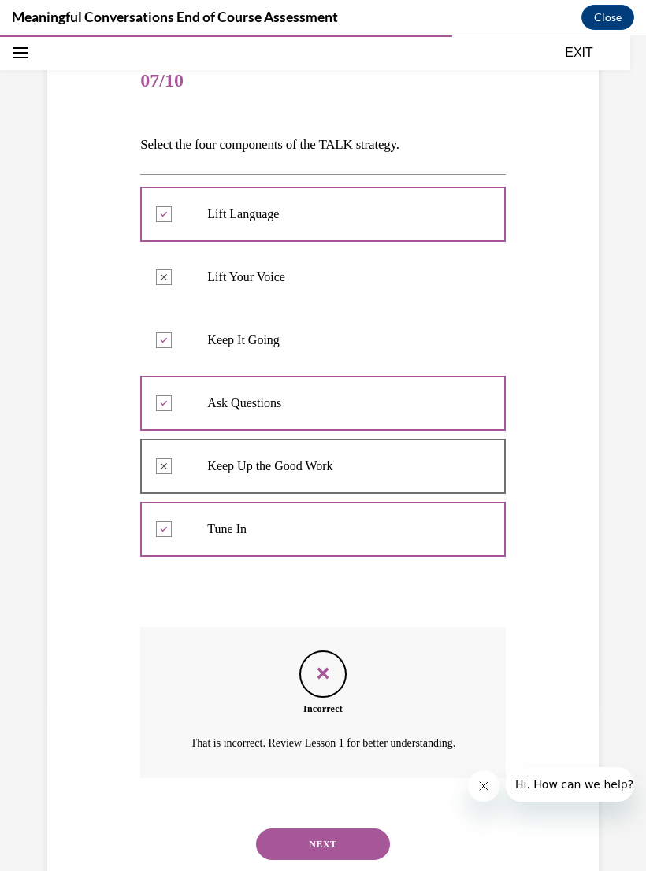
click at [343, 829] on button "NEXT" at bounding box center [323, 845] width 134 height 32
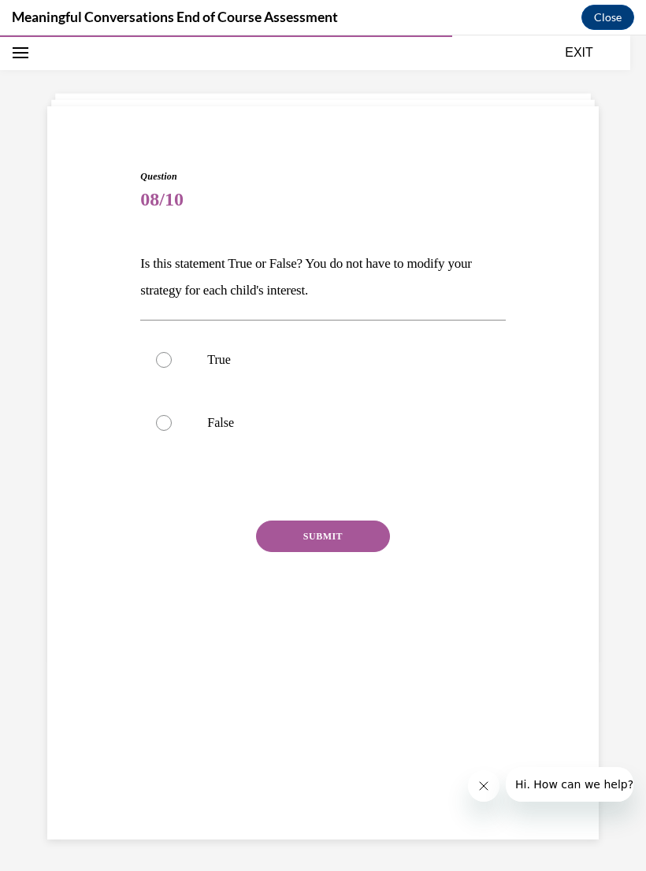
scroll to position [50, 0]
click at [189, 428] on label "False" at bounding box center [322, 423] width 365 height 63
click at [172, 428] on input "False" at bounding box center [164, 423] width 16 height 16
radio input "true"
click at [330, 543] on button "SUBMIT" at bounding box center [323, 537] width 134 height 32
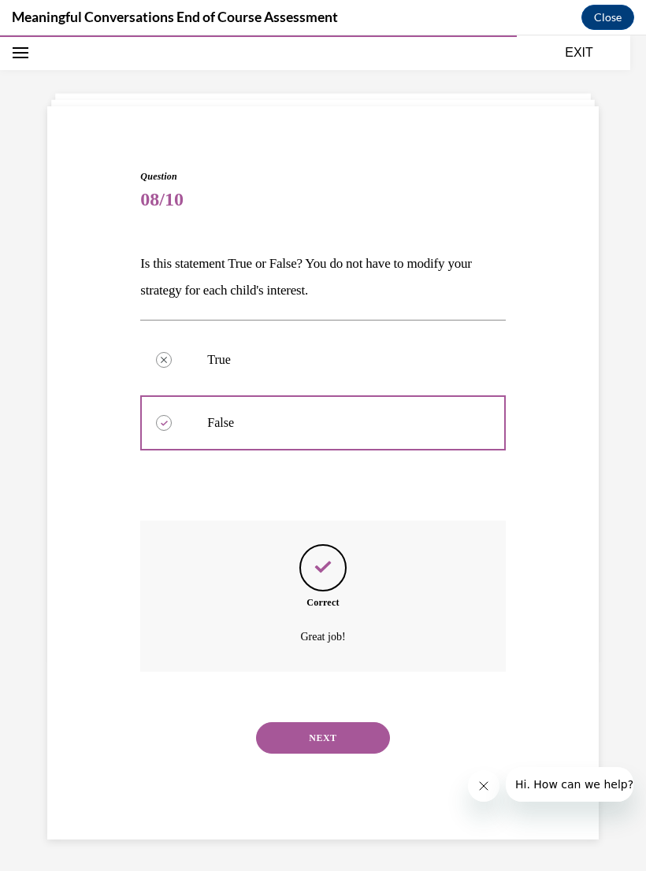
click at [305, 722] on button "NEXT" at bounding box center [323, 738] width 134 height 32
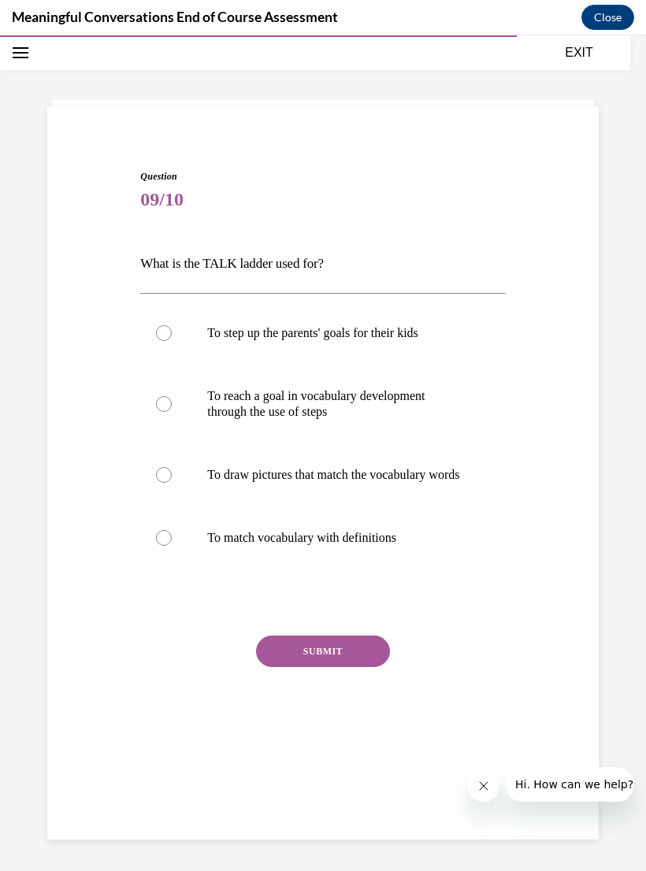
click at [313, 417] on p "To reach a goal in vocabulary development through the use of steps" at bounding box center [336, 404] width 258 height 32
click at [172, 412] on input "To reach a goal in vocabulary development through the use of steps" at bounding box center [164, 404] width 16 height 16
radio input "true"
click at [306, 667] on button "SUBMIT" at bounding box center [323, 652] width 134 height 32
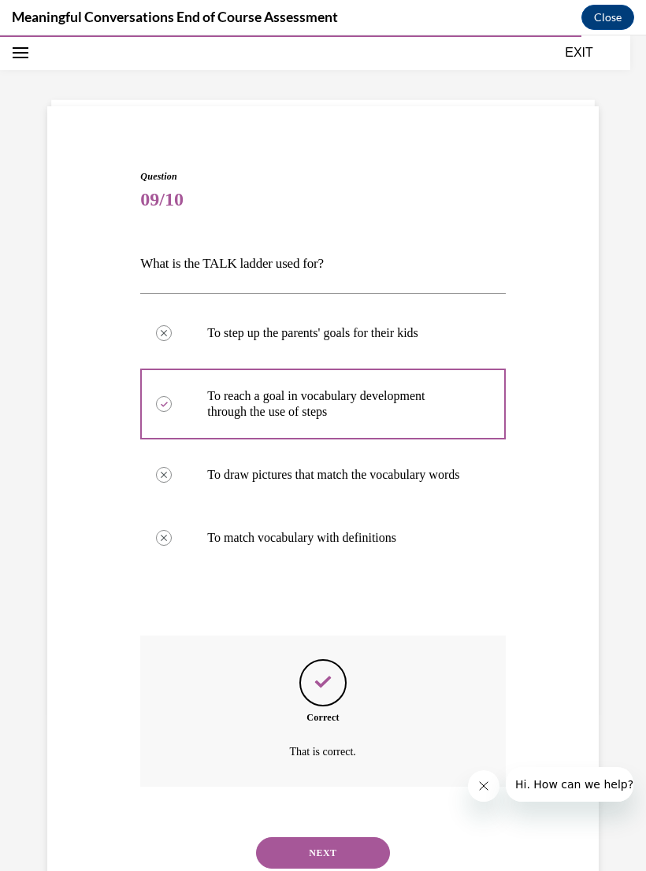
scroll to position [74, 0]
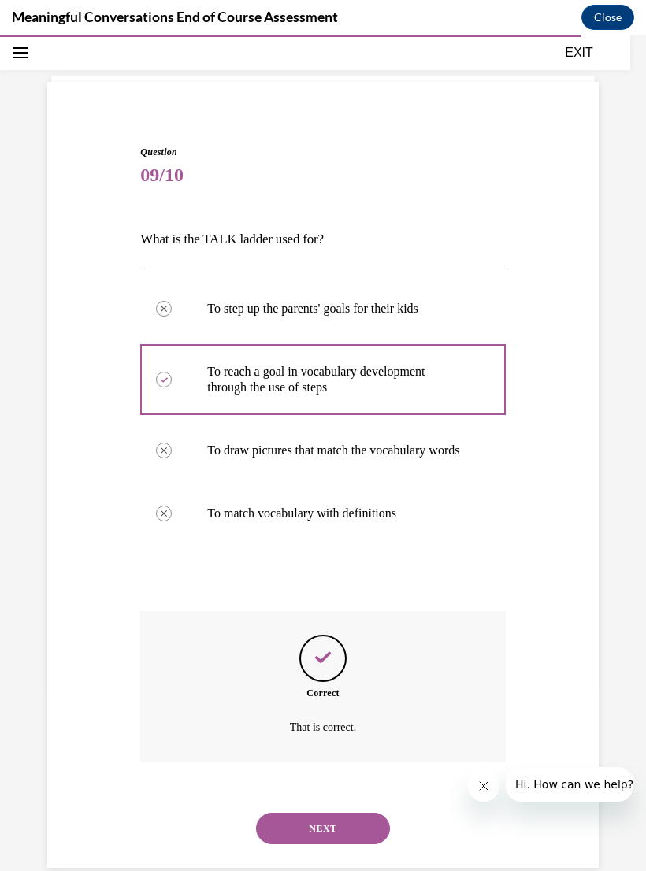
click at [286, 813] on button "NEXT" at bounding box center [323, 829] width 134 height 32
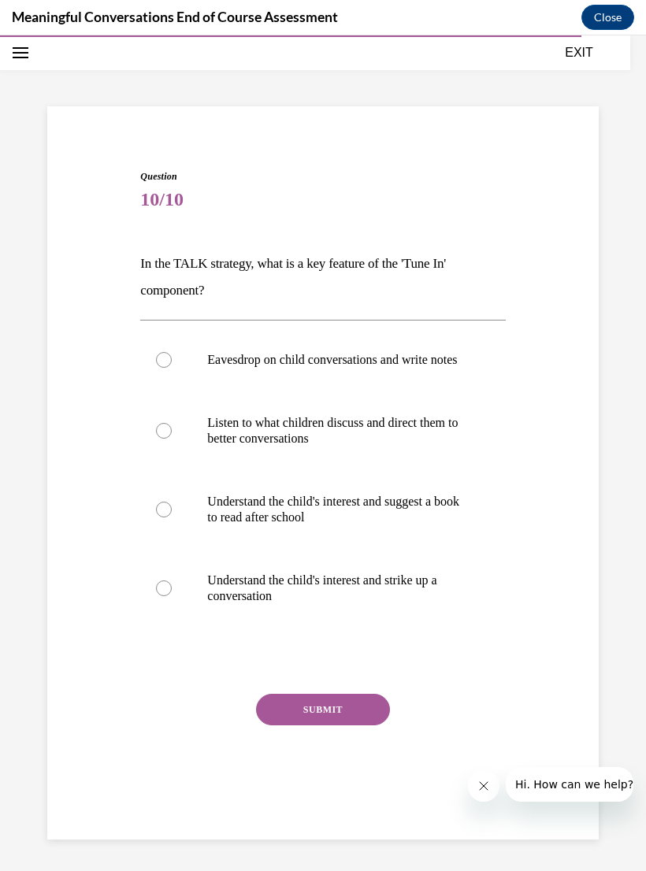
scroll to position [50, 0]
click at [298, 444] on p "Listen to what children discuss and direct them to better conversations" at bounding box center [336, 431] width 258 height 32
click at [172, 439] on input "Listen to what children discuss and direct them to better conversations" at bounding box center [164, 431] width 16 height 16
radio input "true"
click at [314, 725] on button "SUBMIT" at bounding box center [323, 710] width 134 height 32
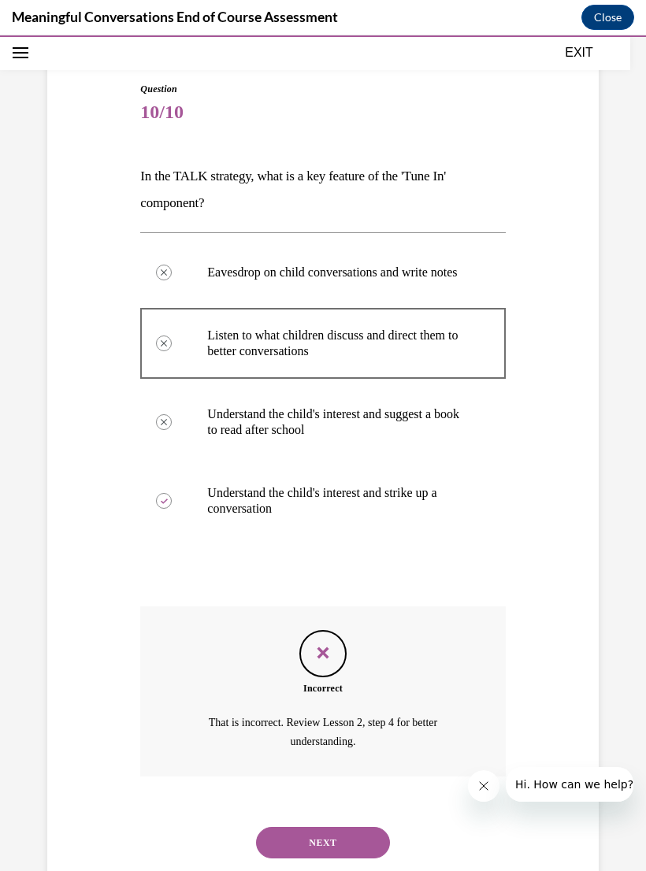
scroll to position [150, 0]
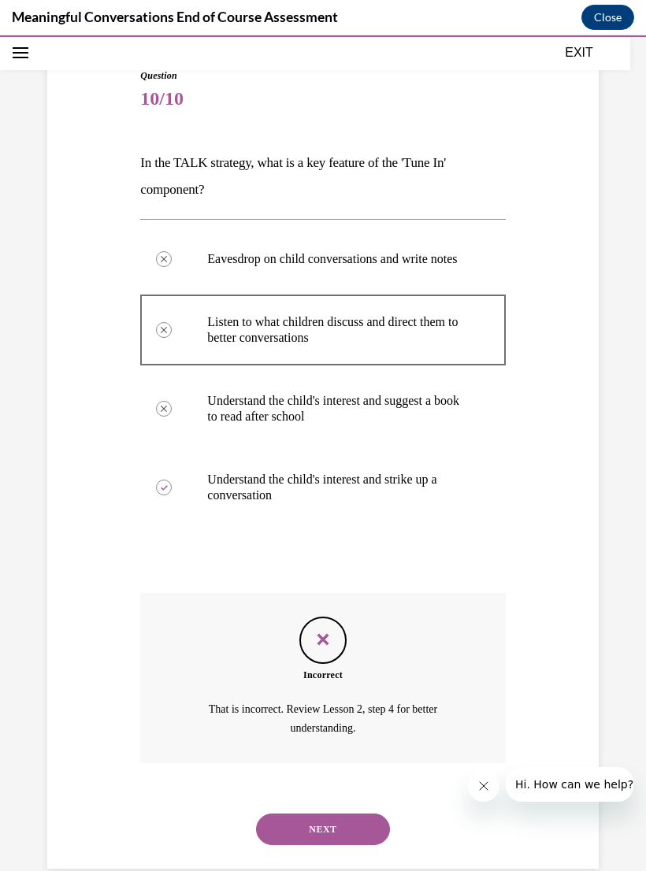
click at [354, 816] on button "NEXT" at bounding box center [323, 830] width 134 height 32
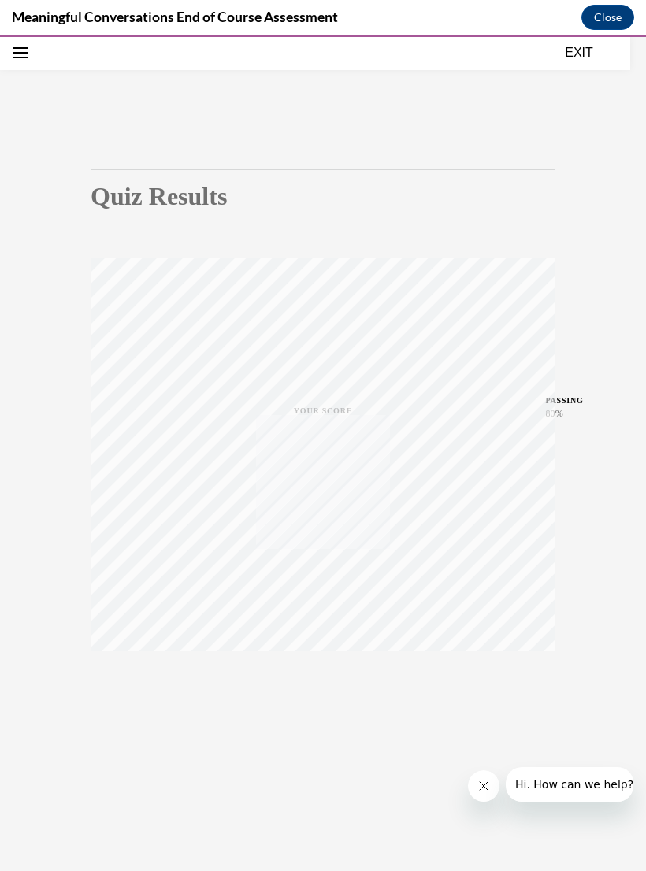
scroll to position [50, 0]
click at [313, 682] on div "TAKE AGAIN" at bounding box center [323, 687] width 56 height 37
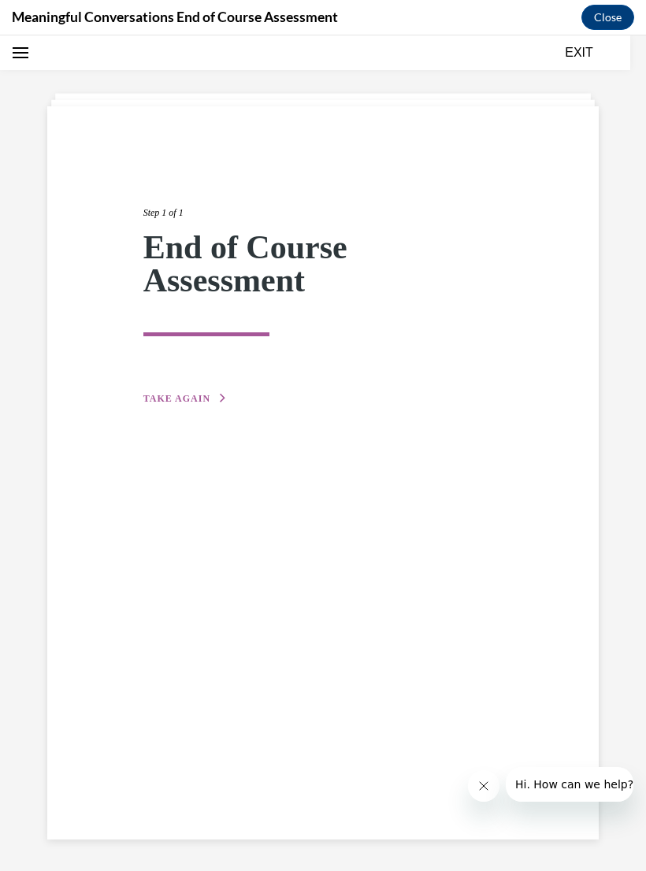
click at [170, 402] on span "TAKE AGAIN" at bounding box center [176, 398] width 67 height 11
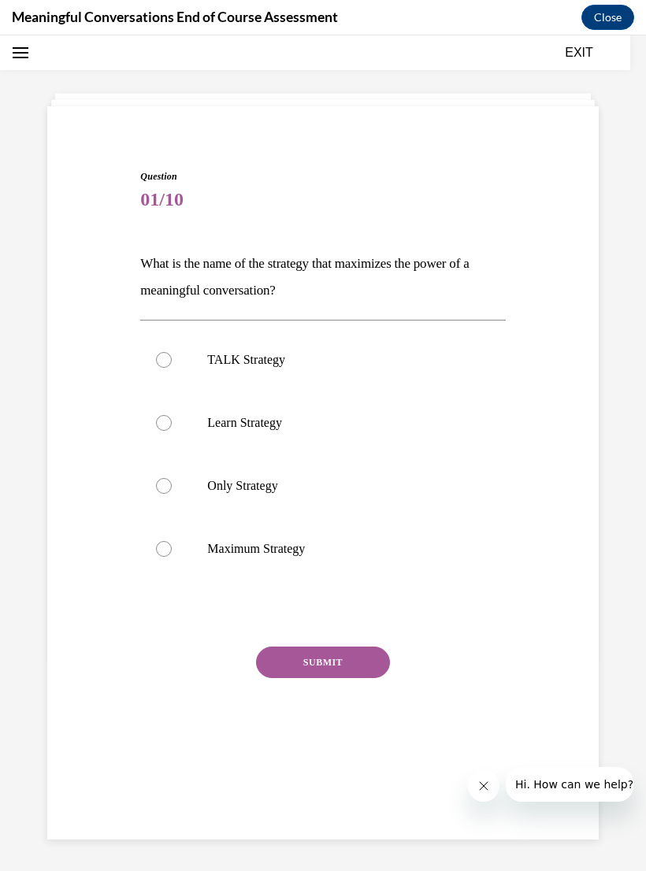
click at [194, 350] on label "TALK Strategy" at bounding box center [322, 359] width 365 height 63
click at [172, 352] on input "TALK Strategy" at bounding box center [164, 360] width 16 height 16
radio input "true"
click at [291, 668] on button "SUBMIT" at bounding box center [323, 663] width 134 height 32
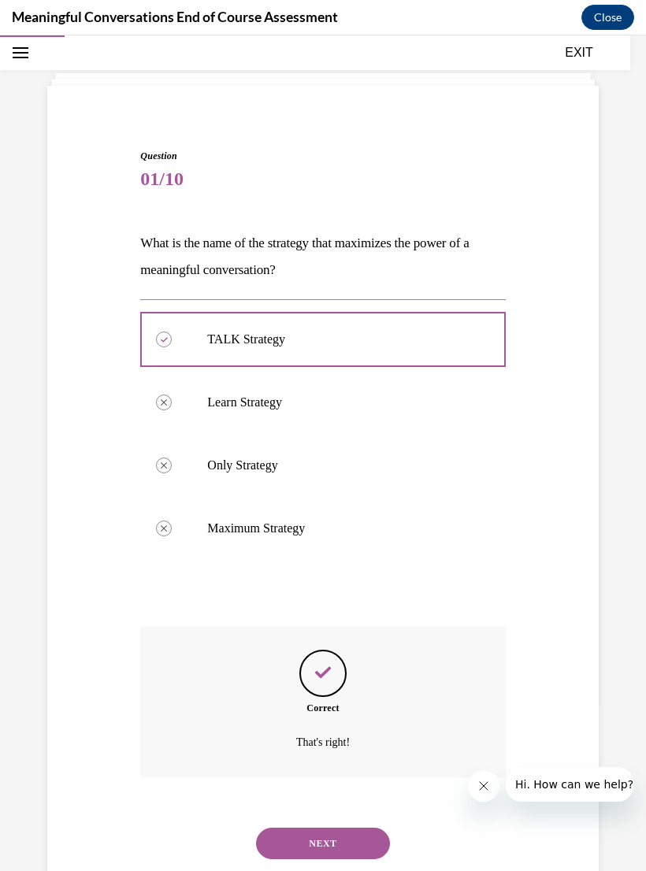
scroll to position [69, 0]
click at [299, 829] on button "NEXT" at bounding box center [323, 845] width 134 height 32
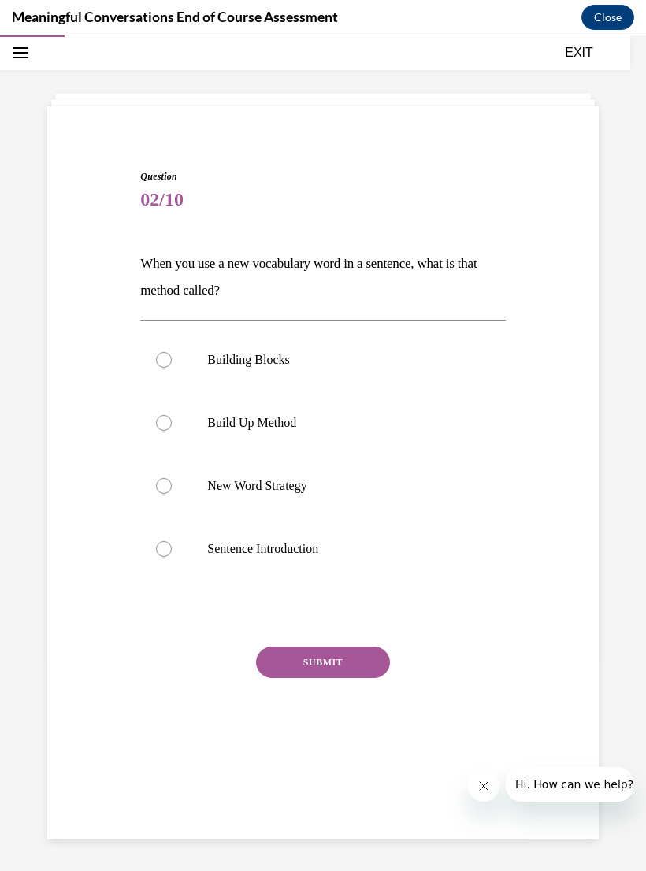
scroll to position [50, 0]
click at [196, 420] on label "Build Up Method" at bounding box center [322, 423] width 365 height 63
click at [172, 420] on input "Build Up Method" at bounding box center [164, 423] width 16 height 16
radio input "true"
click at [287, 666] on button "SUBMIT" at bounding box center [323, 663] width 134 height 32
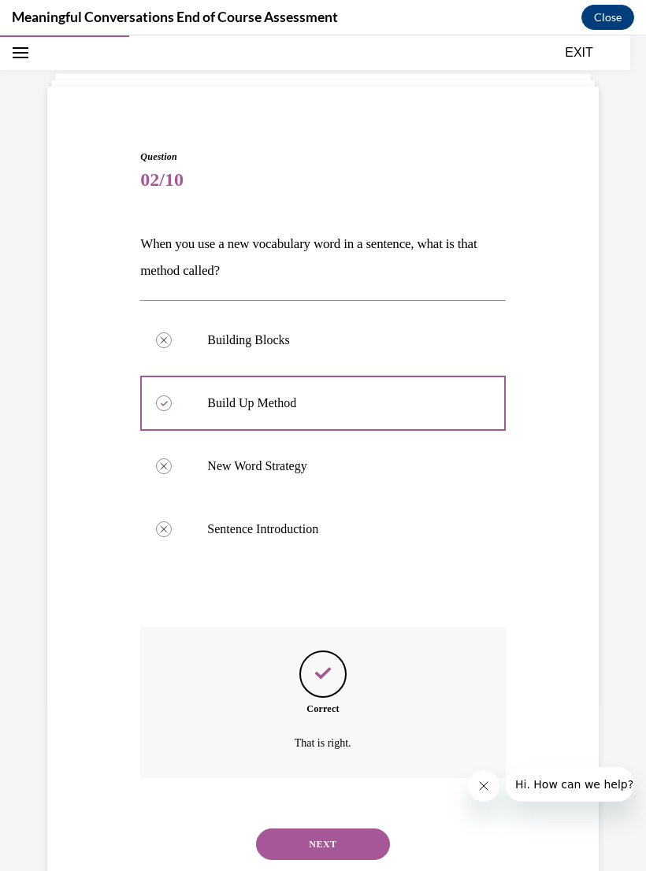
click at [300, 829] on button "NEXT" at bounding box center [323, 845] width 134 height 32
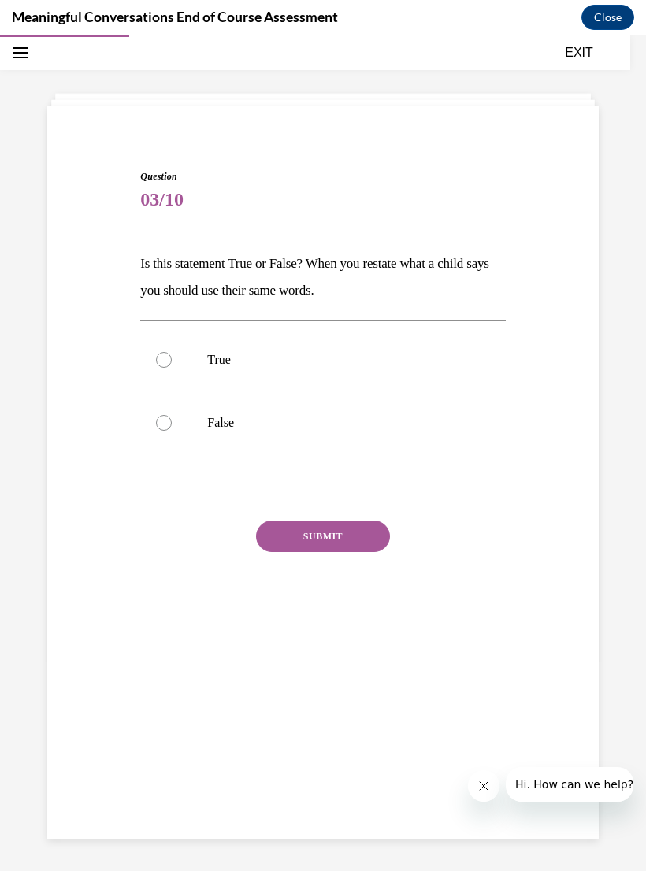
click at [210, 429] on p "False" at bounding box center [336, 423] width 258 height 16
click at [172, 429] on input "False" at bounding box center [164, 423] width 16 height 16
radio input "true"
click at [317, 542] on button "SUBMIT" at bounding box center [323, 537] width 134 height 32
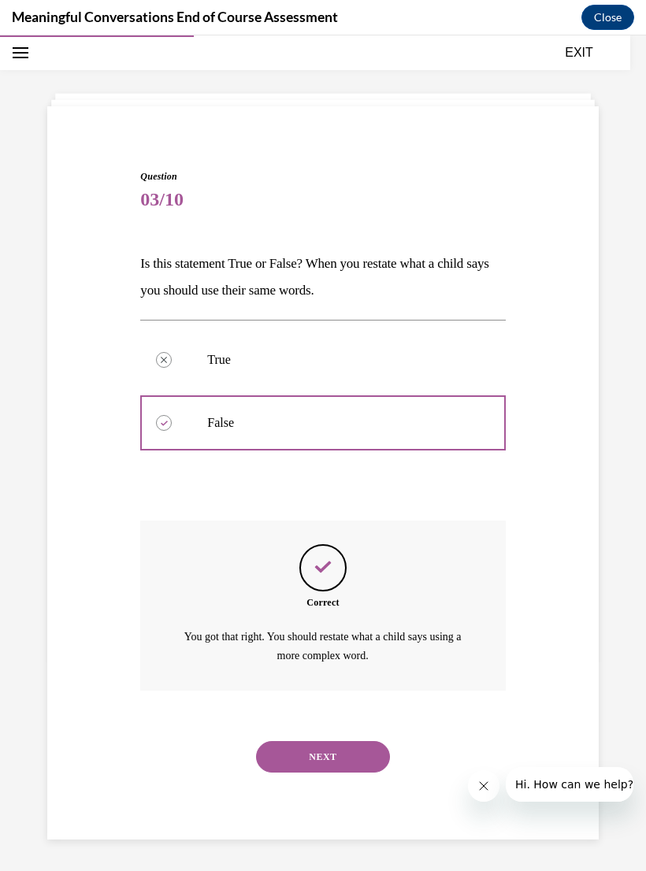
click at [314, 741] on button "NEXT" at bounding box center [323, 757] width 134 height 32
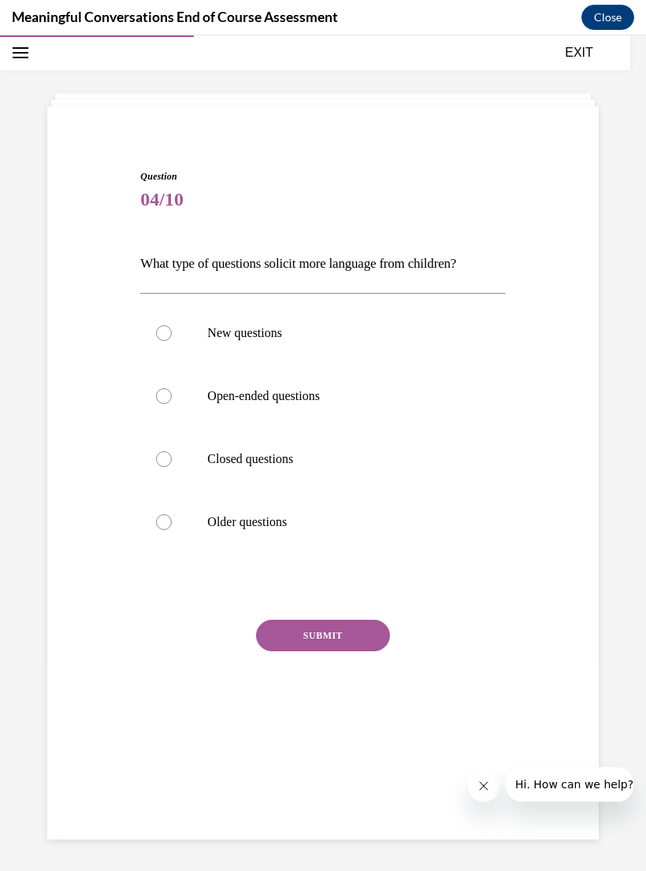
click at [224, 405] on label "Open-ended questions" at bounding box center [322, 396] width 365 height 63
click at [172, 404] on input "Open-ended questions" at bounding box center [164, 396] width 16 height 16
radio input "true"
click at [347, 633] on button "SUBMIT" at bounding box center [323, 636] width 134 height 32
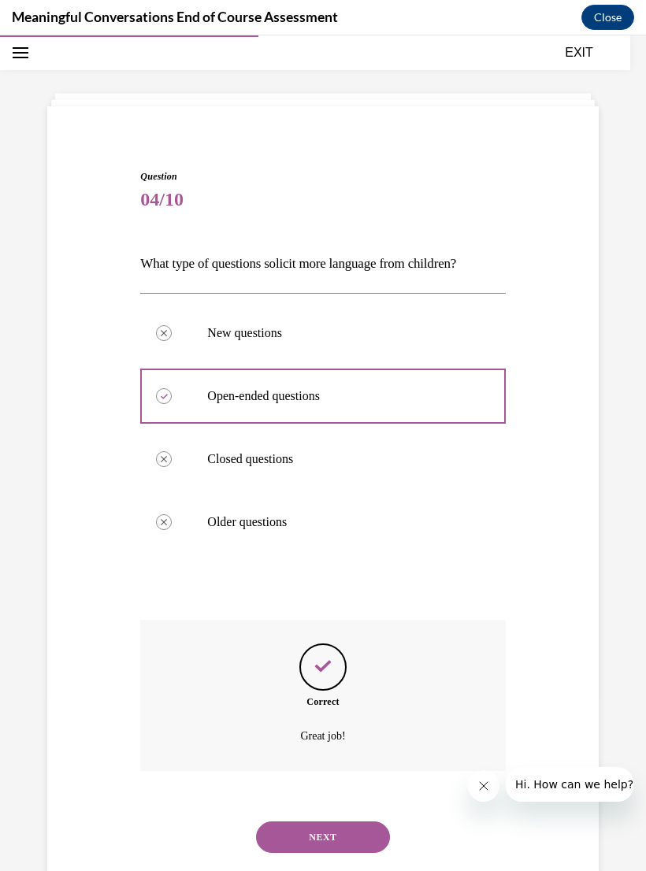
click at [315, 822] on button "NEXT" at bounding box center [323, 838] width 134 height 32
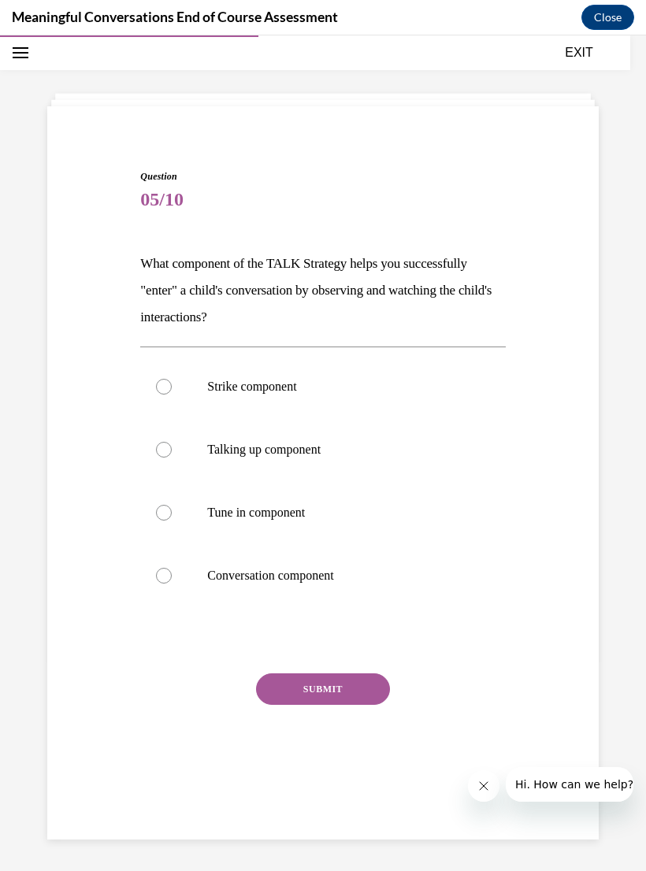
click at [236, 512] on p "Tune in component" at bounding box center [336, 513] width 258 height 16
click at [172, 512] on input "Tune in component" at bounding box center [164, 513] width 16 height 16
radio input "true"
click at [303, 694] on button "SUBMIT" at bounding box center [323, 690] width 134 height 32
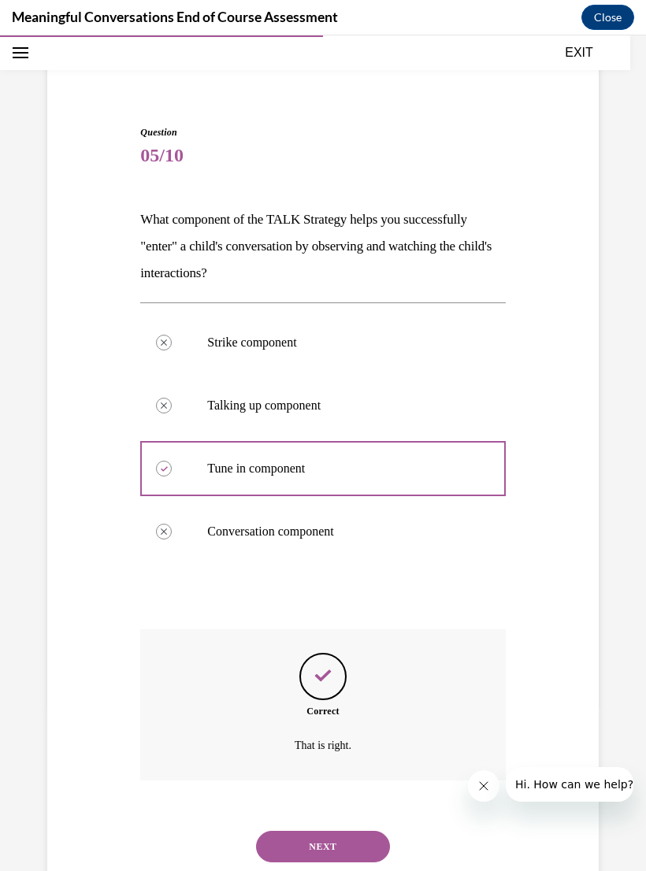
scroll to position [96, 0]
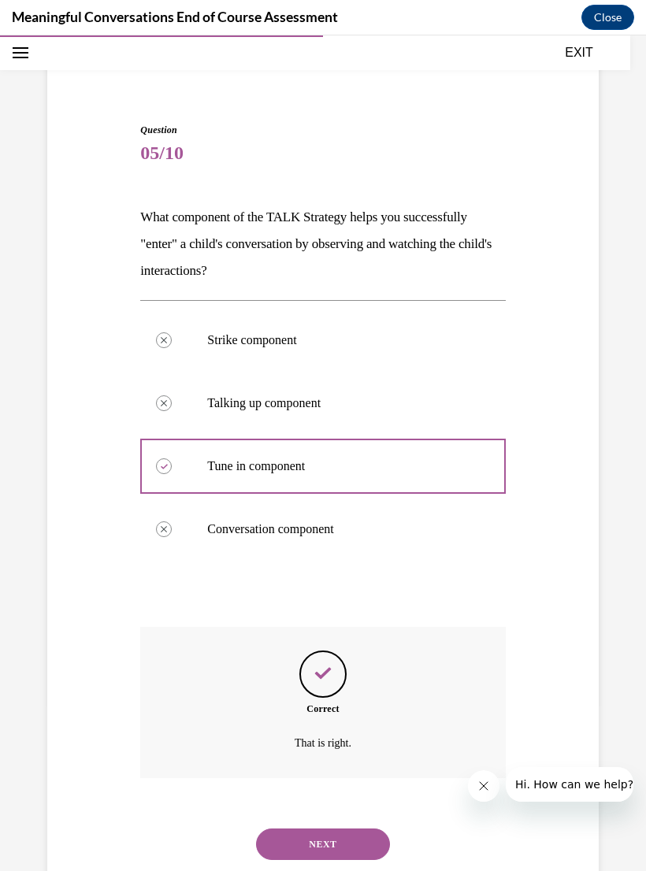
click at [313, 830] on button "NEXT" at bounding box center [323, 845] width 134 height 32
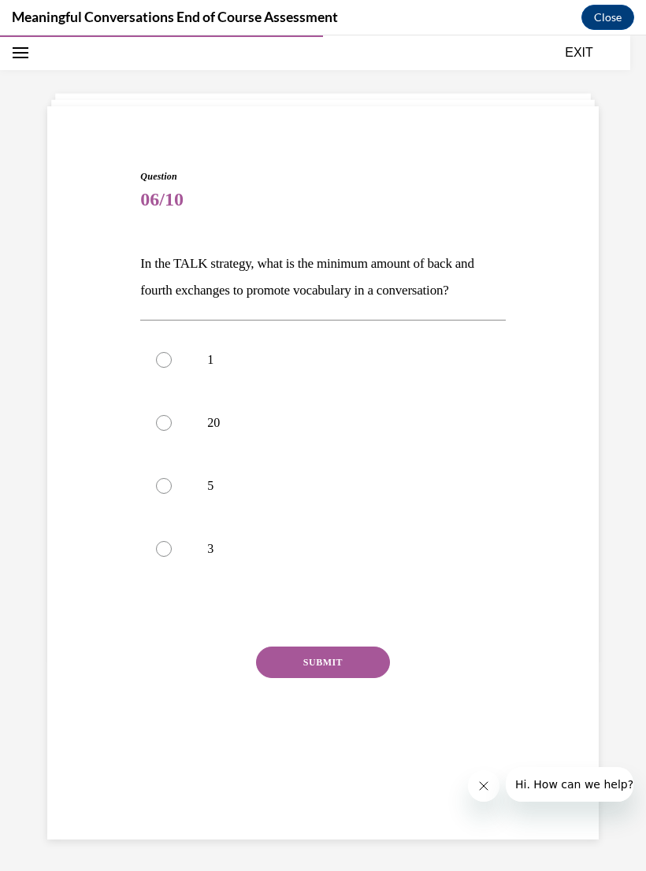
scroll to position [50, 0]
click at [174, 508] on label "5" at bounding box center [322, 486] width 365 height 63
click at [172, 494] on input "5" at bounding box center [164, 486] width 16 height 16
radio input "true"
click at [336, 674] on button "SUBMIT" at bounding box center [323, 663] width 134 height 32
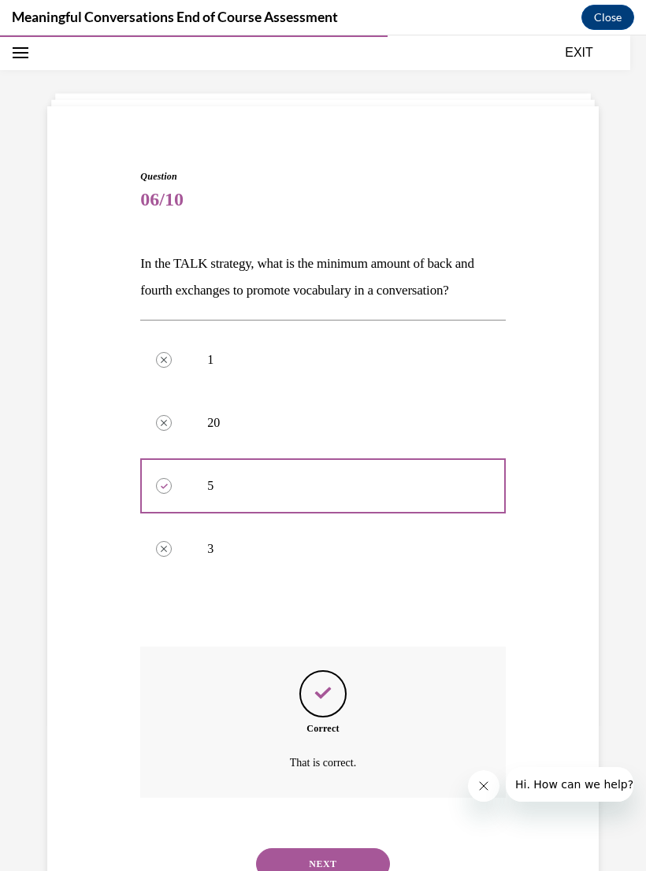
click at [302, 848] on button "NEXT" at bounding box center [323, 864] width 134 height 32
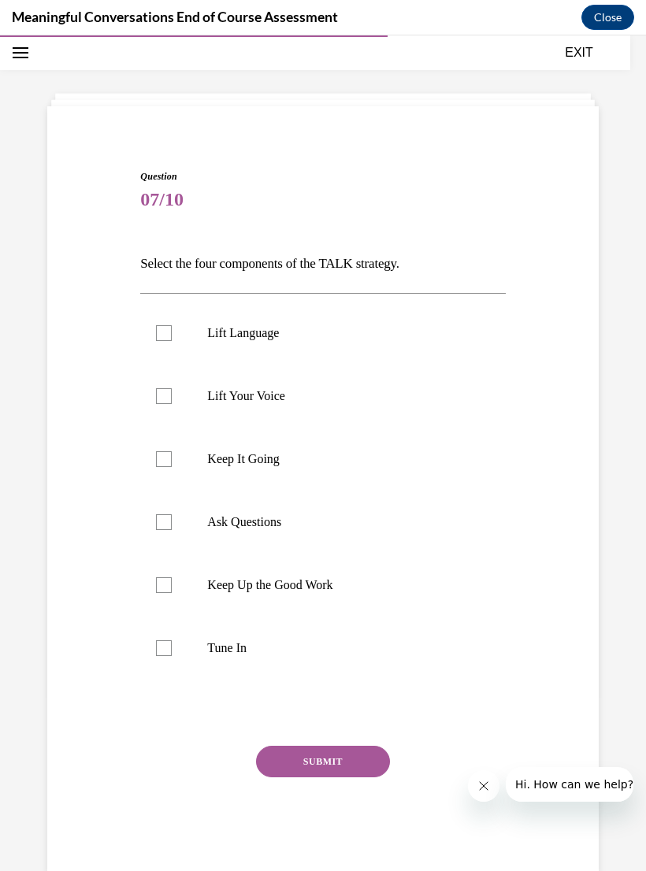
click at [166, 343] on label "Lift Language" at bounding box center [322, 333] width 365 height 63
click at [166, 341] on input "Lift Language" at bounding box center [164, 333] width 16 height 16
checkbox input "true"
click at [208, 478] on label "Keep It Going" at bounding box center [322, 459] width 365 height 63
click at [172, 467] on input "Keep It Going" at bounding box center [164, 459] width 16 height 16
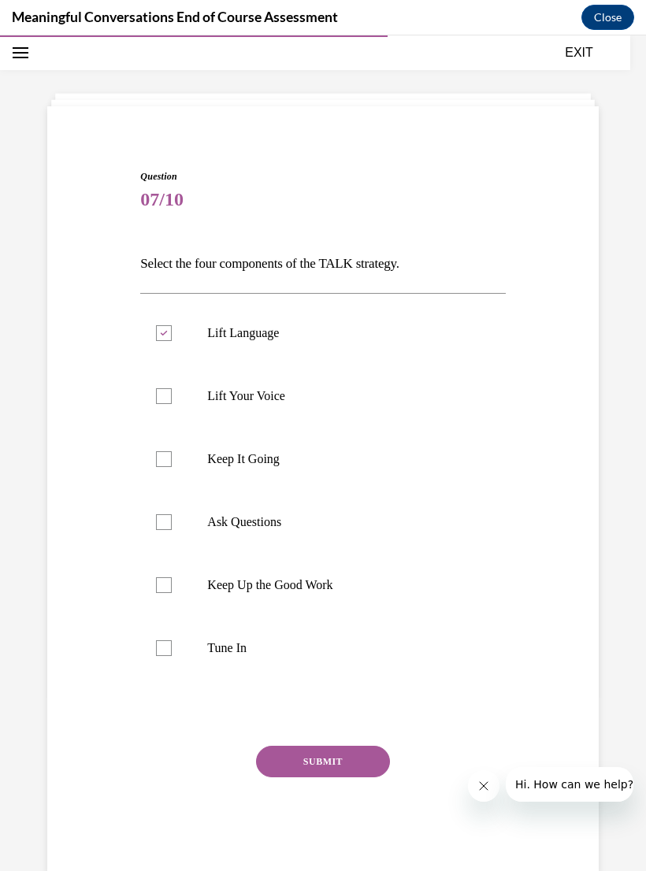
checkbox input "true"
click at [239, 522] on p "Ask Questions" at bounding box center [336, 522] width 258 height 16
click at [172, 522] on input "Ask Questions" at bounding box center [164, 522] width 16 height 16
checkbox input "true"
click at [180, 648] on label "Tune In" at bounding box center [322, 648] width 365 height 63
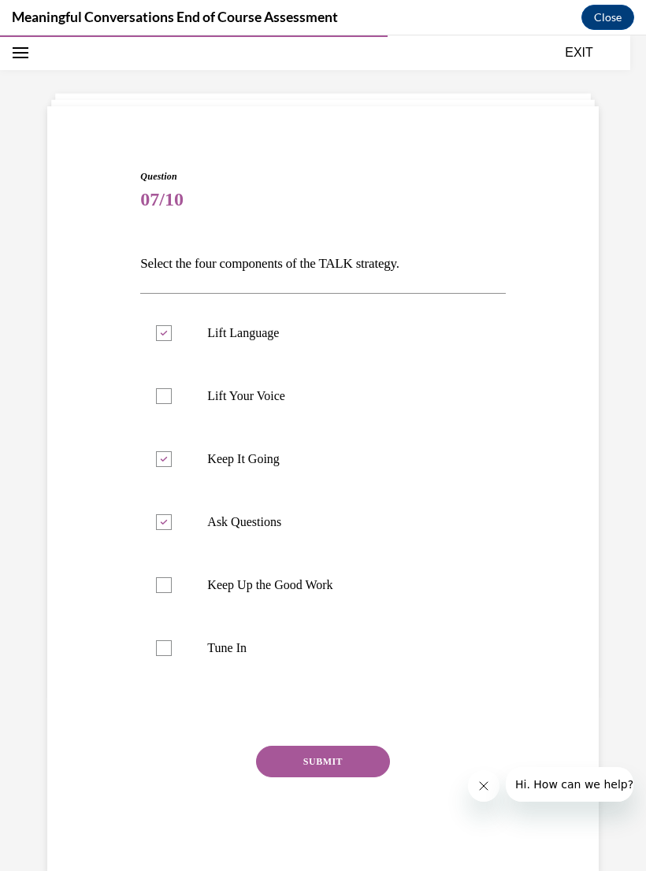
click at [172, 648] on input "Tune In" at bounding box center [164, 648] width 16 height 16
checkbox input "true"
click at [312, 763] on button "SUBMIT" at bounding box center [323, 762] width 134 height 32
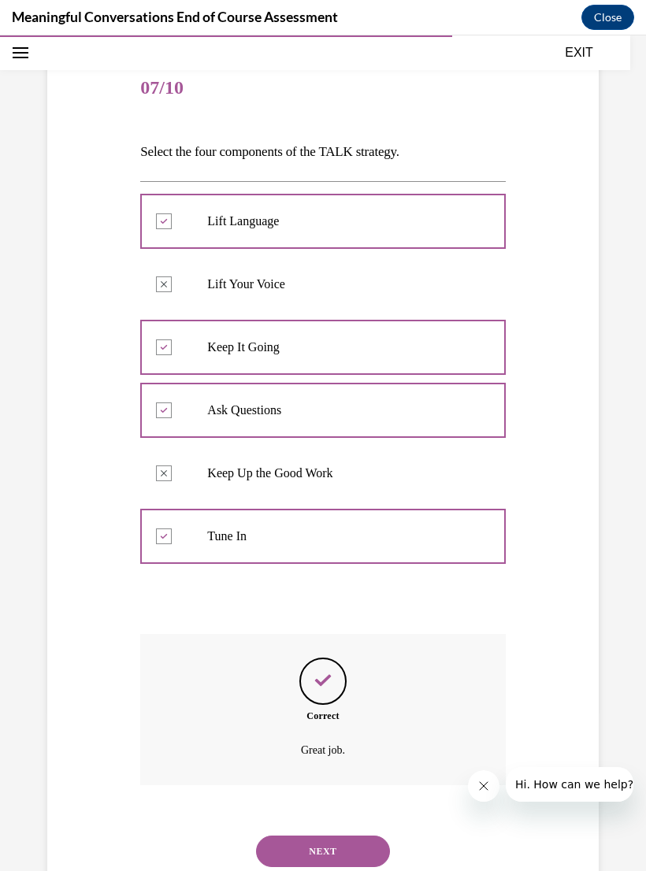
scroll to position [169, 0]
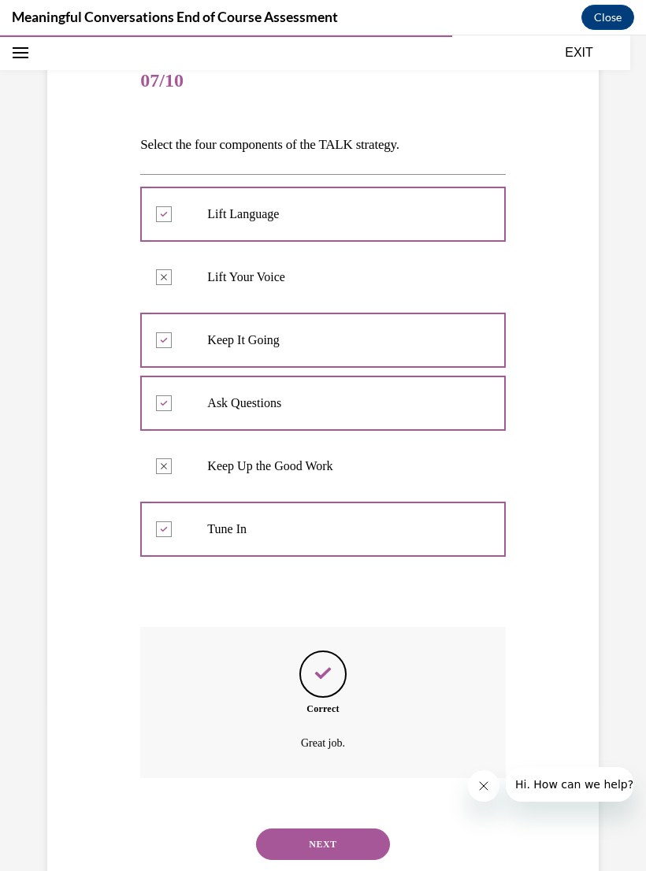
click at [325, 830] on button "NEXT" at bounding box center [323, 845] width 134 height 32
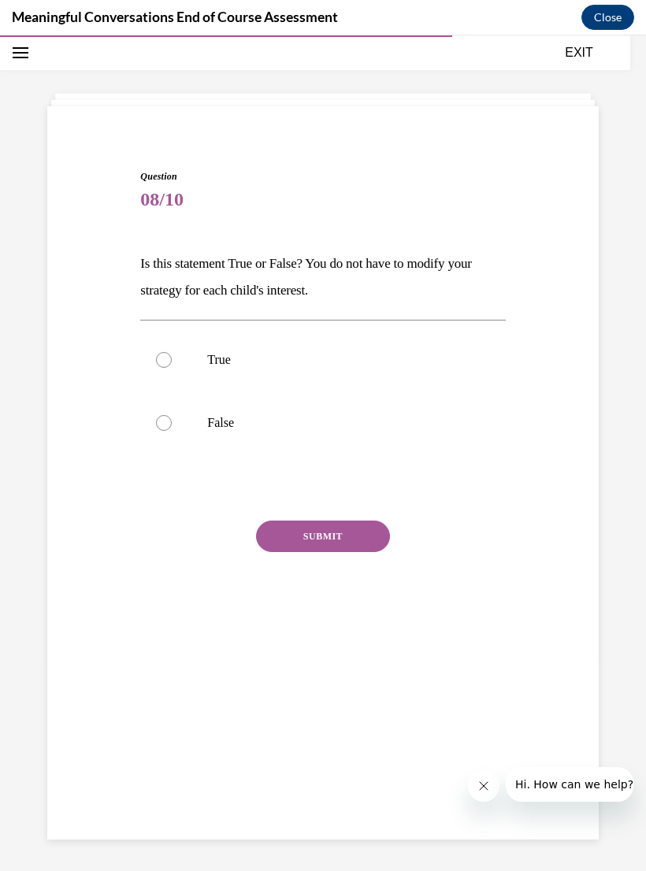
scroll to position [50, 0]
click at [188, 423] on label "False" at bounding box center [322, 423] width 365 height 63
click at [172, 423] on input "False" at bounding box center [164, 423] width 16 height 16
radio input "true"
click at [339, 544] on button "SUBMIT" at bounding box center [323, 537] width 134 height 32
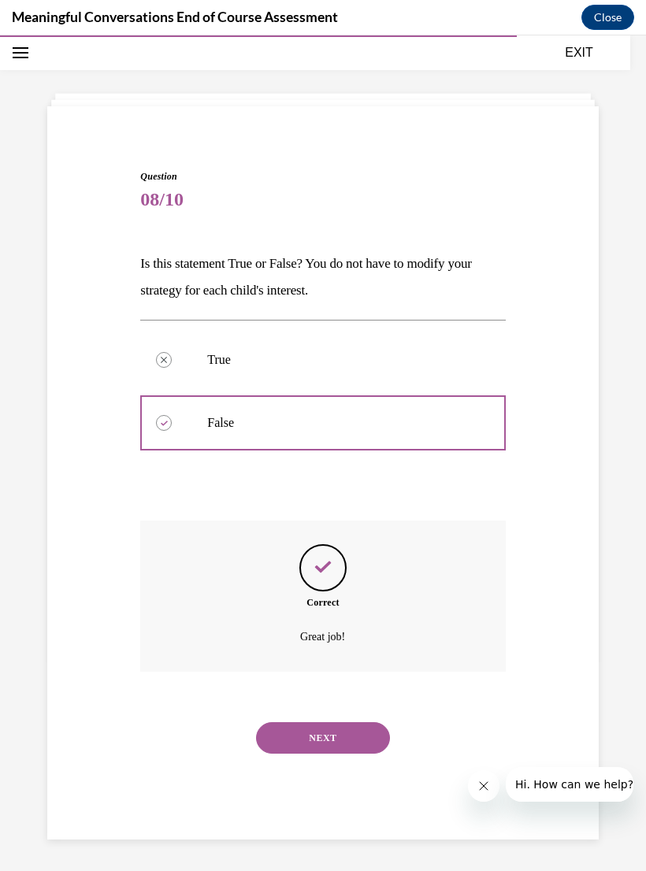
click at [317, 724] on button "NEXT" at bounding box center [323, 738] width 134 height 32
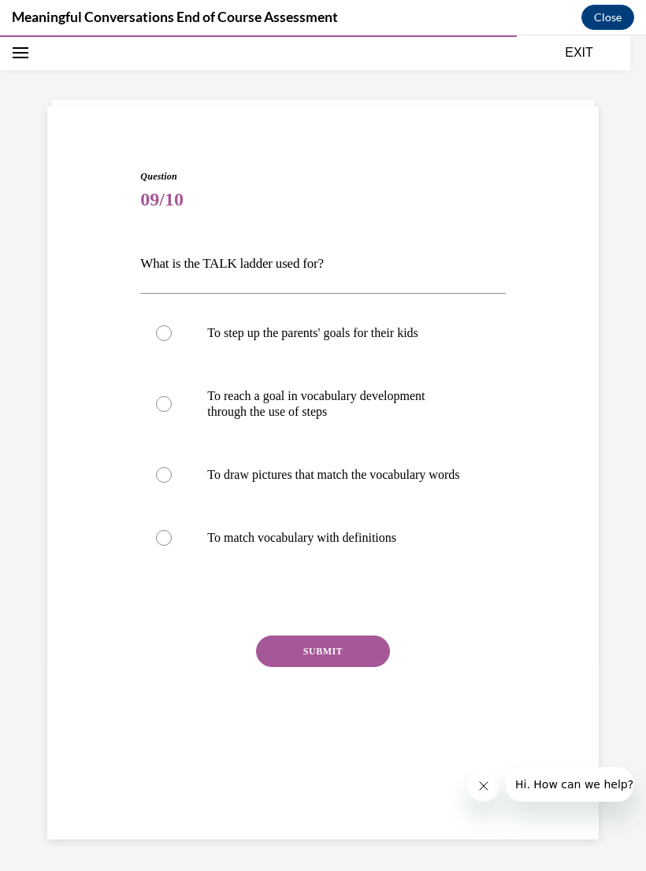
click at [237, 404] on p "To reach a goal in vocabulary development through the use of steps" at bounding box center [336, 404] width 258 height 32
click at [172, 404] on input "To reach a goal in vocabulary development through the use of steps" at bounding box center [164, 404] width 16 height 16
radio input "true"
click at [280, 667] on button "SUBMIT" at bounding box center [323, 652] width 134 height 32
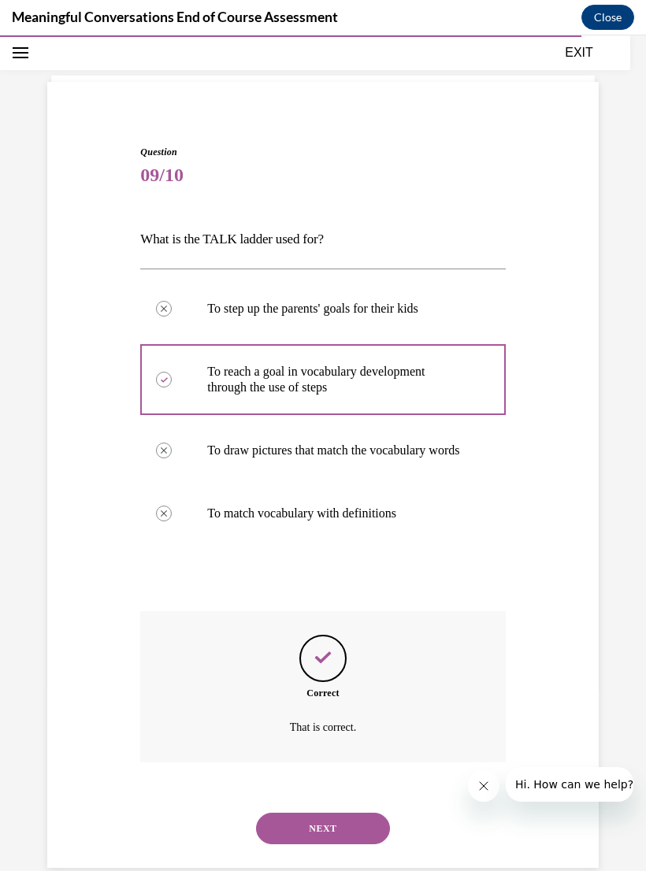
click at [311, 821] on button "NEXT" at bounding box center [323, 829] width 134 height 32
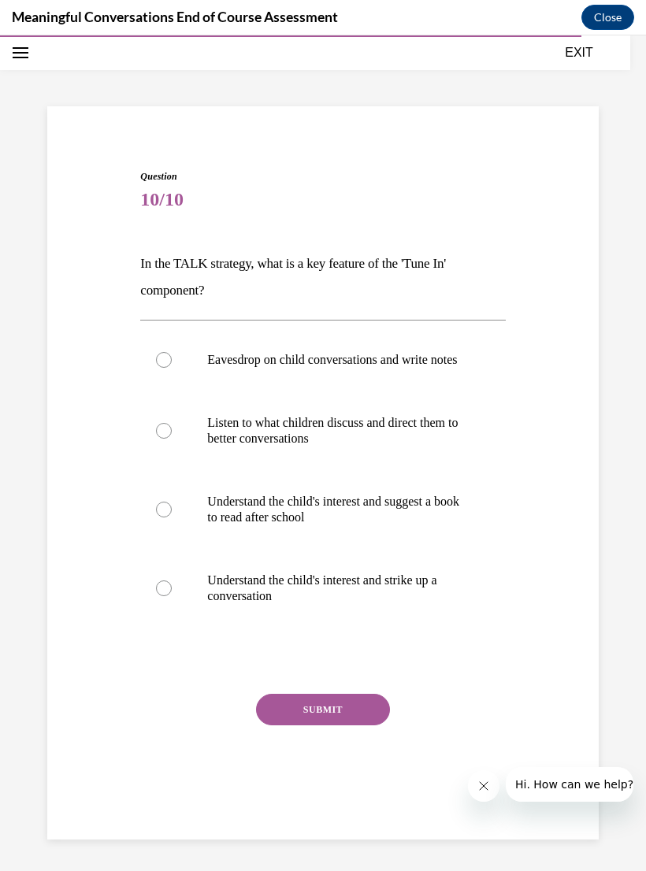
click at [183, 608] on label "Understand the child's interest and strike up a conversation" at bounding box center [322, 588] width 365 height 79
click at [172, 596] on input "Understand the child's interest and strike up a conversation" at bounding box center [164, 589] width 16 height 16
radio input "true"
click at [288, 726] on button "SUBMIT" at bounding box center [323, 710] width 134 height 32
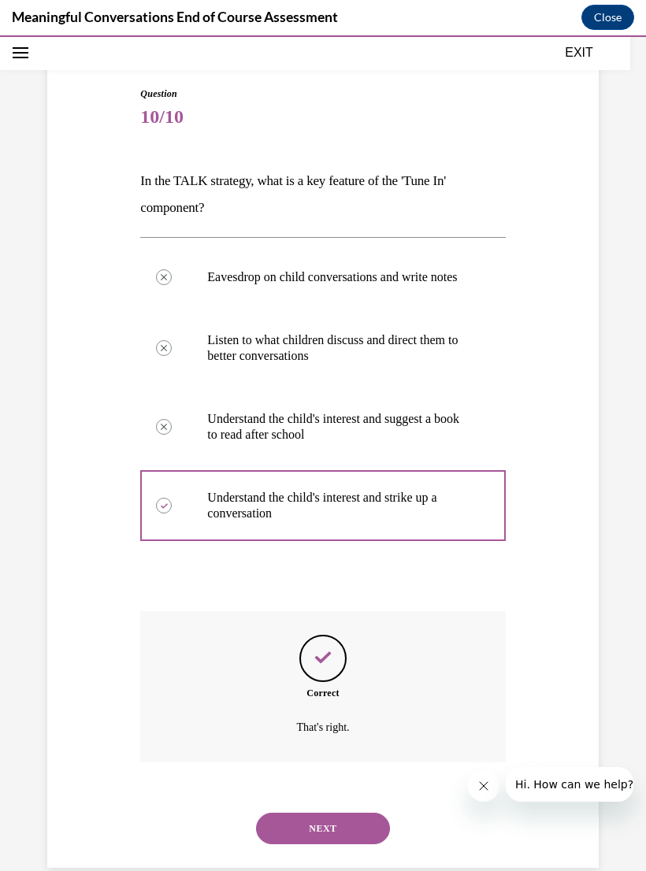
click at [308, 824] on button "NEXT" at bounding box center [323, 829] width 134 height 32
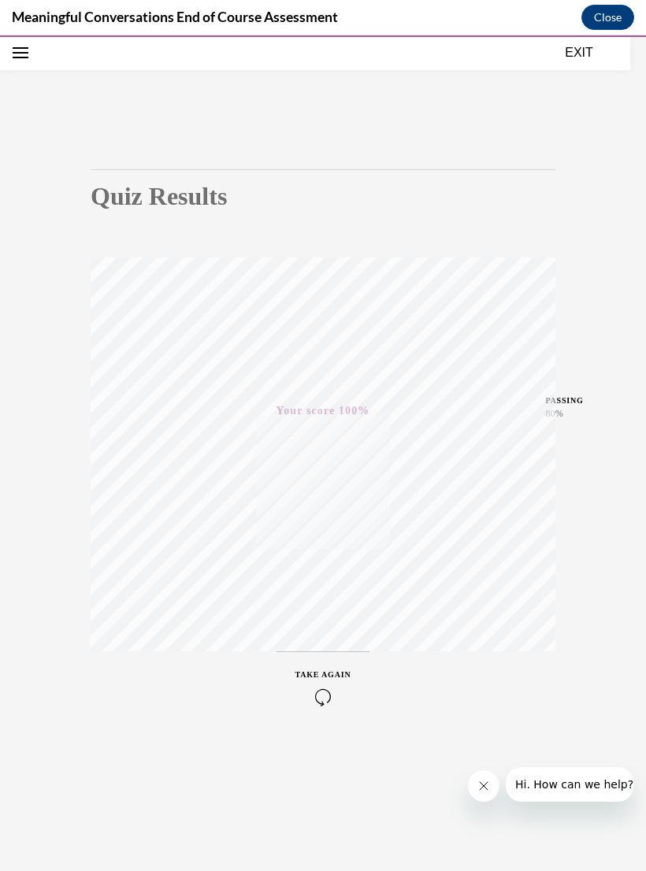
click at [586, 60] on button "EXIT" at bounding box center [579, 52] width 95 height 19
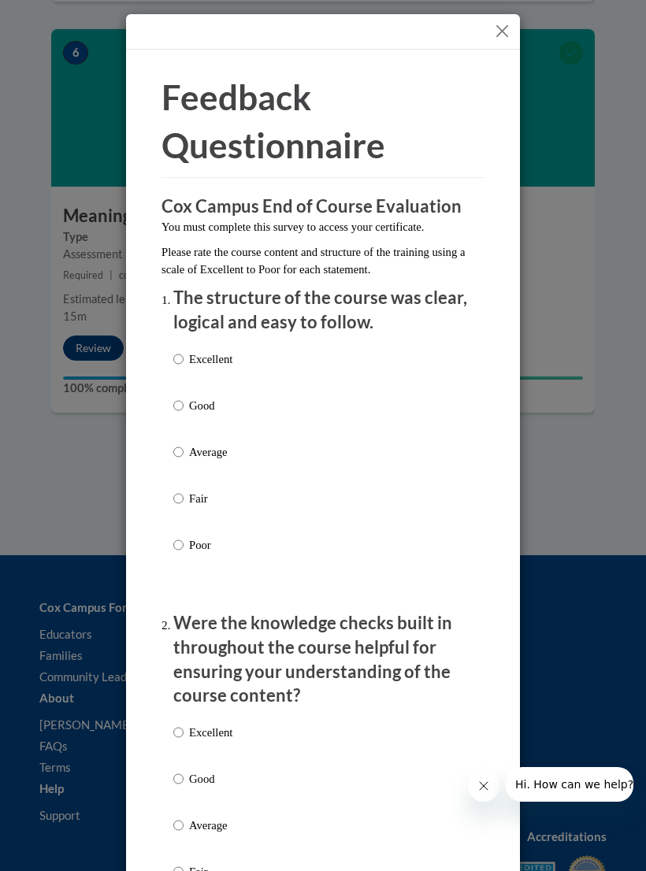
click at [195, 400] on p "Good" at bounding box center [210, 405] width 43 height 17
click at [184, 400] on input "Good" at bounding box center [178, 405] width 10 height 17
radio input "true"
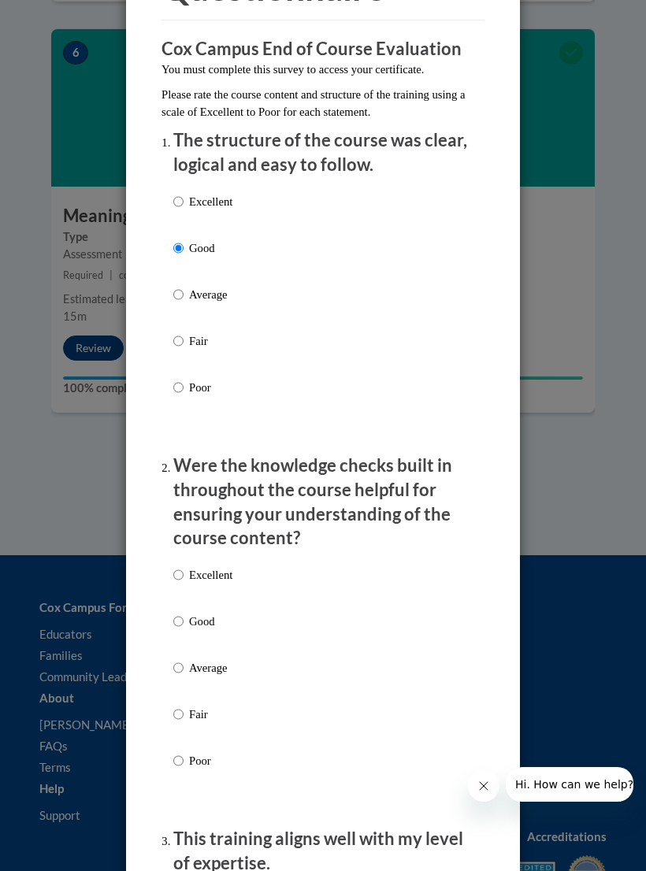
click at [212, 616] on p "Good" at bounding box center [210, 621] width 43 height 17
click at [184, 616] on input "Good" at bounding box center [178, 621] width 10 height 17
radio input "true"
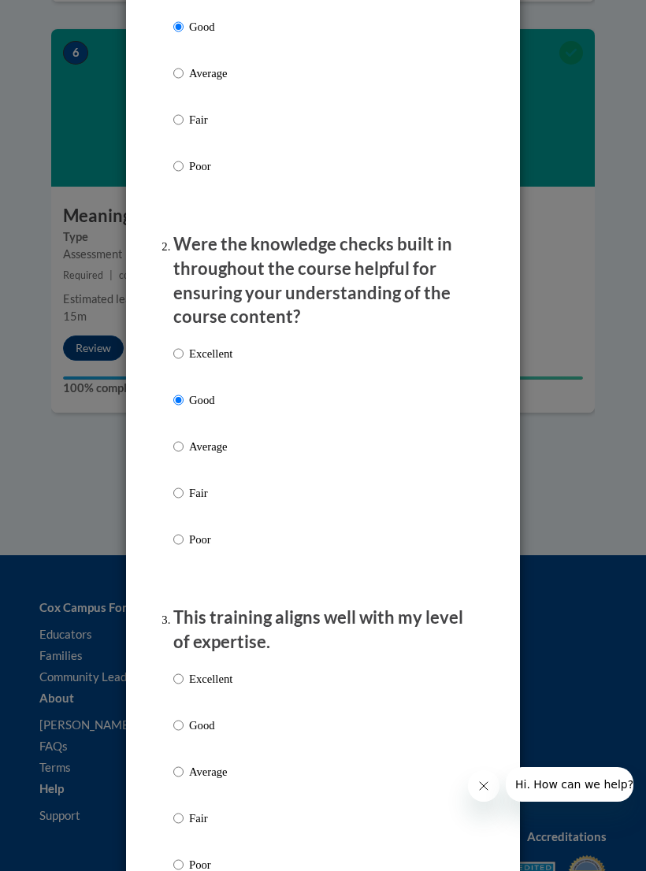
scroll to position [383, 0]
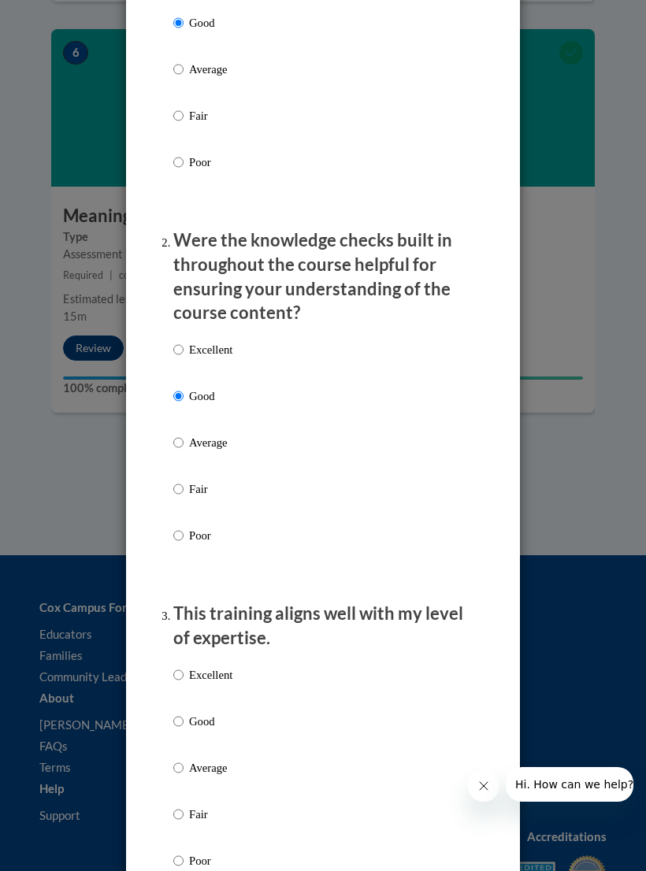
click at [210, 722] on p "Good" at bounding box center [210, 721] width 43 height 17
click at [184, 722] on input "Good" at bounding box center [178, 721] width 10 height 17
radio input "true"
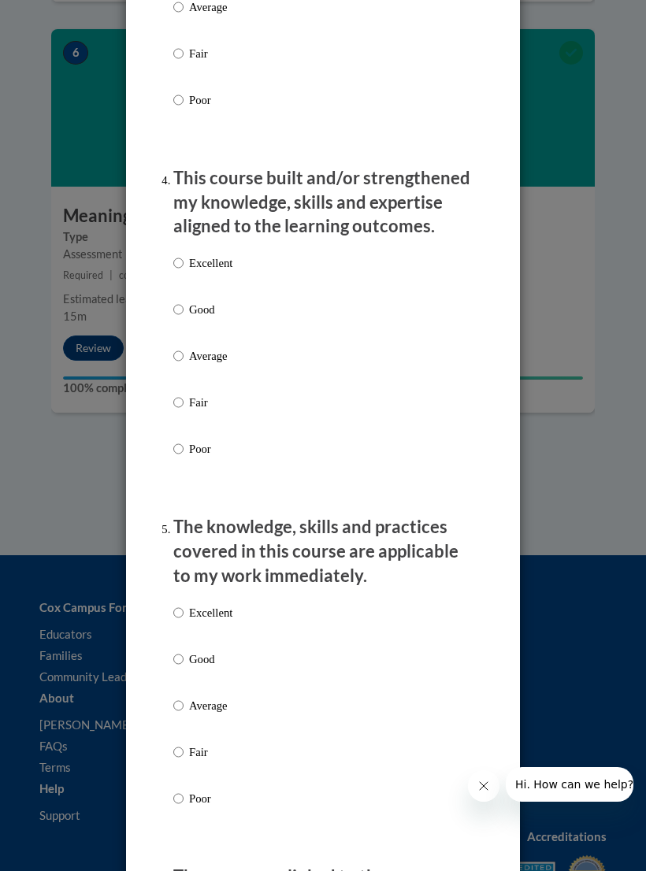
scroll to position [1128, 0]
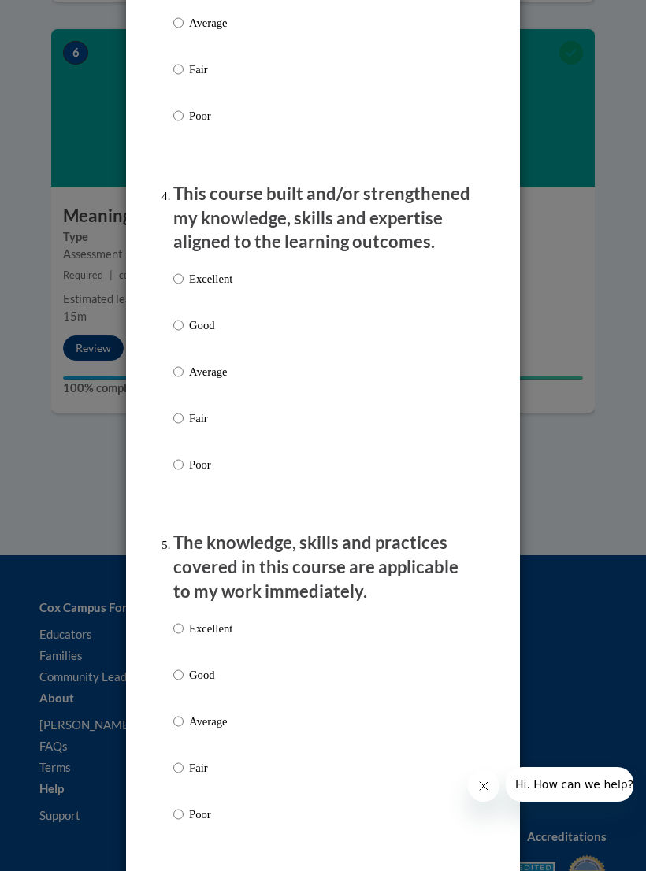
click at [195, 317] on p "Good" at bounding box center [210, 325] width 43 height 17
click at [184, 317] on input "Good" at bounding box center [178, 325] width 10 height 17
radio input "true"
click at [198, 666] on p "Good" at bounding box center [210, 674] width 43 height 17
click at [184, 666] on input "Good" at bounding box center [178, 674] width 10 height 17
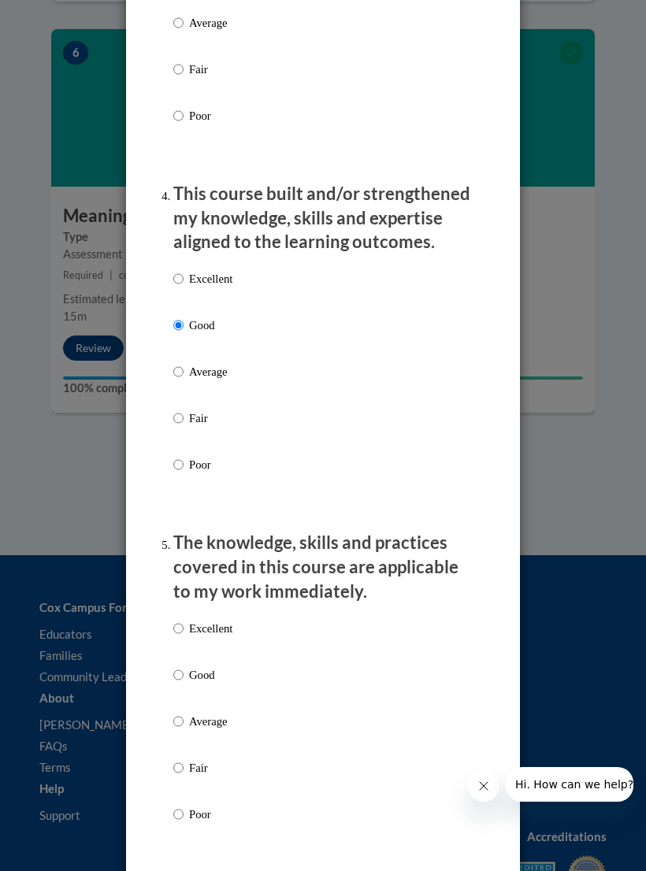
radio input "true"
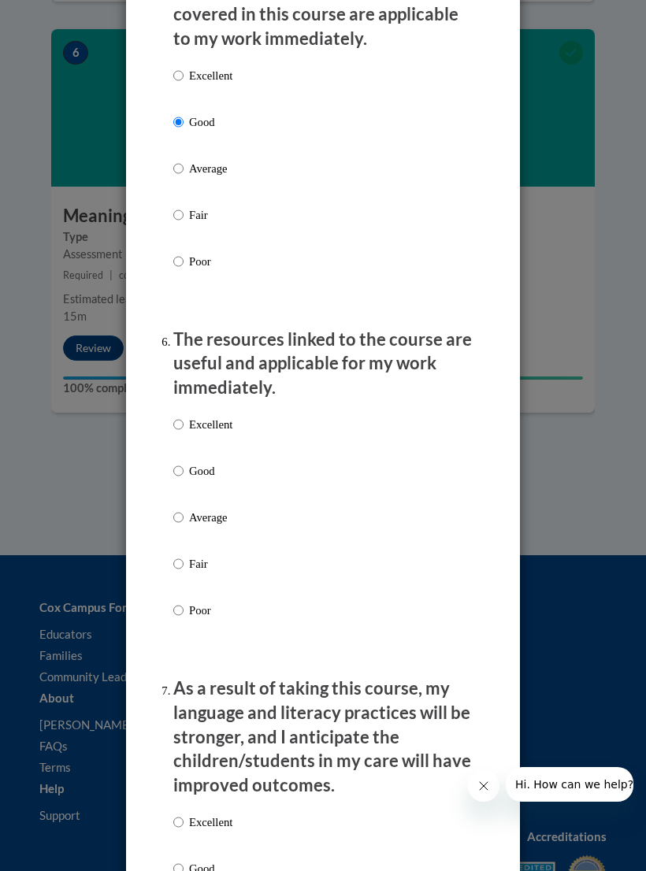
scroll to position [1685, 0]
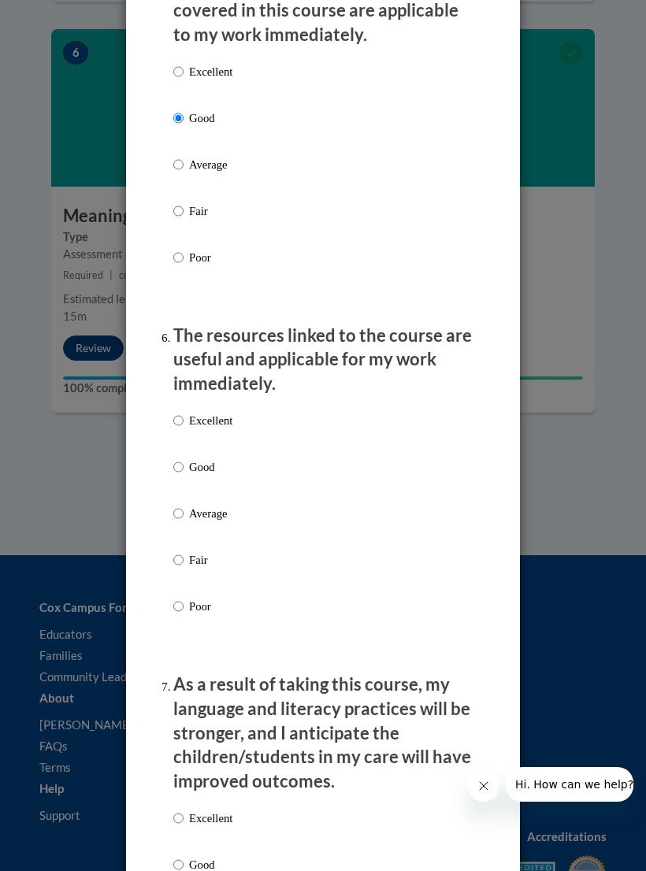
click at [202, 470] on label "Good" at bounding box center [202, 479] width 59 height 43
click at [184, 470] on input "Good" at bounding box center [178, 466] width 10 height 17
radio input "true"
click at [183, 856] on input "Good" at bounding box center [178, 864] width 10 height 17
radio input "true"
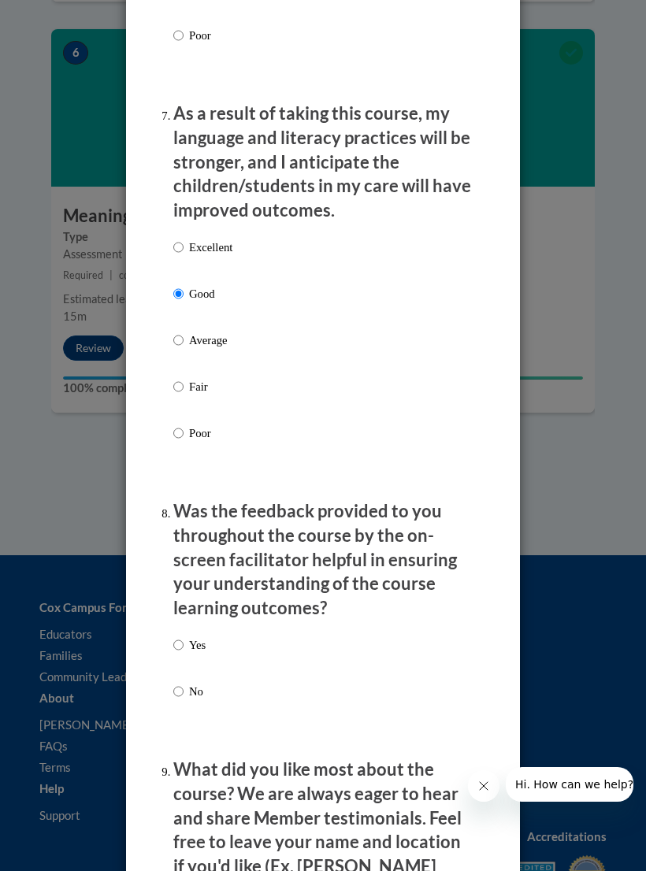
scroll to position [2263, 0]
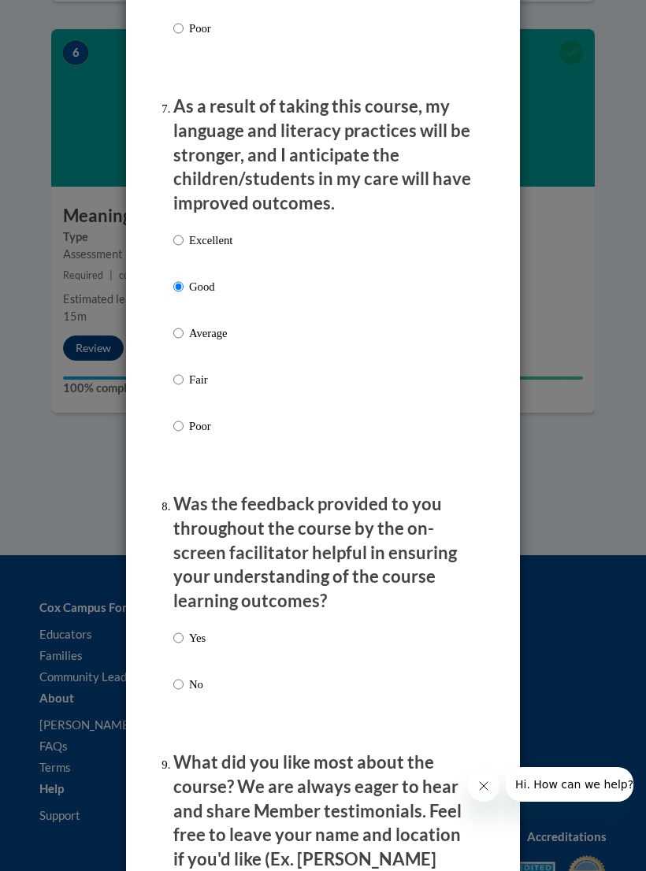
click at [205, 629] on p "Yes" at bounding box center [197, 637] width 17 height 17
click at [184, 629] on input "Yes" at bounding box center [178, 637] width 10 height 17
radio input "true"
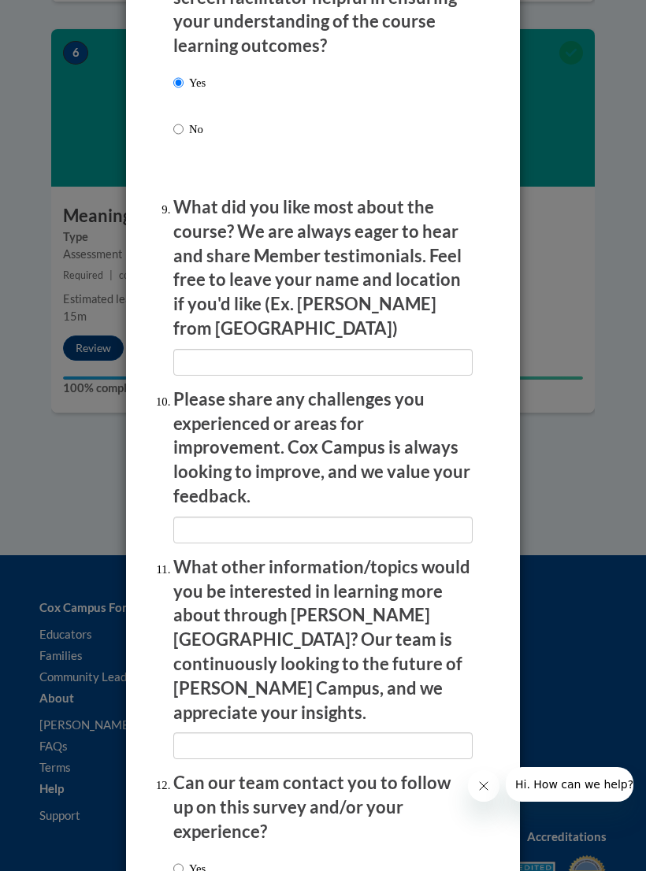
scroll to position [2818, 0]
radio input "true"
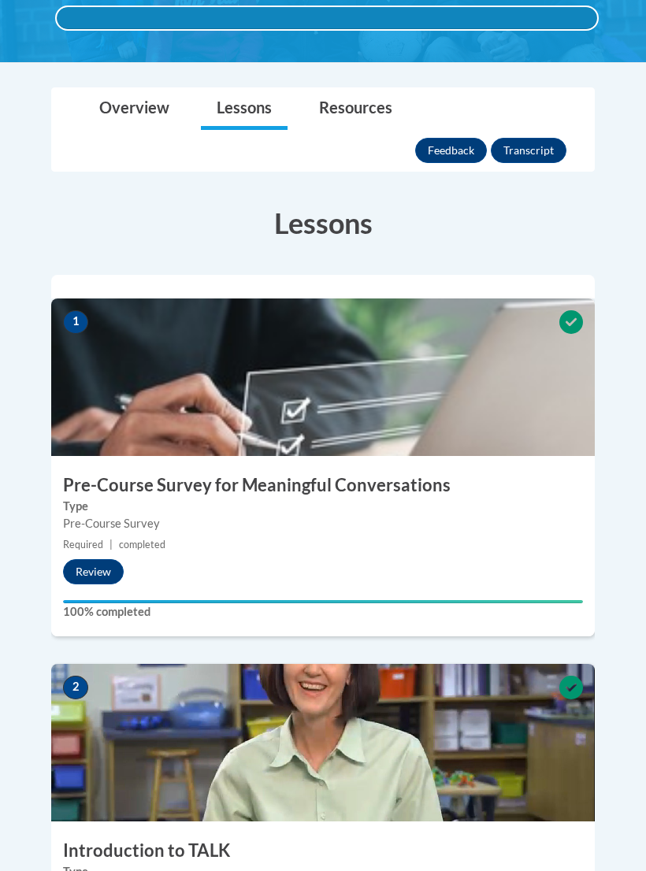
scroll to position [0, 0]
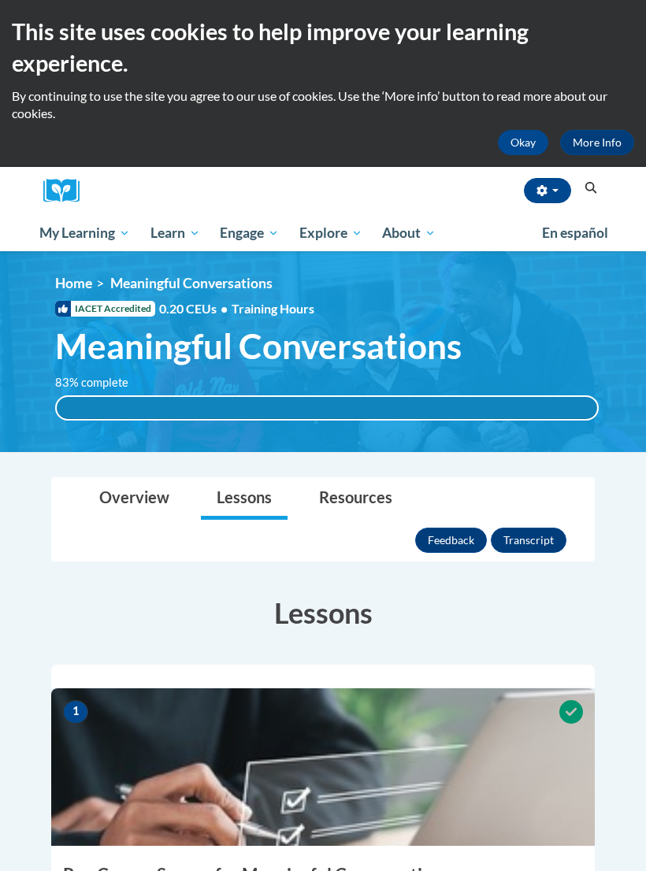
click at [551, 184] on button "button" at bounding box center [547, 190] width 47 height 25
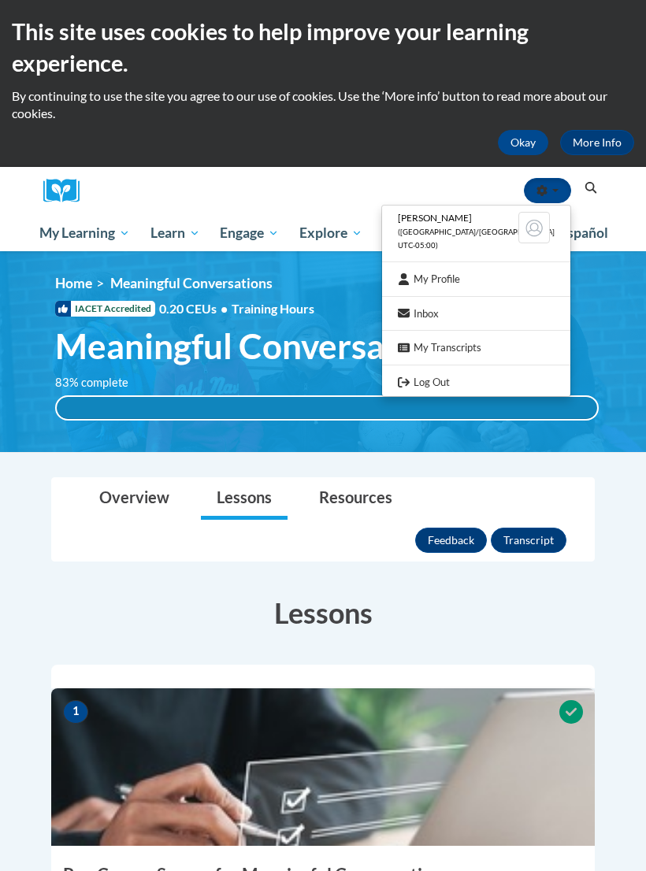
click at [465, 386] on link "Log Out" at bounding box center [476, 383] width 188 height 20
